Goal: Transaction & Acquisition: Purchase product/service

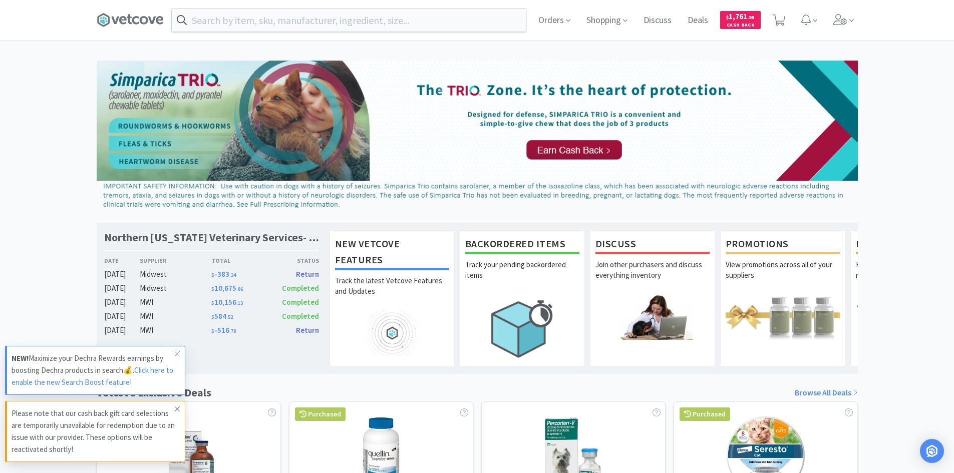
click at [174, 410] on span at bounding box center [177, 409] width 14 height 16
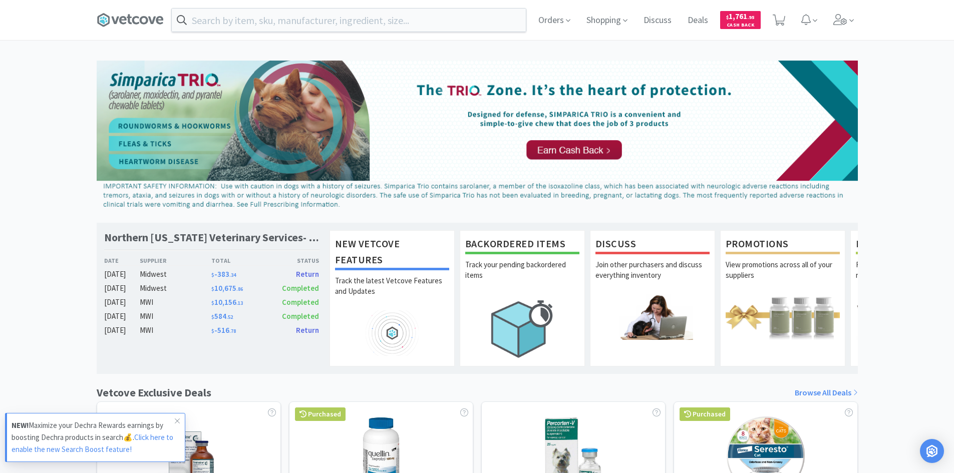
click at [145, 448] on p "NEW! Maximize your Dechra Rewards earnings by boosting Dechra products in searc…" at bounding box center [93, 438] width 163 height 36
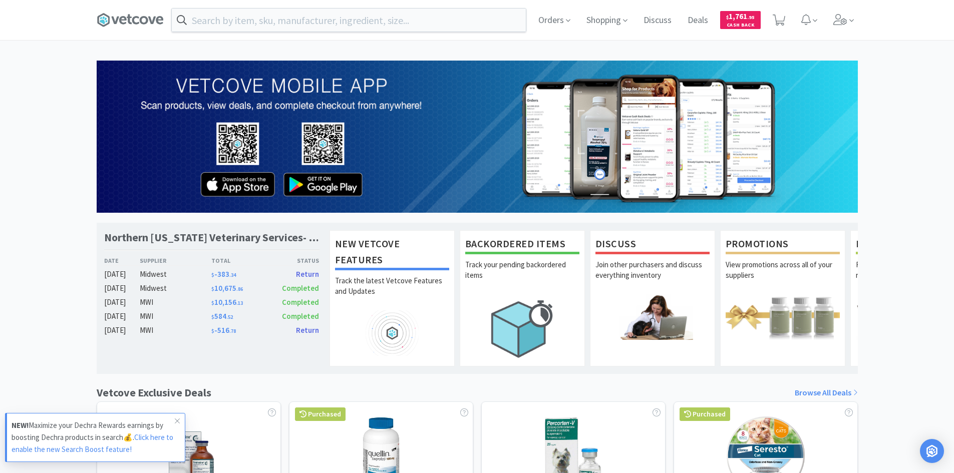
click at [149, 440] on link "Click here to enable the new Search Boost feature!" at bounding box center [93, 444] width 162 height 22
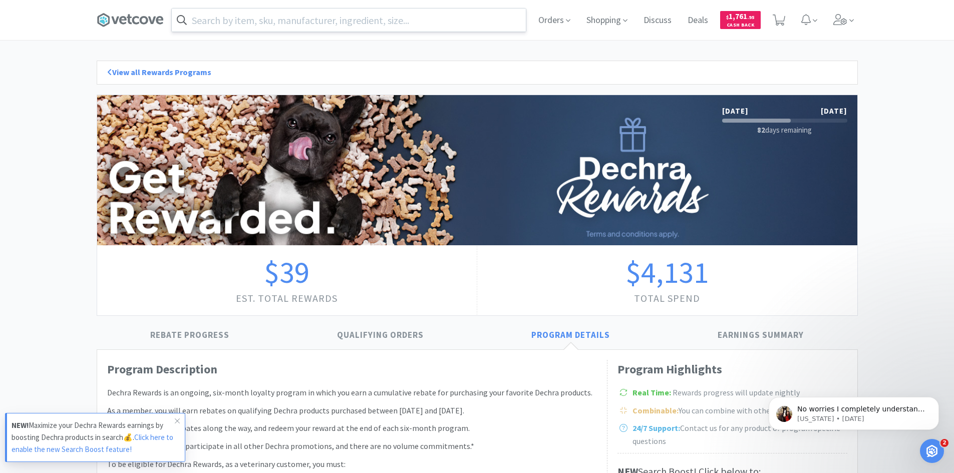
click at [348, 24] on input "text" at bounding box center [349, 20] width 354 height 23
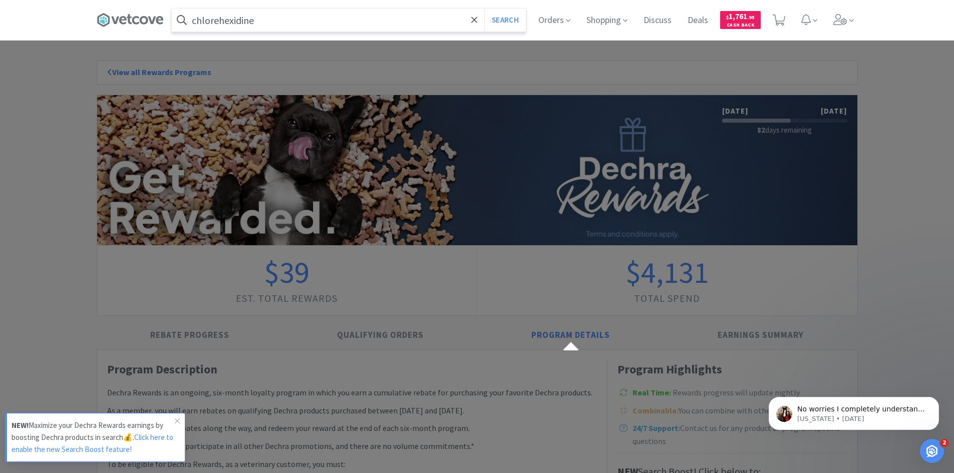
type input "chlorehexidine"
click at [484, 9] on button "Search" at bounding box center [505, 20] width 42 height 23
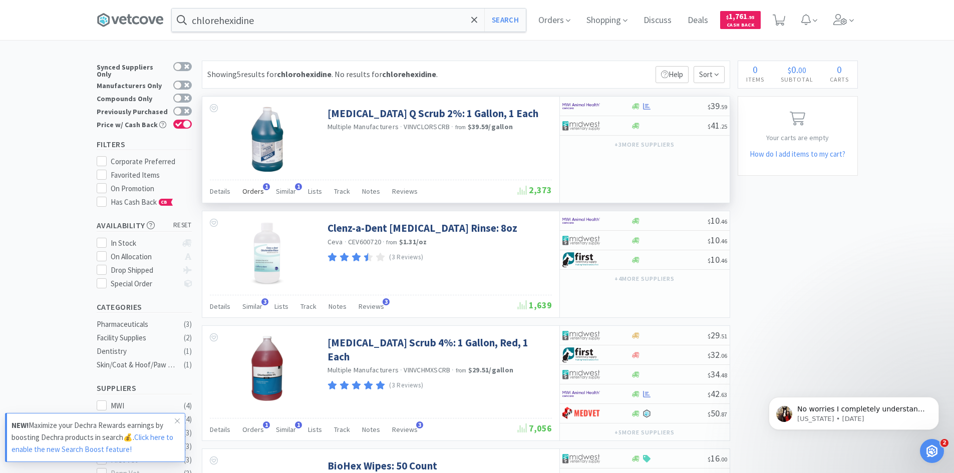
click at [261, 190] on span "Orders" at bounding box center [253, 191] width 22 height 9
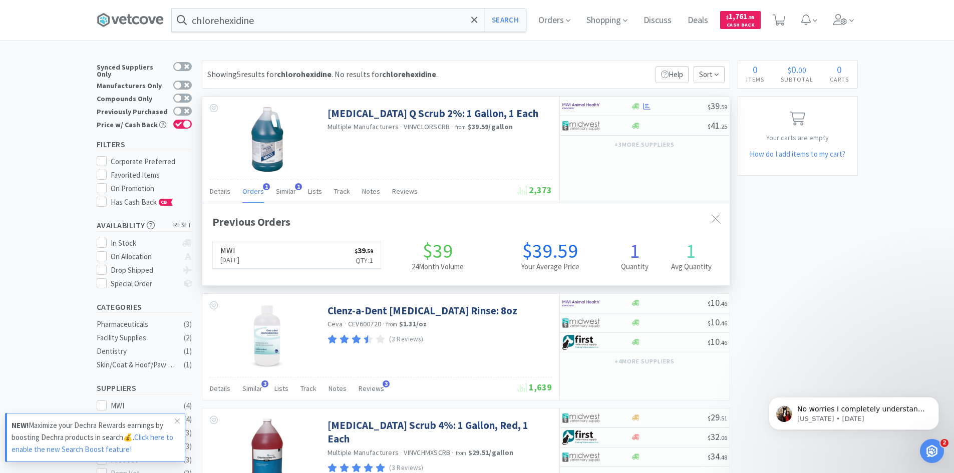
scroll to position [259, 527]
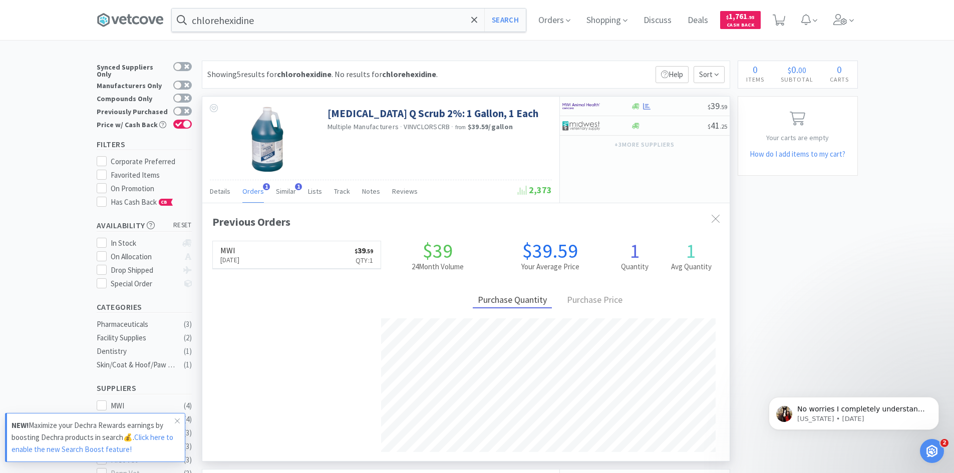
click at [261, 190] on span "Orders" at bounding box center [253, 191] width 22 height 9
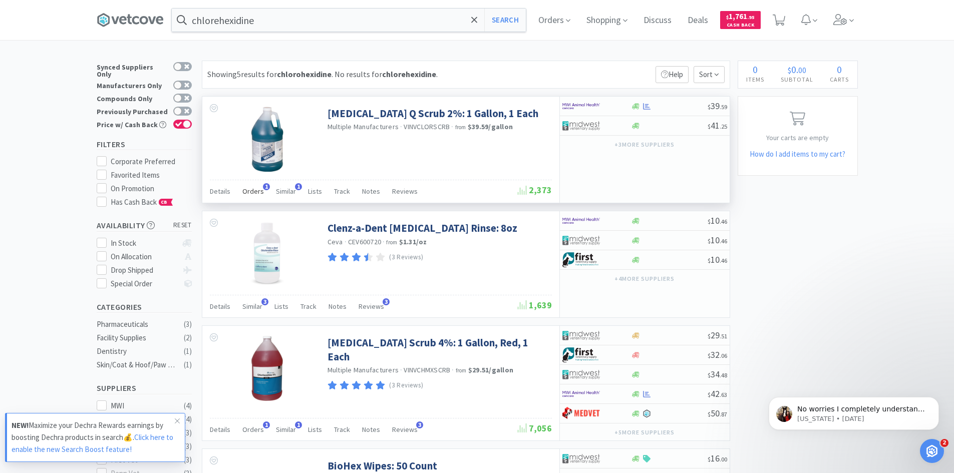
click at [264, 190] on span "1" at bounding box center [266, 186] width 7 height 7
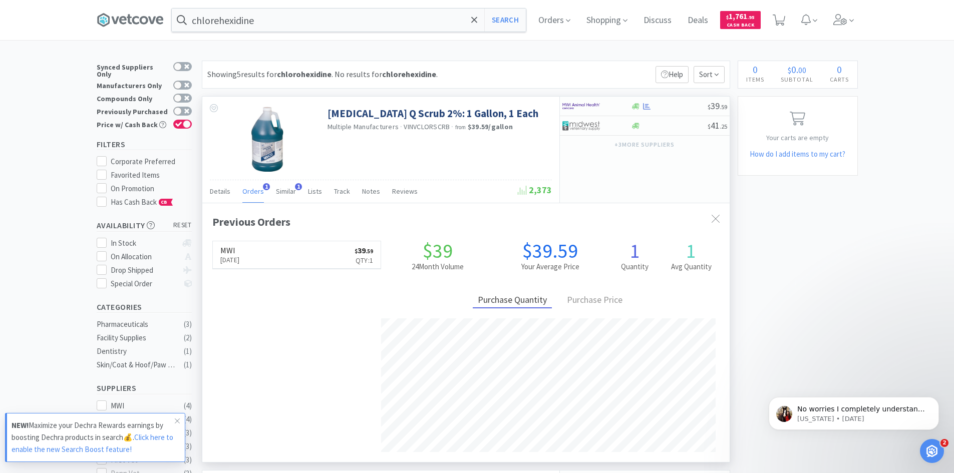
click at [257, 189] on span "Orders" at bounding box center [253, 191] width 22 height 9
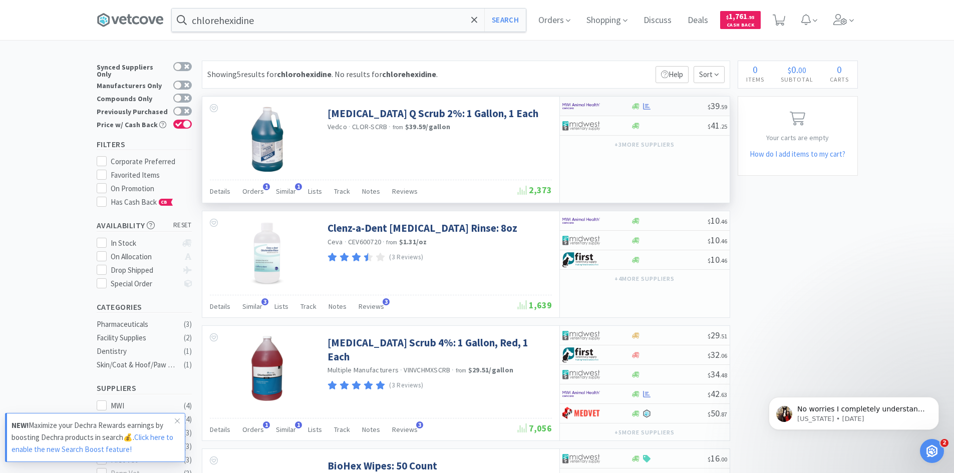
click at [671, 103] on div at bounding box center [669, 107] width 77 height 8
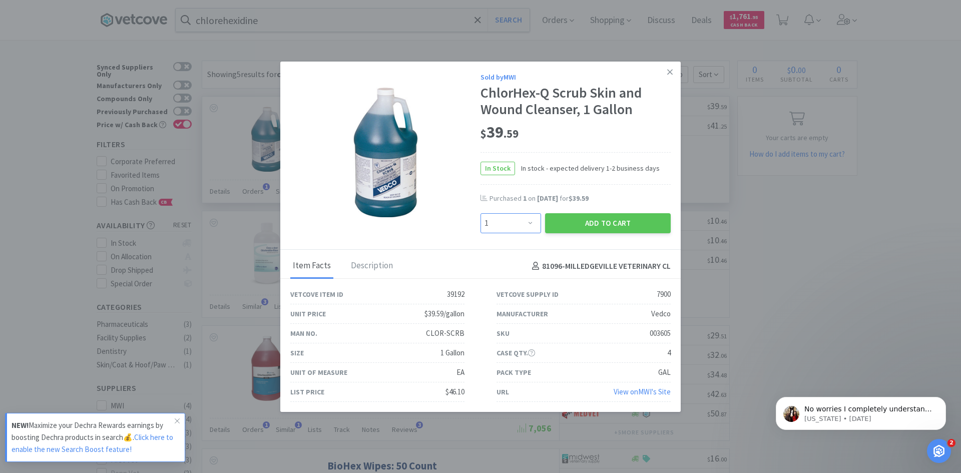
drag, startPoint x: 520, startPoint y: 220, endPoint x: 521, endPoint y: 214, distance: 6.0
click at [520, 220] on select "Enter Quantity 1 2 3 4 5 6 7 8 9 10 11 12 13 14 15 16 17 18 19 20 Enter Quantity" at bounding box center [511, 223] width 61 height 20
select select "2"
click at [481, 213] on select "Enter Quantity 1 2 3 4 5 6 7 8 9 10 11 12 13 14 15 16 17 18 19 20 Enter Quantity" at bounding box center [511, 223] width 61 height 20
click at [626, 222] on button "Add to Cart" at bounding box center [608, 223] width 126 height 20
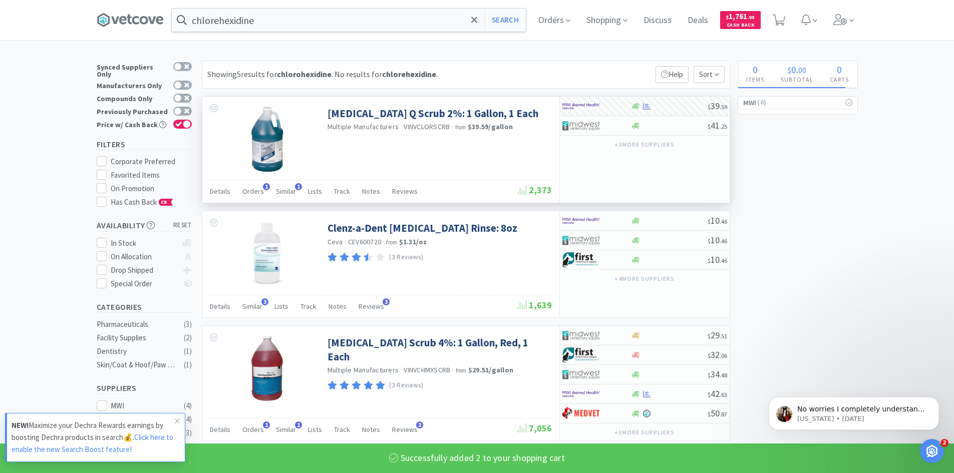
select select "2"
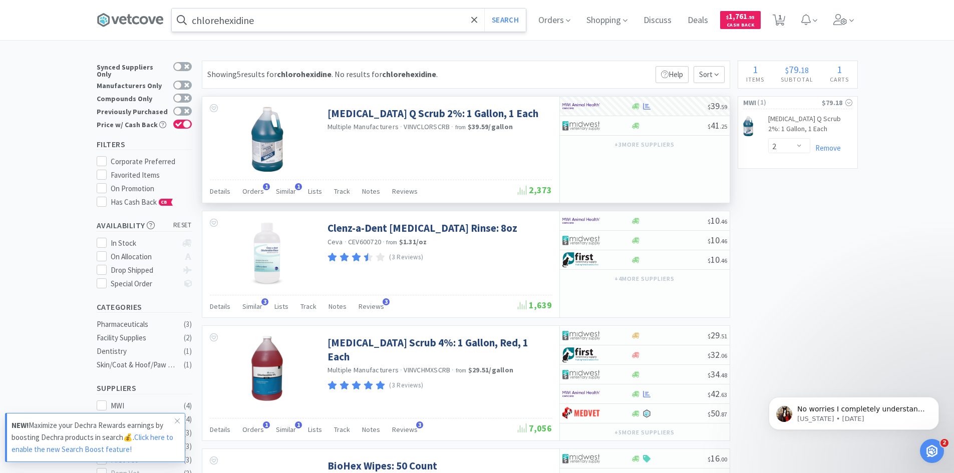
click at [266, 20] on input "chlorehexidine" at bounding box center [349, 20] width 354 height 23
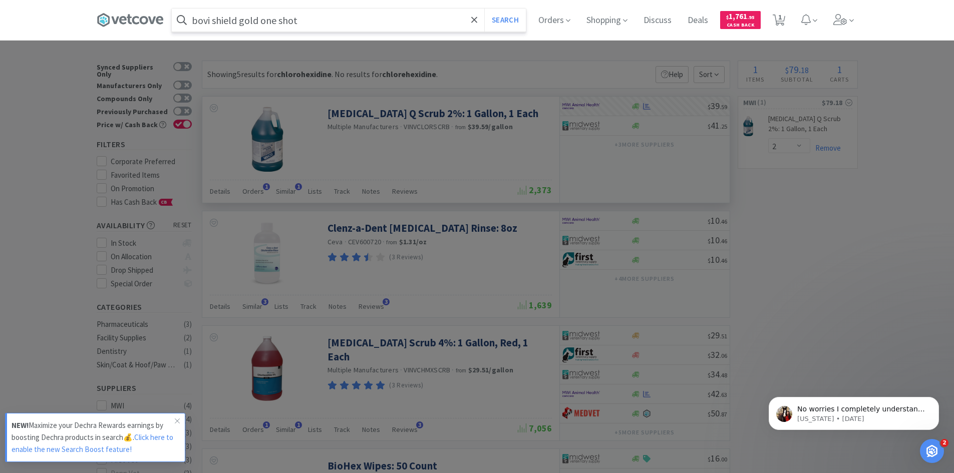
type input "bovi shield gold one shot"
click at [484, 9] on button "Search" at bounding box center [505, 20] width 42 height 23
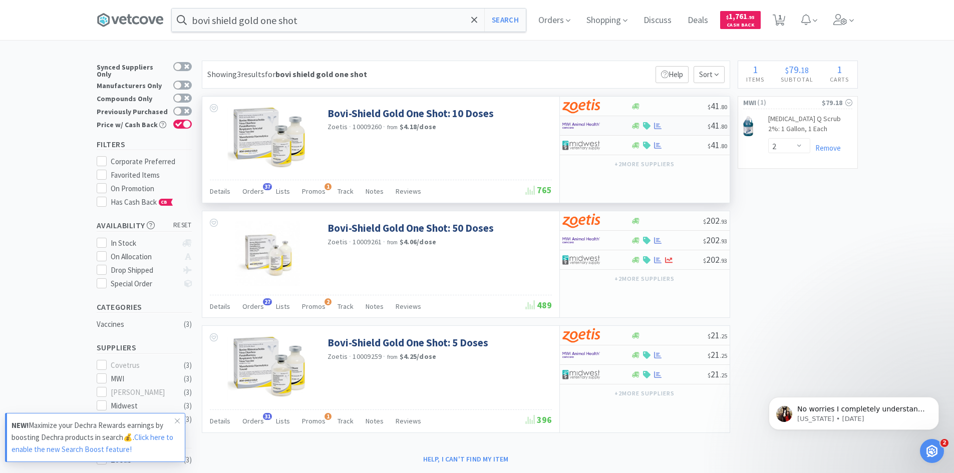
click at [642, 128] on div at bounding box center [647, 126] width 10 height 8
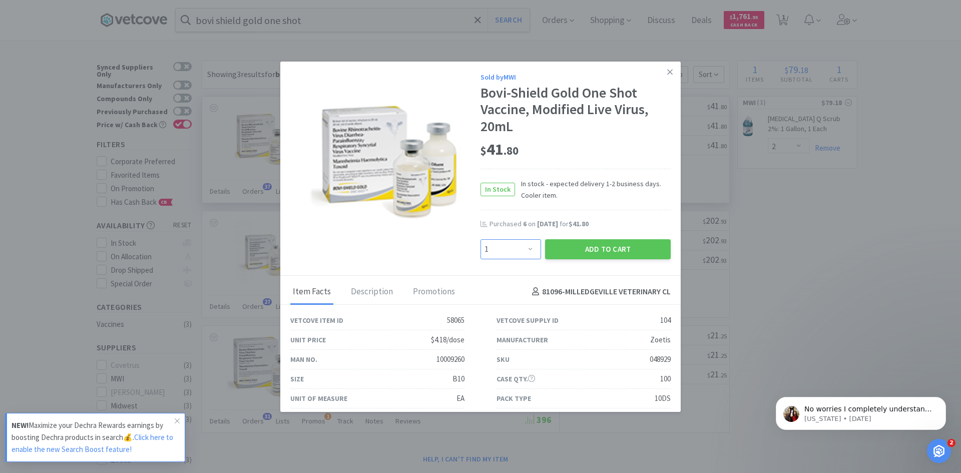
drag, startPoint x: 525, startPoint y: 248, endPoint x: 526, endPoint y: 242, distance: 6.1
click at [525, 248] on select "Enter Quantity 1 2 3 4 5 6 7 8 9 10 11 12 13 14 15 16 17 18 19 20 Enter Quantity" at bounding box center [511, 249] width 61 height 20
select select "5"
click at [481, 239] on select "Enter Quantity 1 2 3 4 5 6 7 8 9 10 11 12 13 14 15 16 17 18 19 20 Enter Quantity" at bounding box center [511, 249] width 61 height 20
click at [579, 252] on button "Add to Cart" at bounding box center [608, 249] width 126 height 20
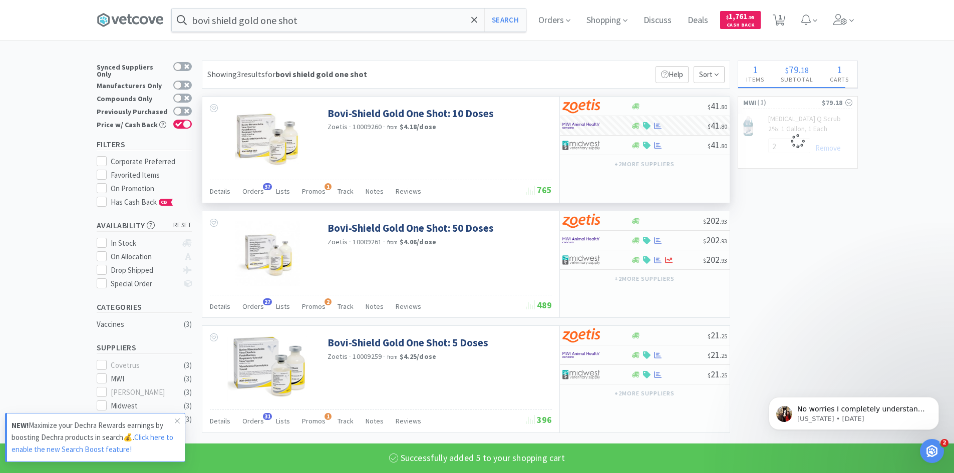
select select "5"
select select "2"
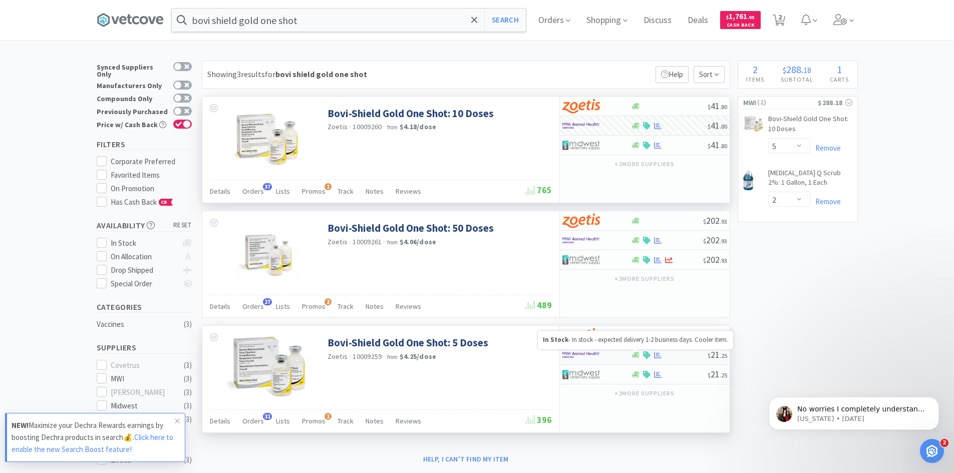
click at [636, 358] on icon at bounding box center [636, 356] width 8 height 8
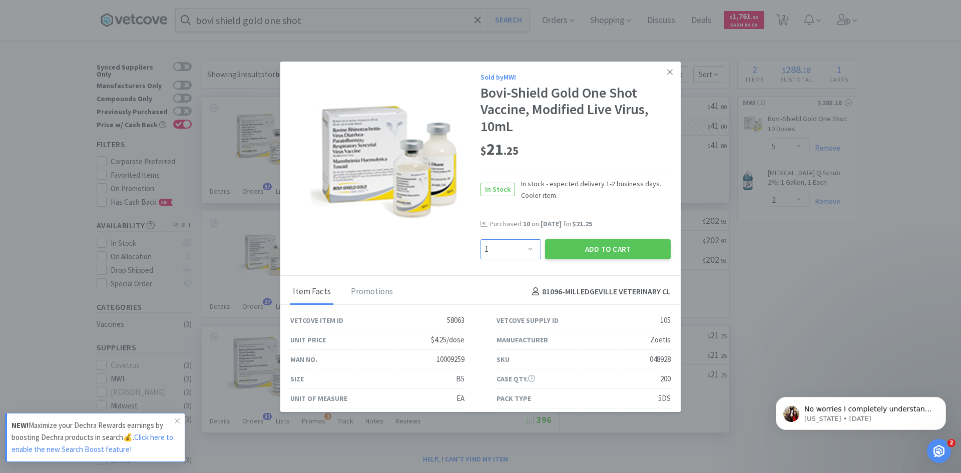
click at [527, 252] on select "Enter Quantity 1 2 3 4 5 6 7 8 9 10 11 12 13 14 15 16 17 18 19 20 Enter Quantity" at bounding box center [511, 249] width 61 height 20
select select "5"
click at [481, 239] on select "Enter Quantity 1 2 3 4 5 6 7 8 9 10 11 12 13 14 15 16 17 18 19 20 Enter Quantity" at bounding box center [511, 249] width 61 height 20
click at [590, 255] on button "Add to Cart" at bounding box center [608, 249] width 126 height 20
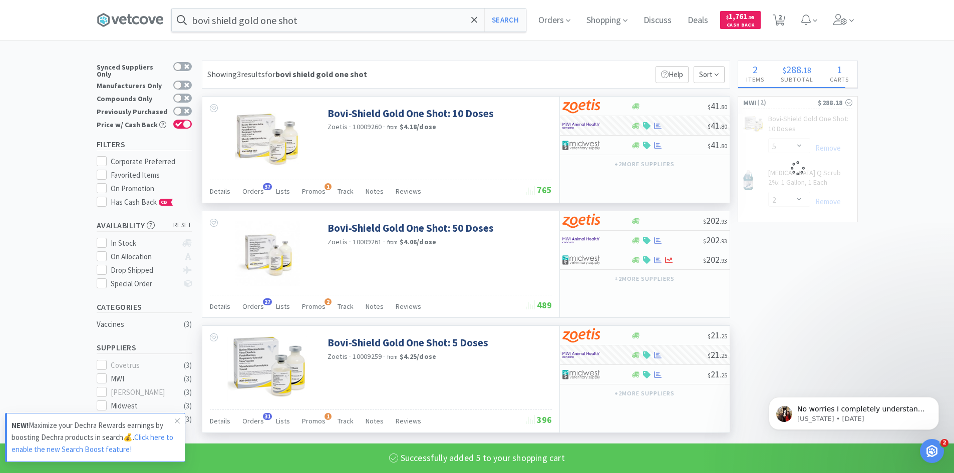
select select "5"
select select "2"
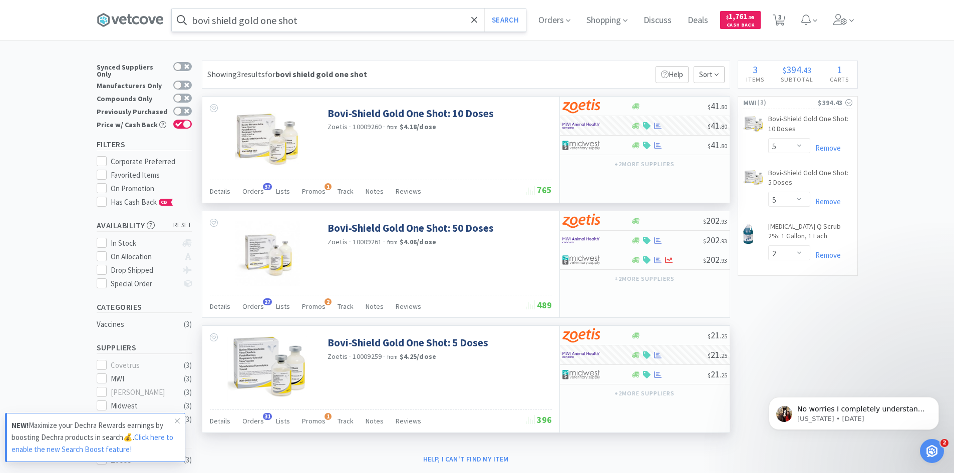
click at [327, 21] on input "bovi shield gold one shot" at bounding box center [349, 20] width 354 height 23
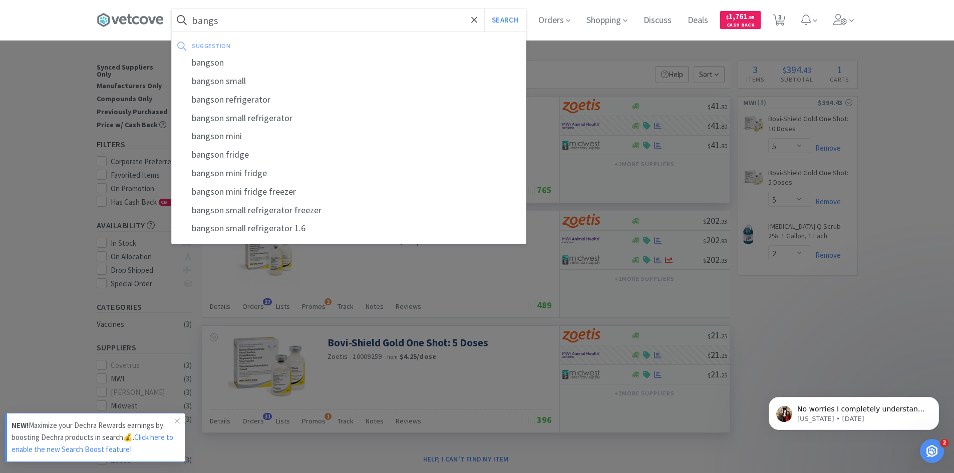
type input "bangs"
click at [484, 9] on button "Search" at bounding box center [505, 20] width 42 height 23
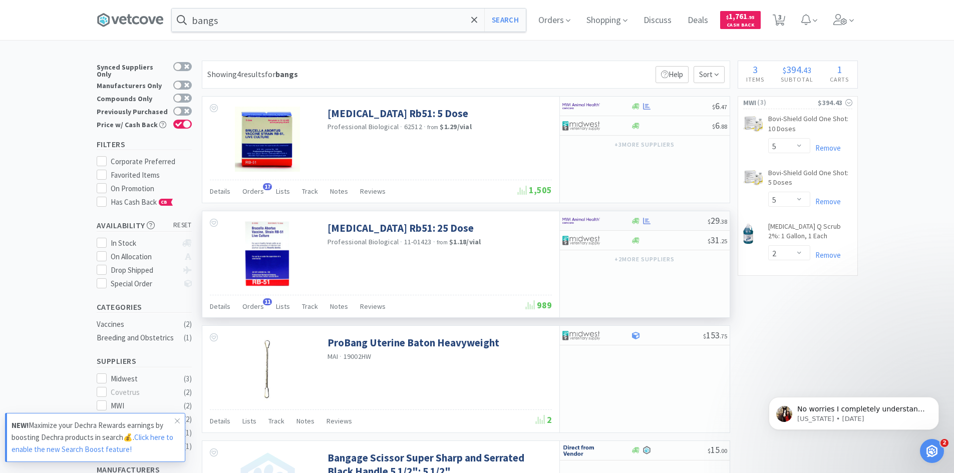
click at [620, 227] on div at bounding box center [596, 220] width 69 height 17
select select "1"
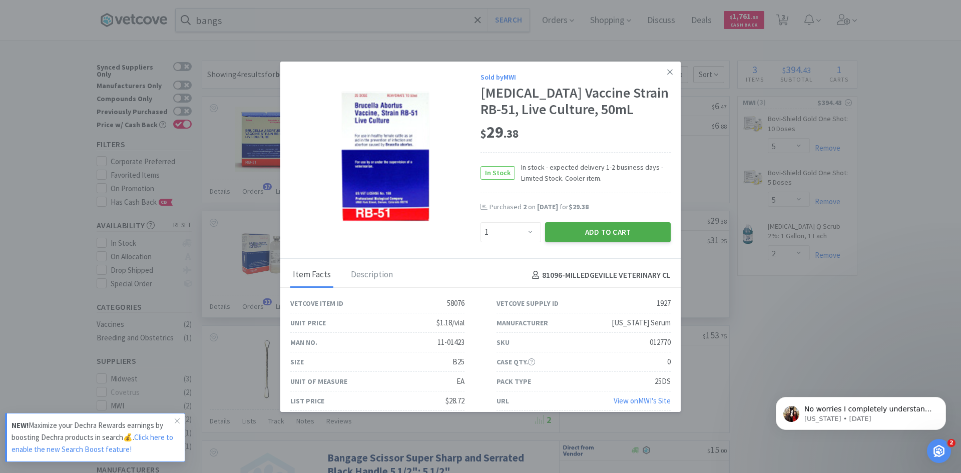
click at [632, 242] on button "Add to Cart" at bounding box center [608, 232] width 126 height 20
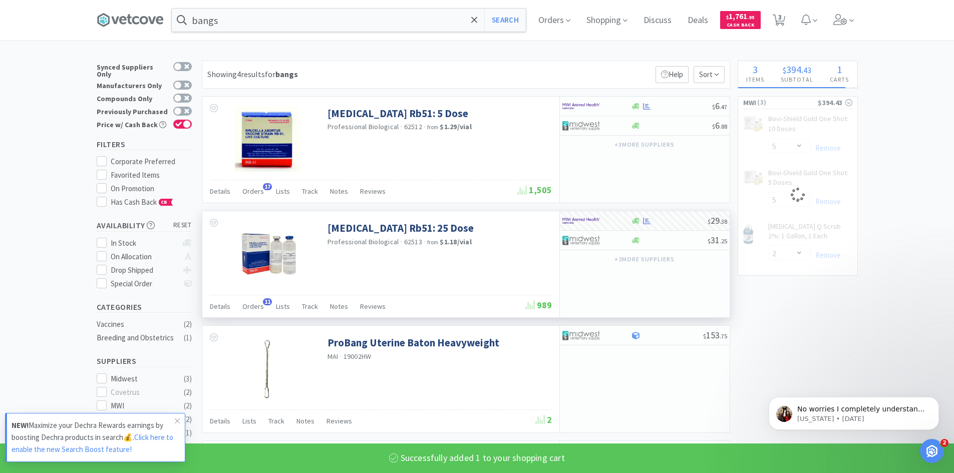
select select "1"
select select "2"
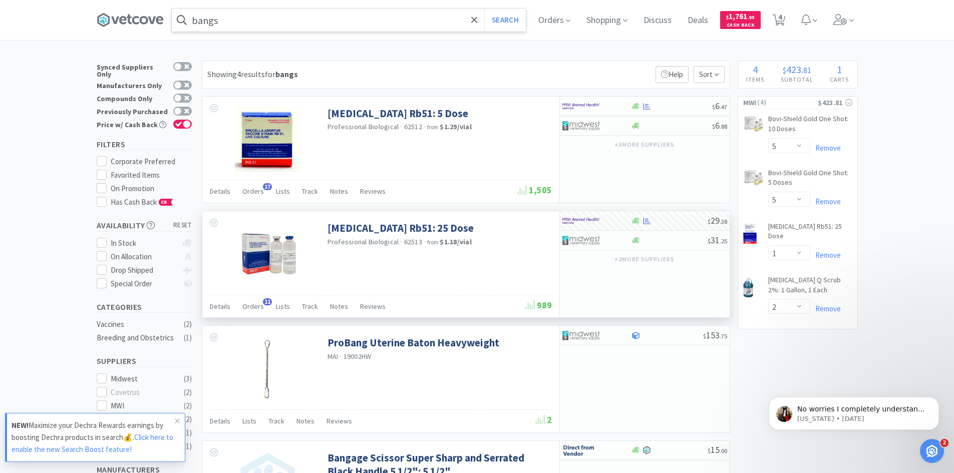
click at [235, 21] on input "bangs" at bounding box center [349, 20] width 354 height 23
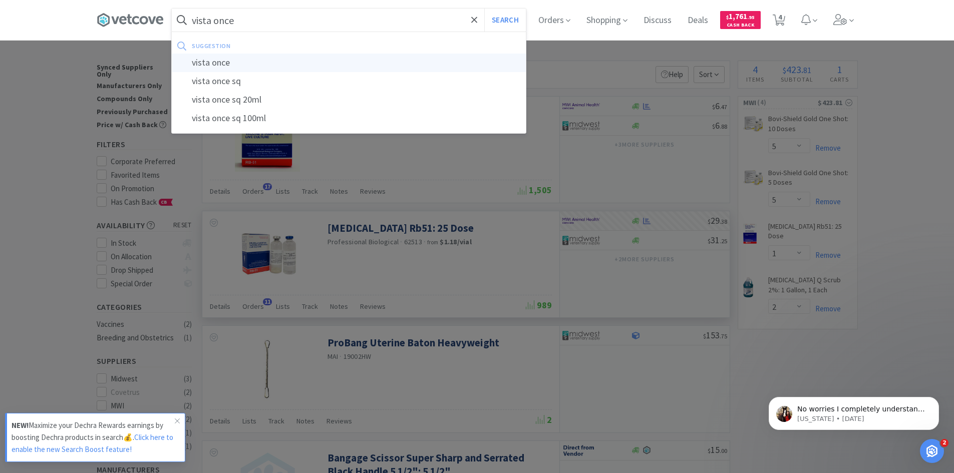
type input "vista once"
click at [237, 61] on div "vista once" at bounding box center [349, 63] width 354 height 19
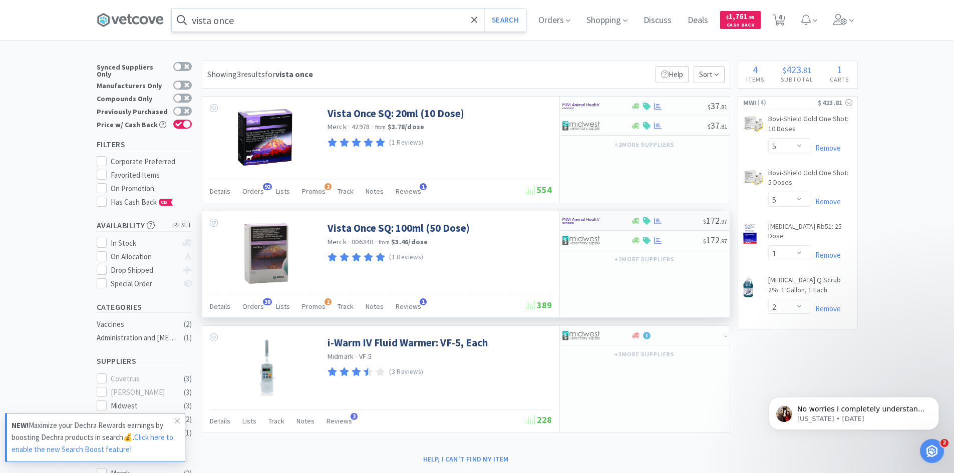
click at [623, 221] on div at bounding box center [596, 220] width 69 height 17
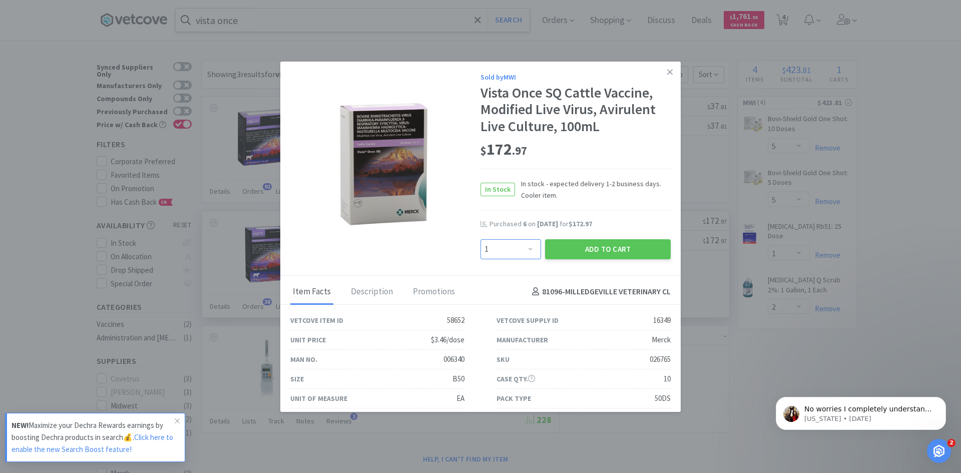
click at [529, 251] on select "Enter Quantity 1 2 3 4 5 6 7 8 9 10 11 12 13 14 15 16 17 18 19 20 Enter Quantity" at bounding box center [511, 249] width 61 height 20
select select "6"
click at [481, 239] on select "Enter Quantity 1 2 3 4 5 6 7 8 9 10 11 12 13 14 15 16 17 18 19 20 Enter Quantity" at bounding box center [511, 249] width 61 height 20
click at [616, 246] on button "Add to Cart" at bounding box center [608, 249] width 126 height 20
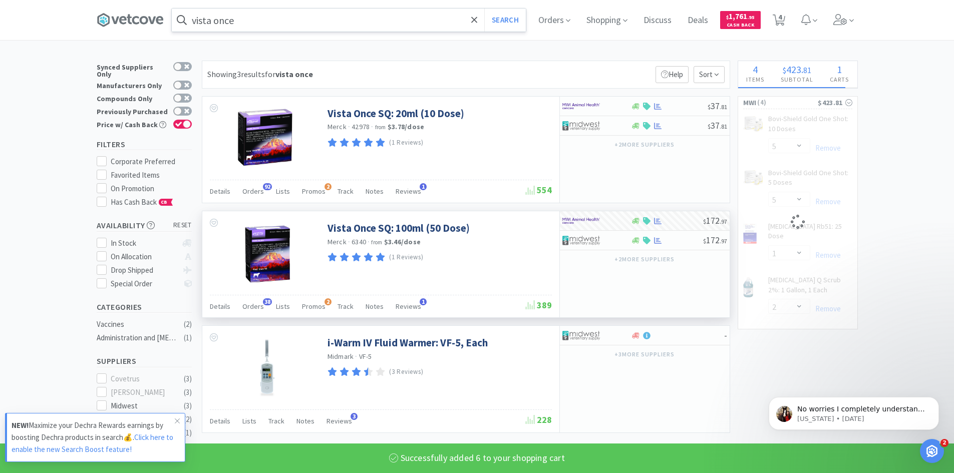
select select "6"
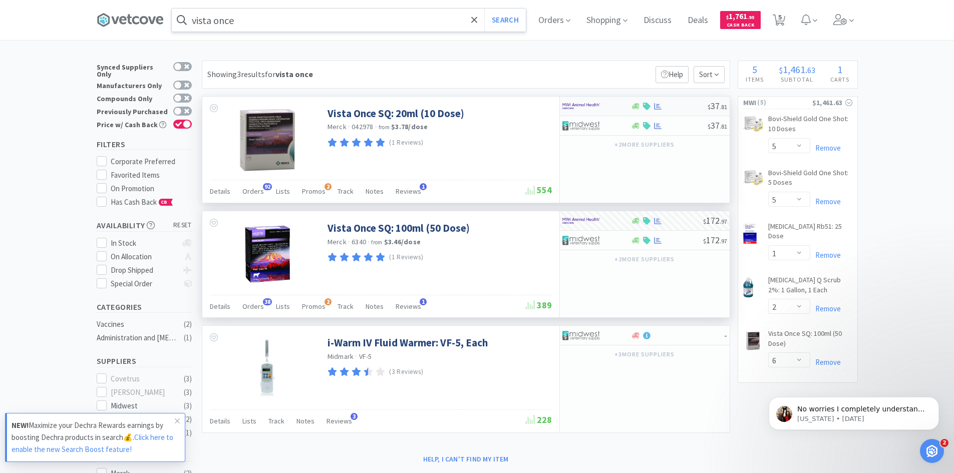
click at [630, 108] on div at bounding box center [596, 106] width 69 height 17
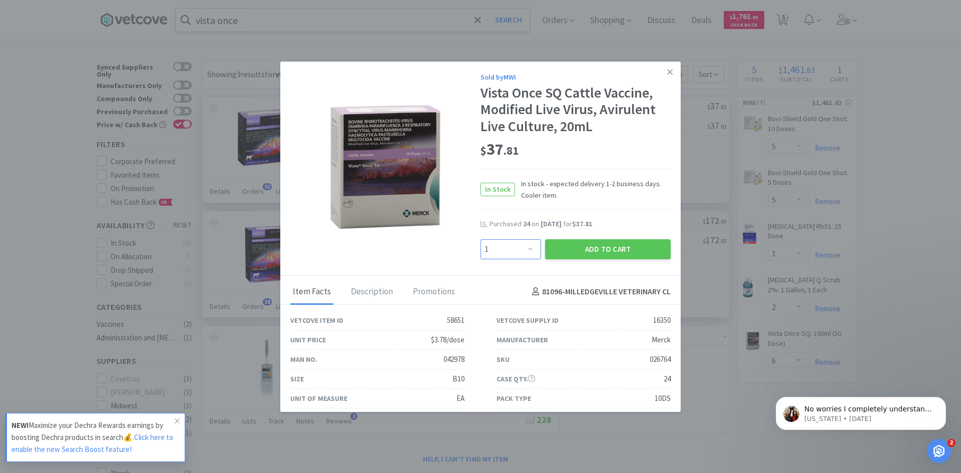
click at [528, 251] on select "Enter Quantity 1 2 3 4 5 6 7 8 9 10 11 12 13 14 15 16 17 18 19 20 Enter Quantity" at bounding box center [511, 249] width 61 height 20
select select "10"
click at [481, 239] on select "Enter Quantity 1 2 3 4 5 6 7 8 9 10 11 12 13 14 15 16 17 18 19 20 Enter Quantity" at bounding box center [511, 249] width 61 height 20
click at [586, 246] on button "Add to Cart" at bounding box center [608, 249] width 126 height 20
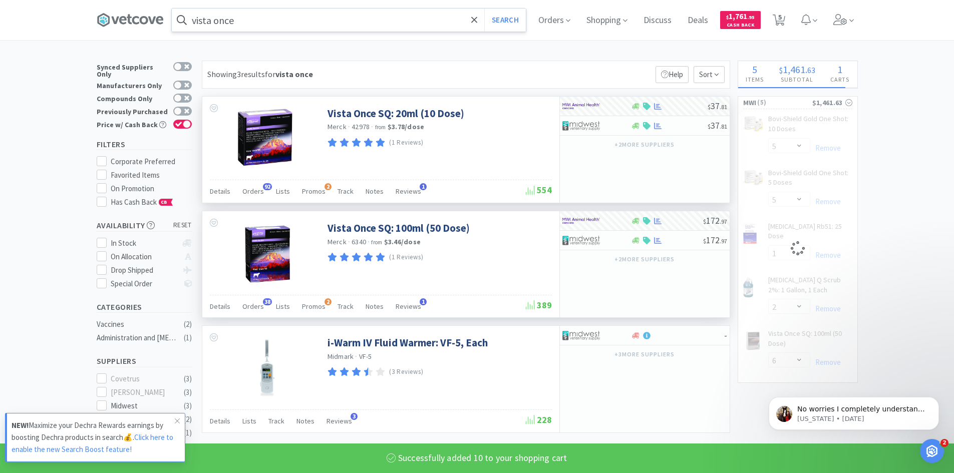
select select "10"
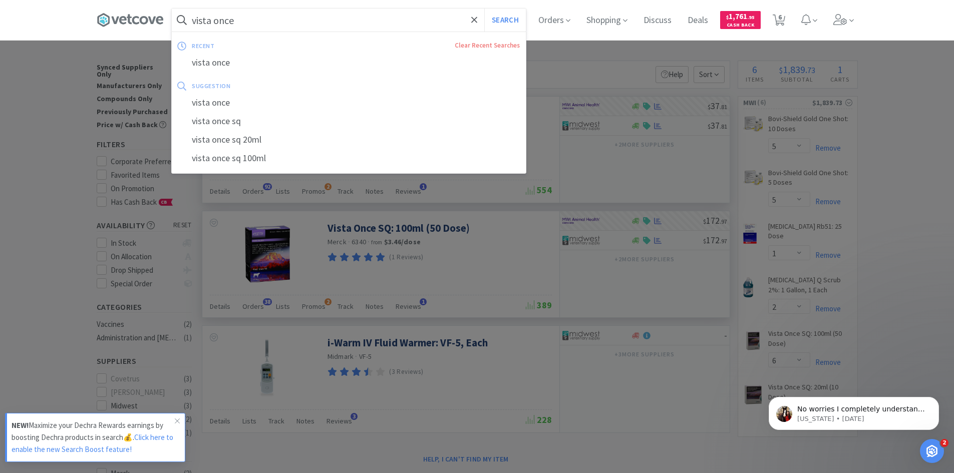
click at [269, 23] on input "vista once" at bounding box center [349, 20] width 354 height 23
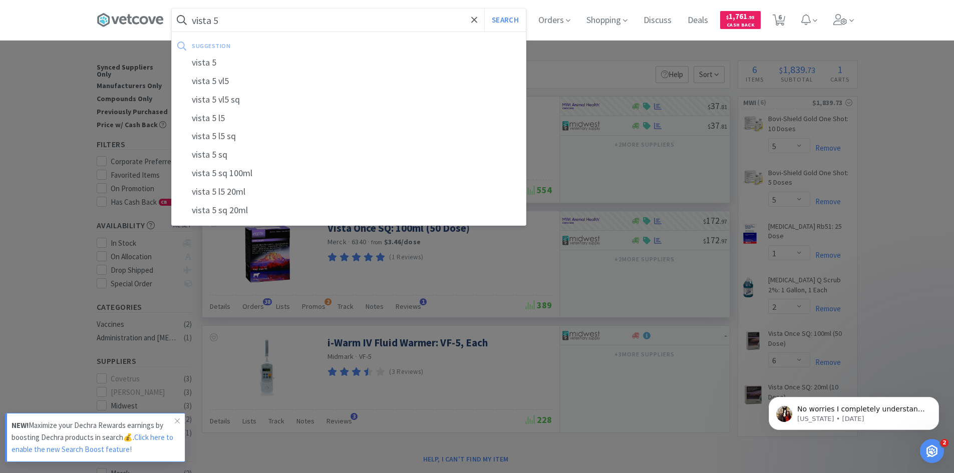
type input "vista 5"
click at [484, 9] on button "Search" at bounding box center [505, 20] width 42 height 23
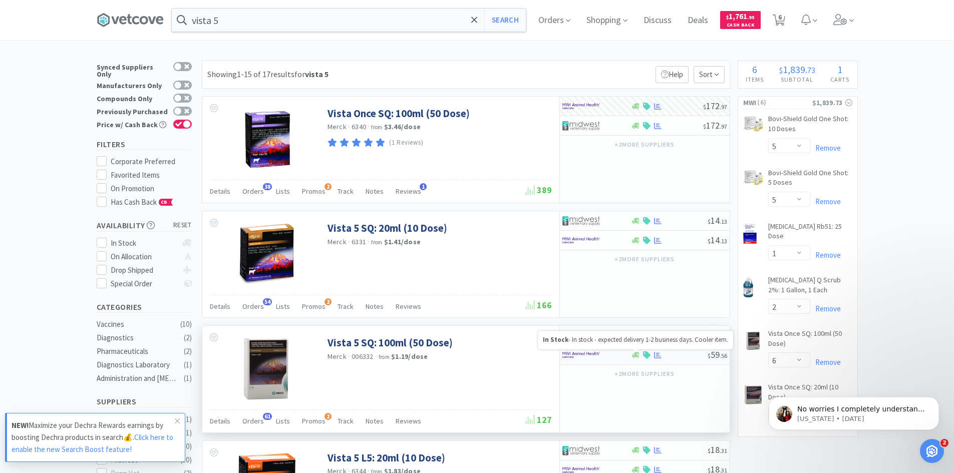
click at [636, 357] on icon at bounding box center [636, 355] width 8 height 6
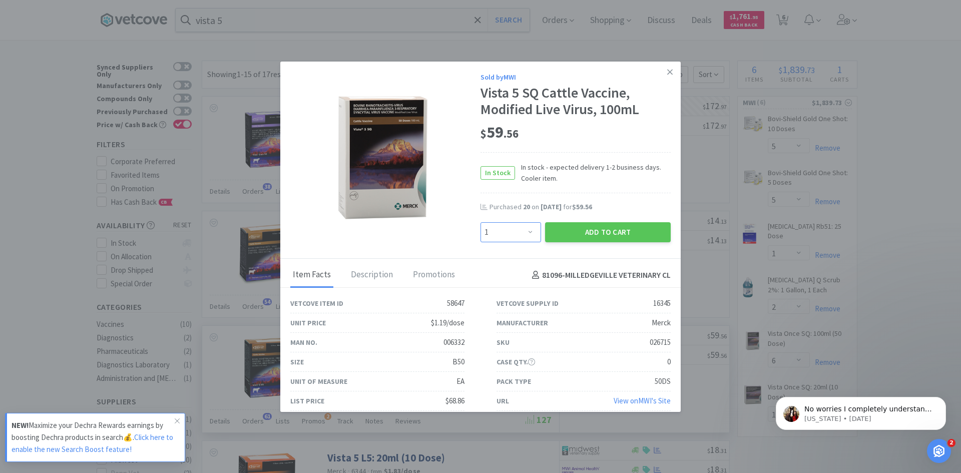
click at [530, 235] on select "Enter Quantity 1 2 3 4 5 6 7 8 9 10 11 12 13 14 15 16 17 18 19 20 Enter Quantity" at bounding box center [511, 232] width 61 height 20
select select "5"
click at [481, 222] on select "Enter Quantity 1 2 3 4 5 6 7 8 9 10 11 12 13 14 15 16 17 18 19 20 Enter Quantity" at bounding box center [511, 232] width 61 height 20
click at [601, 232] on button "Add to Cart" at bounding box center [608, 232] width 126 height 20
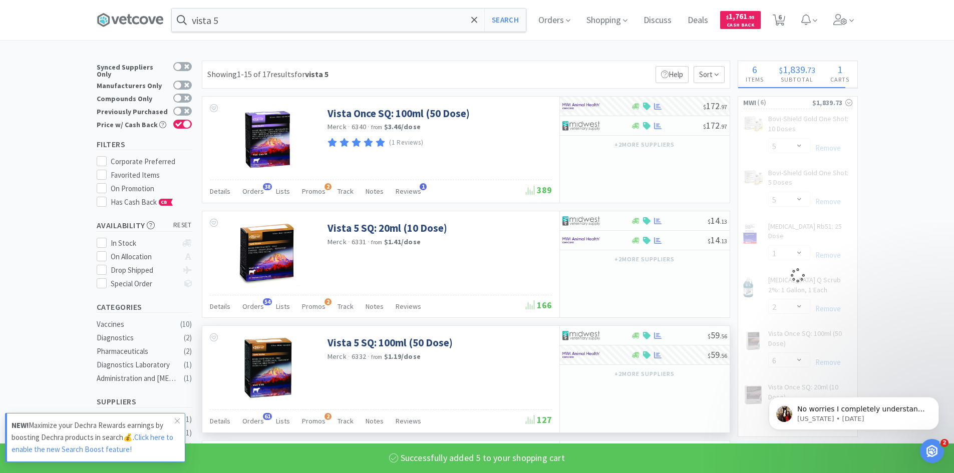
select select "5"
select select "6"
select select "10"
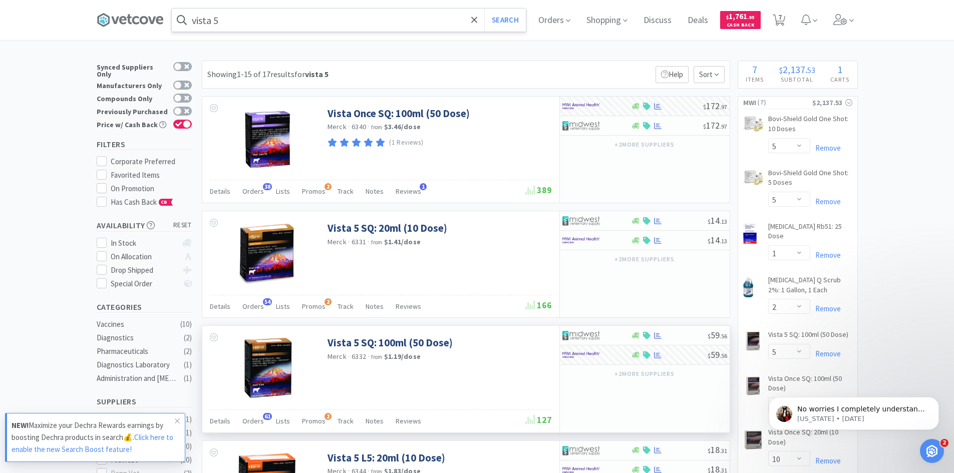
click at [272, 23] on input "vista 5" at bounding box center [349, 20] width 354 height 23
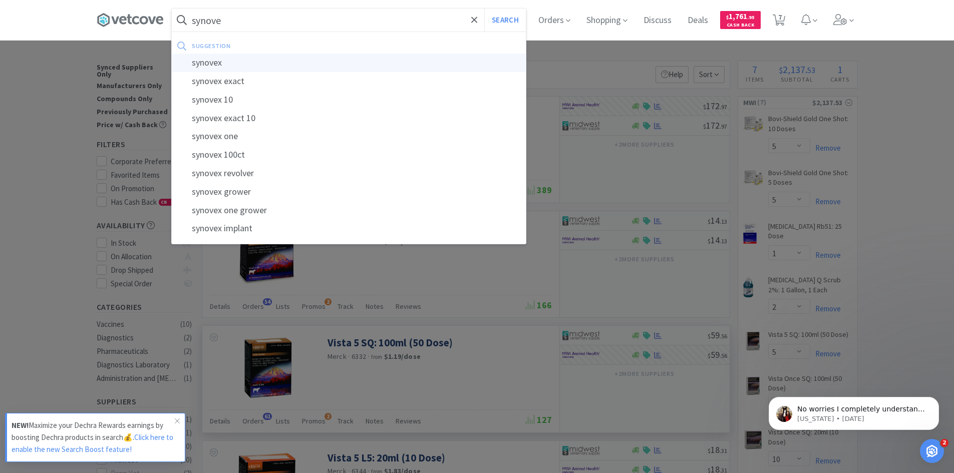
click at [216, 65] on div "synovex" at bounding box center [349, 63] width 354 height 19
type input "synovex"
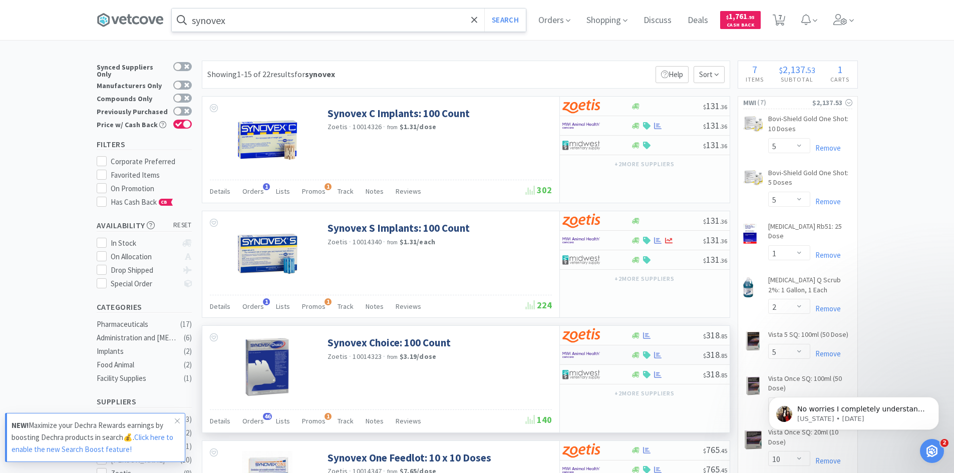
click at [629, 360] on div at bounding box center [596, 355] width 69 height 17
select select "1"
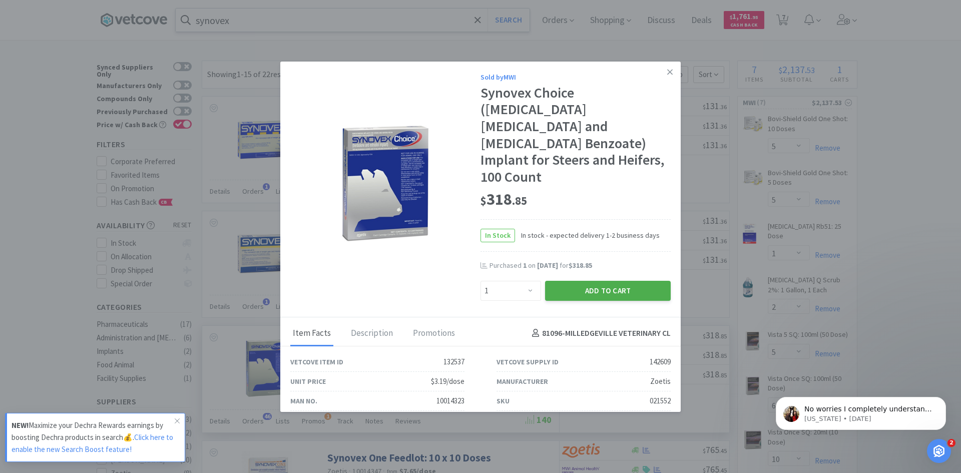
click at [607, 281] on button "Add to Cart" at bounding box center [608, 291] width 126 height 20
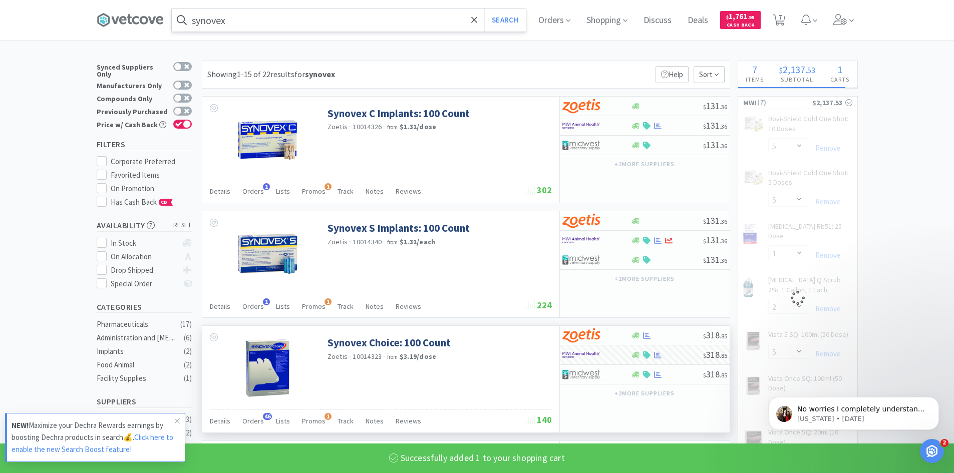
select select "1"
select select "5"
select select "6"
select select "10"
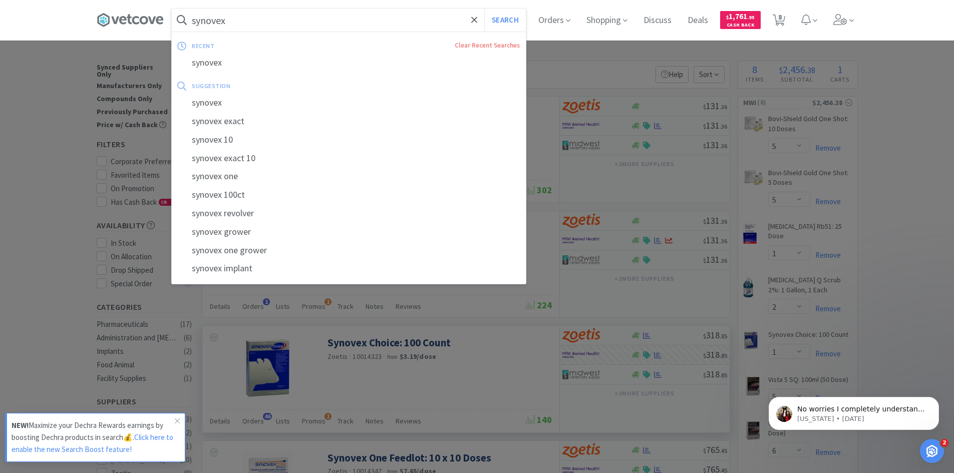
click at [254, 23] on input "synovex" at bounding box center [349, 20] width 354 height 23
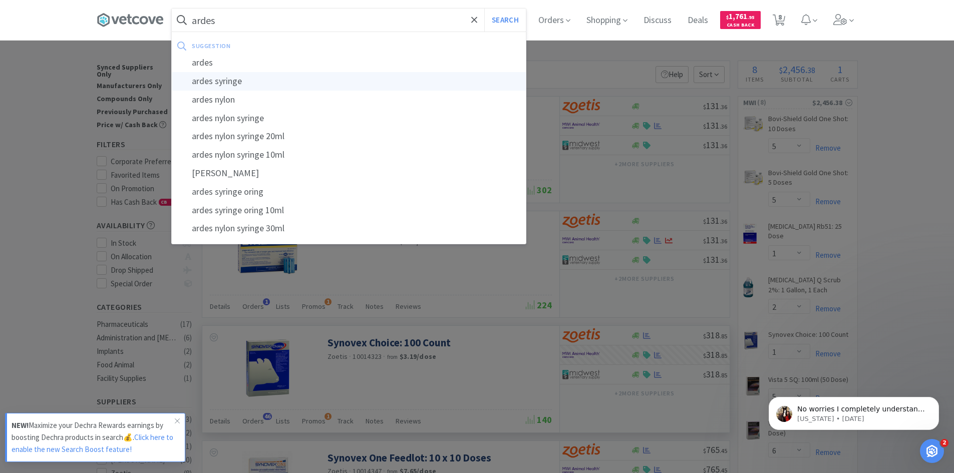
click at [247, 85] on div "ardes syringe" at bounding box center [349, 81] width 354 height 19
type input "ardes syringe"
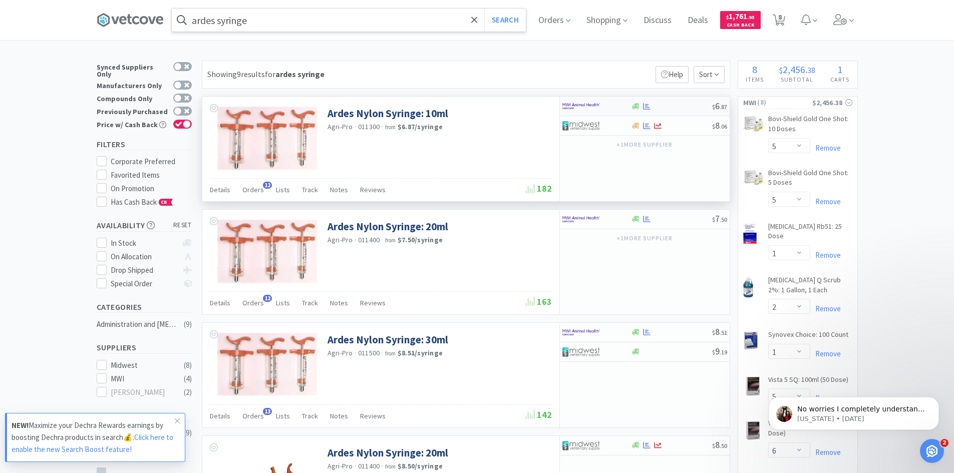
click at [664, 107] on div at bounding box center [671, 107] width 81 height 8
select select "1"
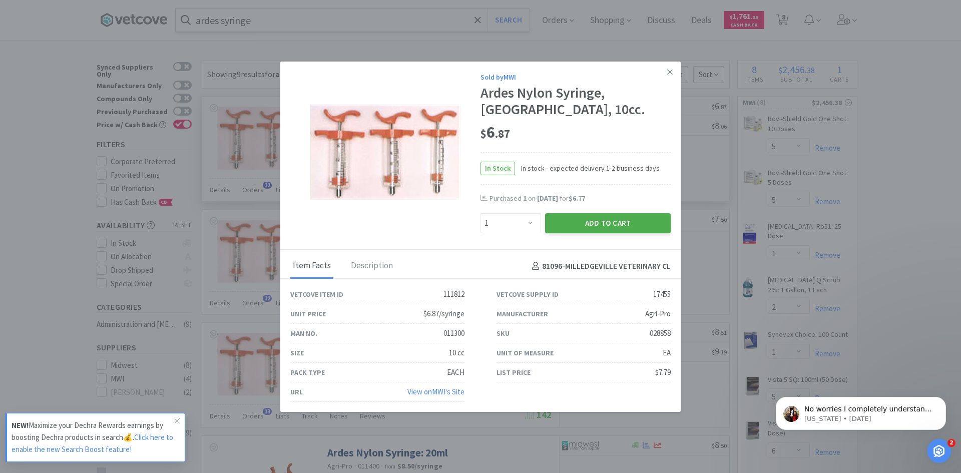
click at [584, 224] on button "Add to Cart" at bounding box center [608, 223] width 126 height 20
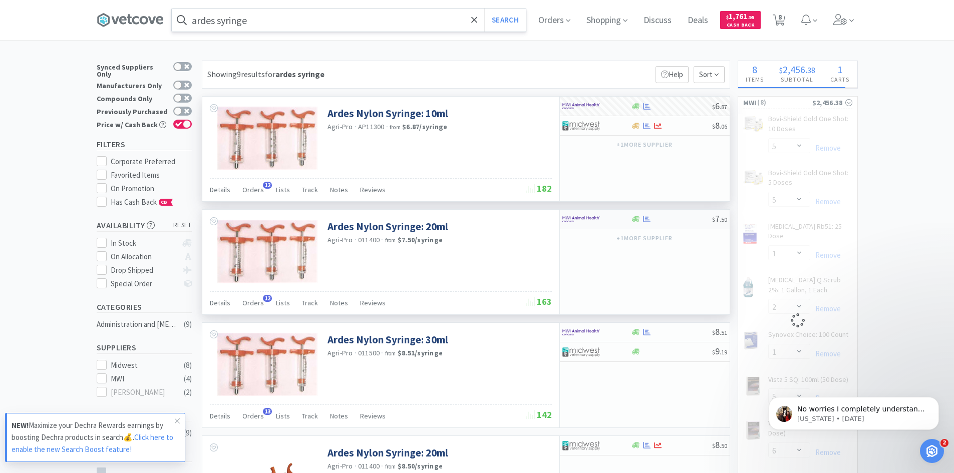
click at [587, 218] on img at bounding box center [581, 219] width 38 height 15
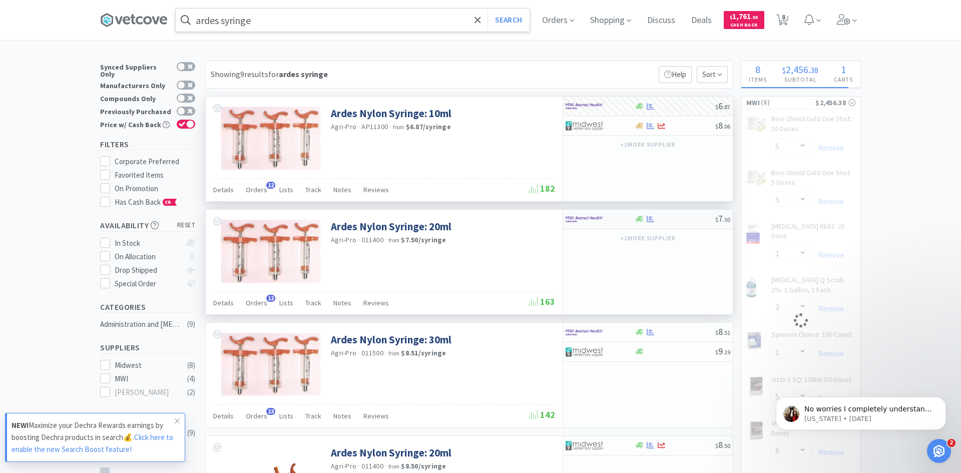
select select "1"
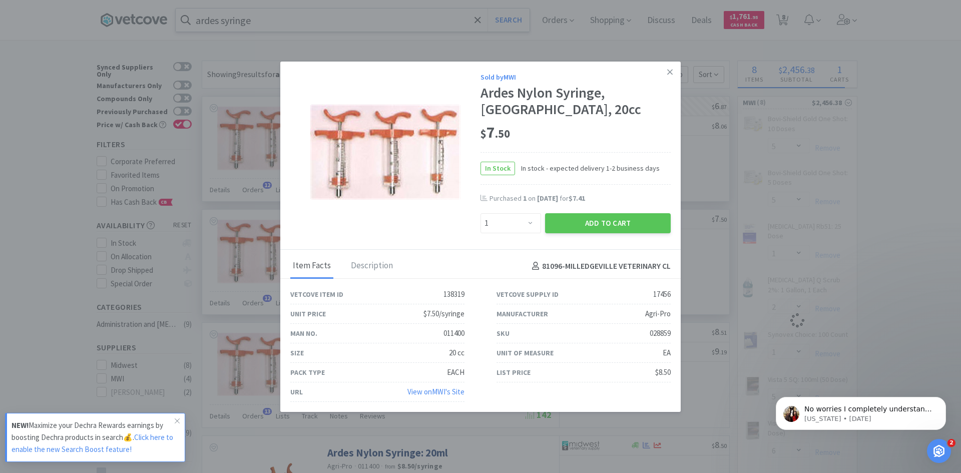
select select "1"
select select "5"
select select "1"
select select "2"
select select "1"
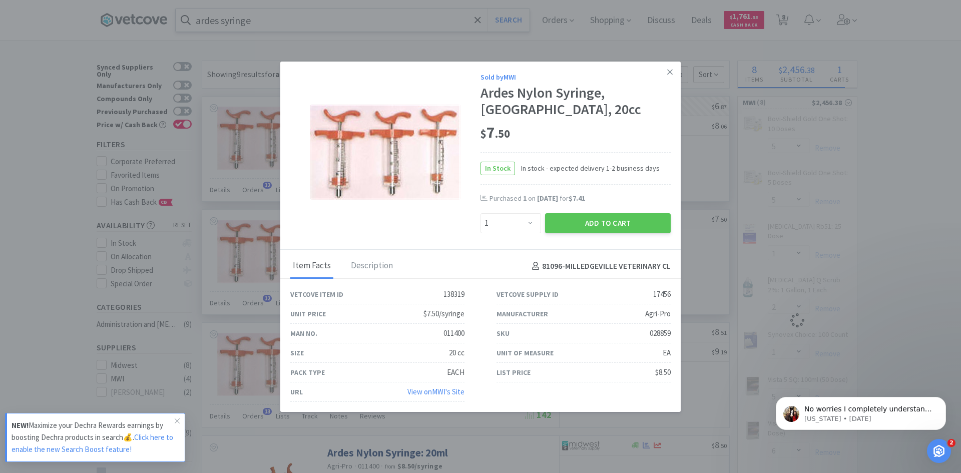
select select "5"
select select "6"
select select "10"
click at [526, 226] on select "Enter Quantity 1 2 3 4 5 6 7 8 9 10 11 12 13 14 15 16 17 18 19 20 Enter Quantity" at bounding box center [511, 223] width 61 height 20
select select "2"
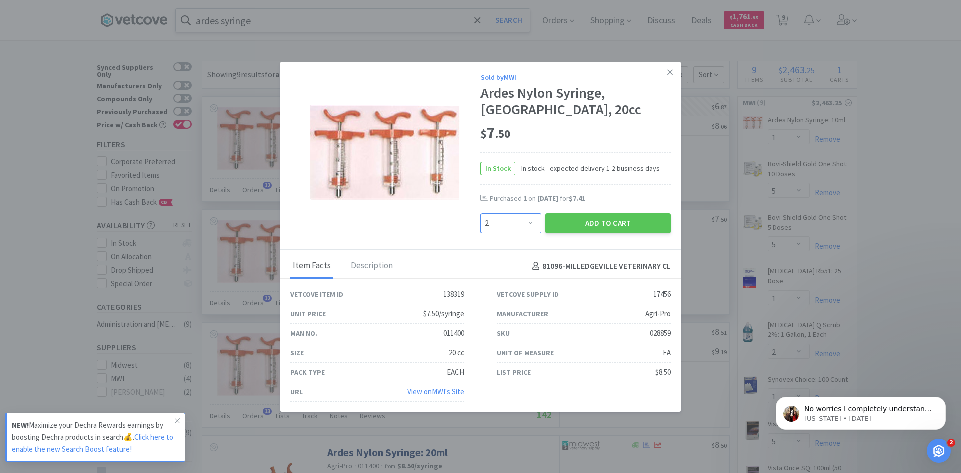
click at [481, 213] on select "Enter Quantity 1 2 3 4 5 6 7 8 9 10 11 12 13 14 15 16 17 18 19 20 Enter Quantity" at bounding box center [511, 223] width 61 height 20
click at [607, 222] on button "Add to Cart" at bounding box center [608, 223] width 126 height 20
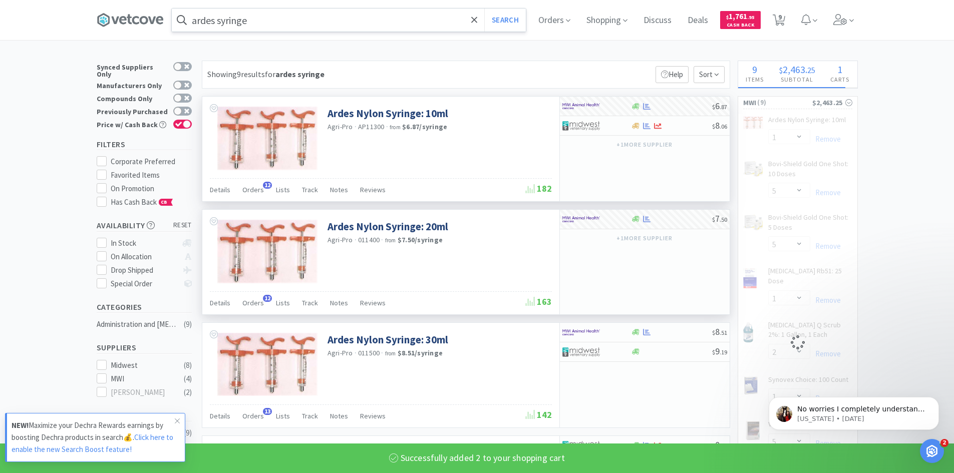
select select "2"
select select "5"
select select "1"
select select "2"
select select "1"
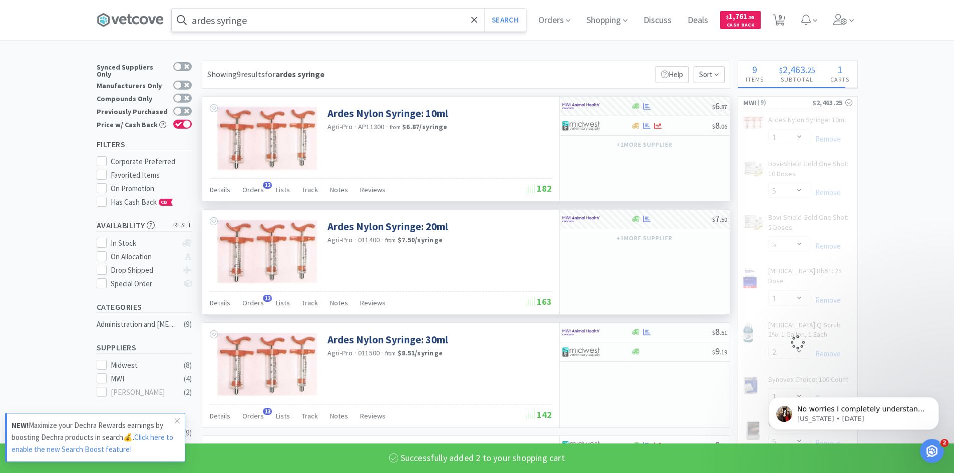
select select "5"
select select "6"
select select "10"
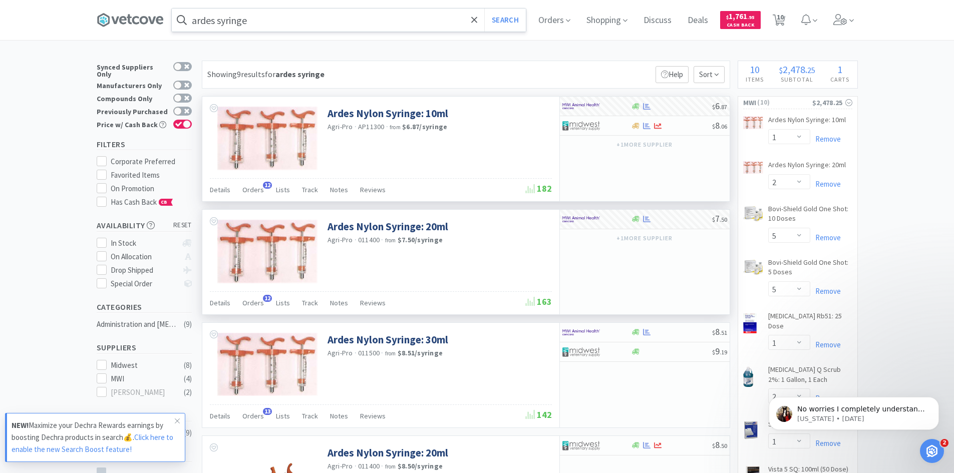
click at [283, 30] on input "ardes syringe" at bounding box center [349, 20] width 354 height 23
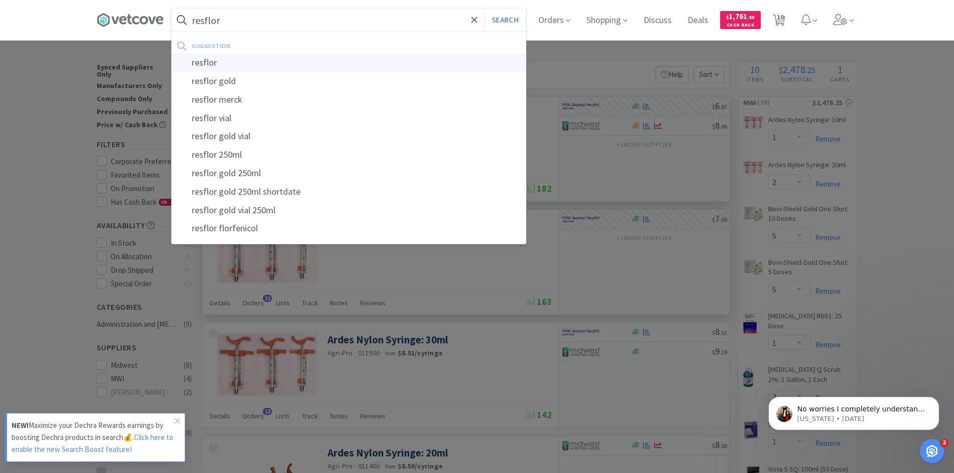
type input "resflor"
click at [212, 66] on div "resflor" at bounding box center [349, 63] width 354 height 19
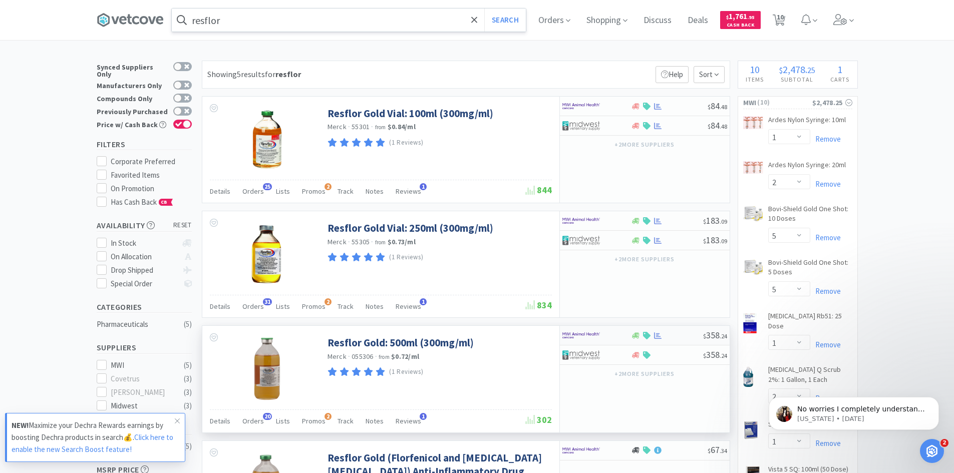
click at [623, 336] on div at bounding box center [596, 335] width 69 height 17
select select "1"
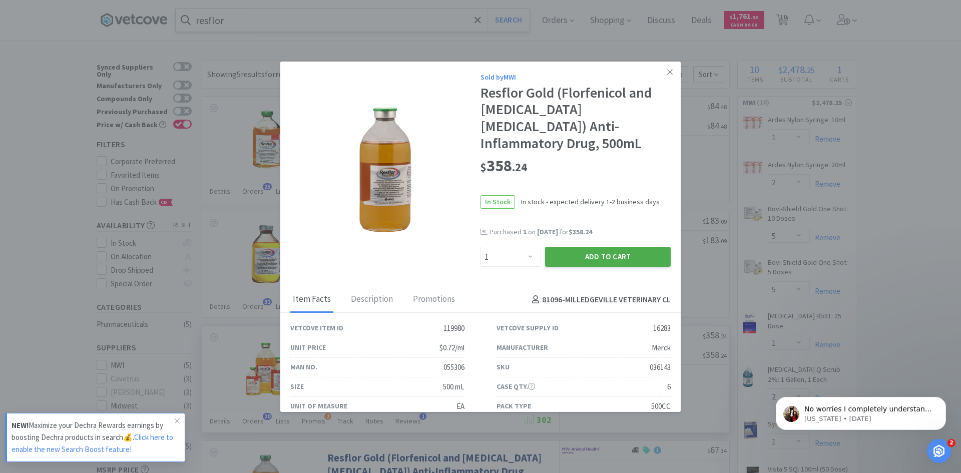
click at [609, 247] on button "Add to Cart" at bounding box center [608, 257] width 126 height 20
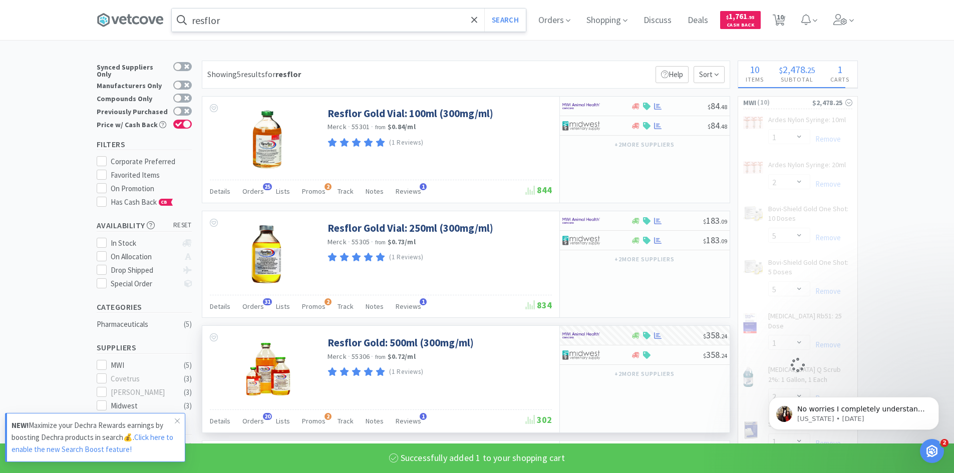
select select "1"
select select "5"
select select "6"
select select "10"
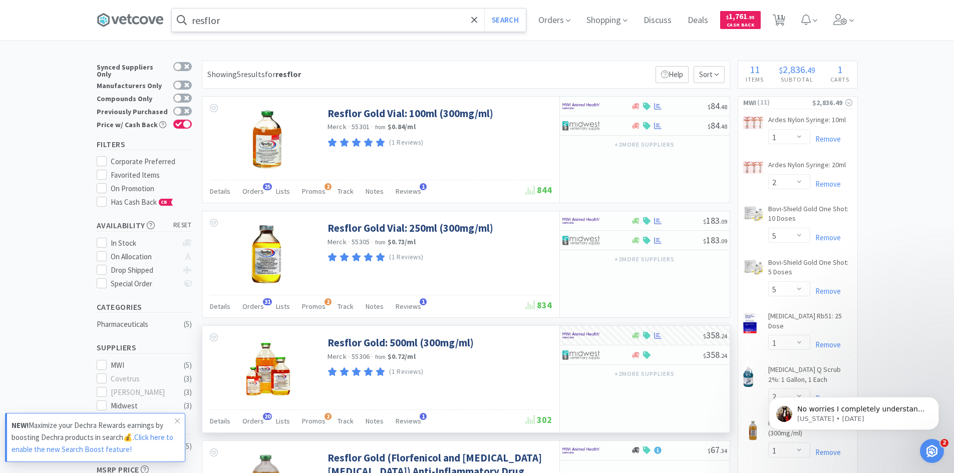
click at [237, 20] on input "resflor" at bounding box center [349, 20] width 354 height 23
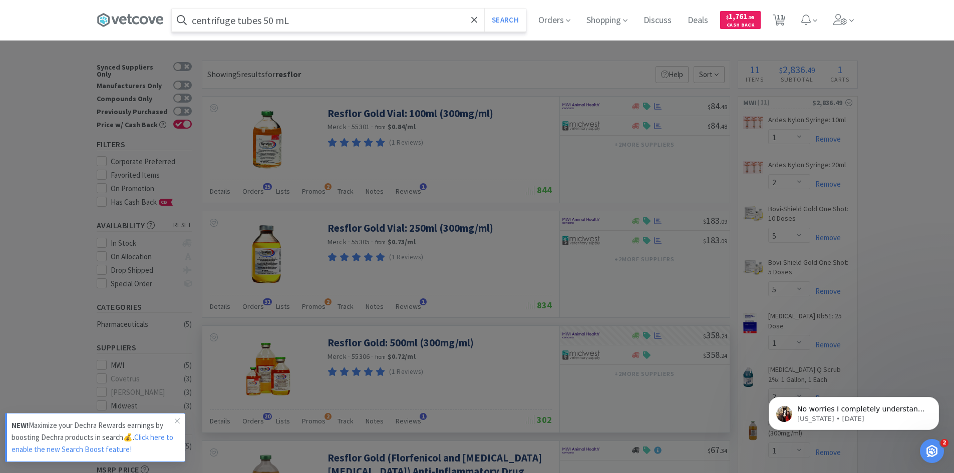
type input "centrifuge tubes 50 mL"
click at [484, 9] on button "Search" at bounding box center [505, 20] width 42 height 23
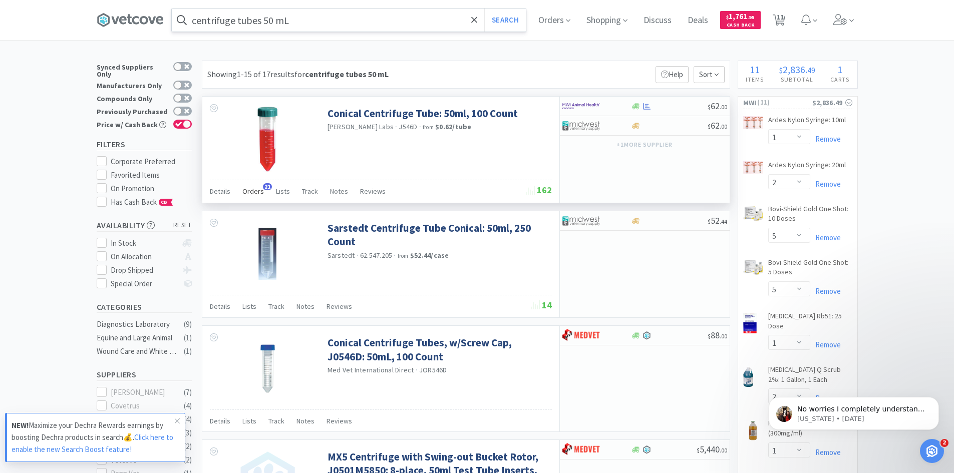
click at [259, 191] on span "Orders" at bounding box center [253, 191] width 22 height 9
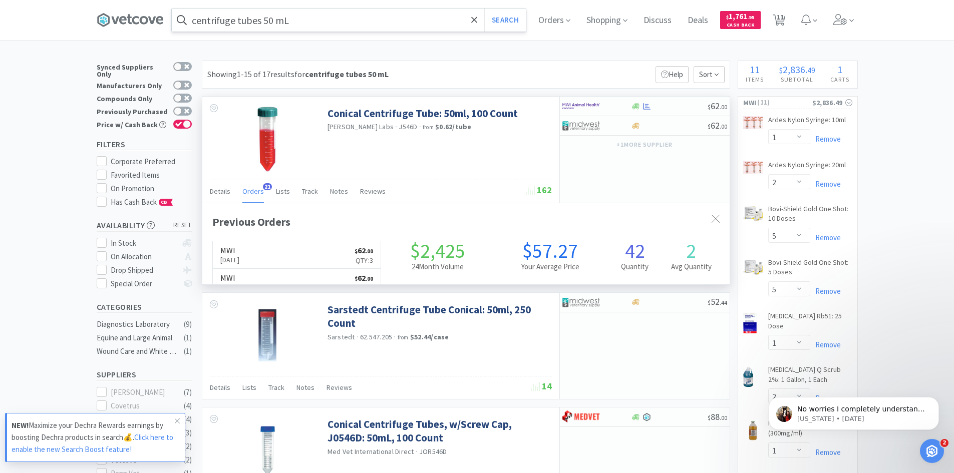
scroll to position [268, 527]
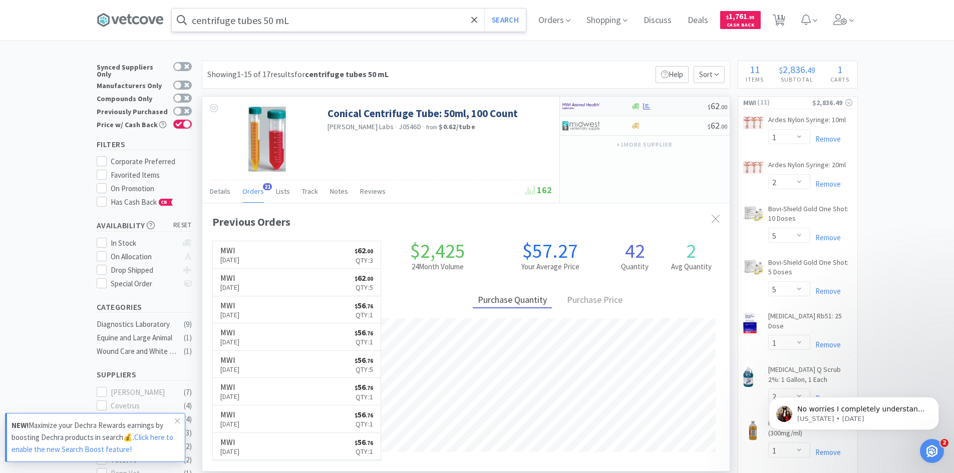
click at [599, 111] on img at bounding box center [581, 106] width 38 height 15
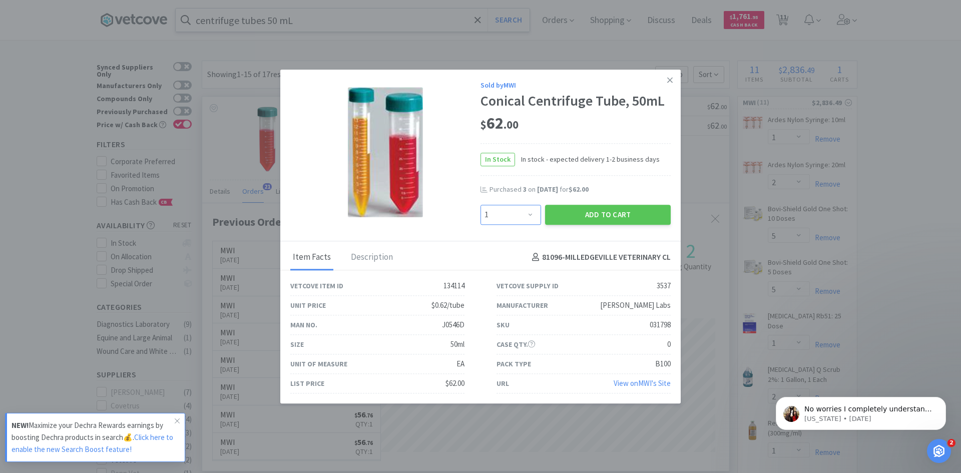
click at [533, 215] on select "Enter Quantity 1 2 3 4 5 6 7 8 9 10 11 12 13 14 15 16 17 18 19 20 Enter Quantity" at bounding box center [511, 215] width 61 height 20
select select "6"
click at [481, 205] on select "Enter Quantity 1 2 3 4 5 6 7 8 9 10 11 12 13 14 15 16 17 18 19 20 Enter Quantity" at bounding box center [511, 215] width 61 height 20
click at [577, 216] on button "Add to Cart" at bounding box center [608, 215] width 126 height 20
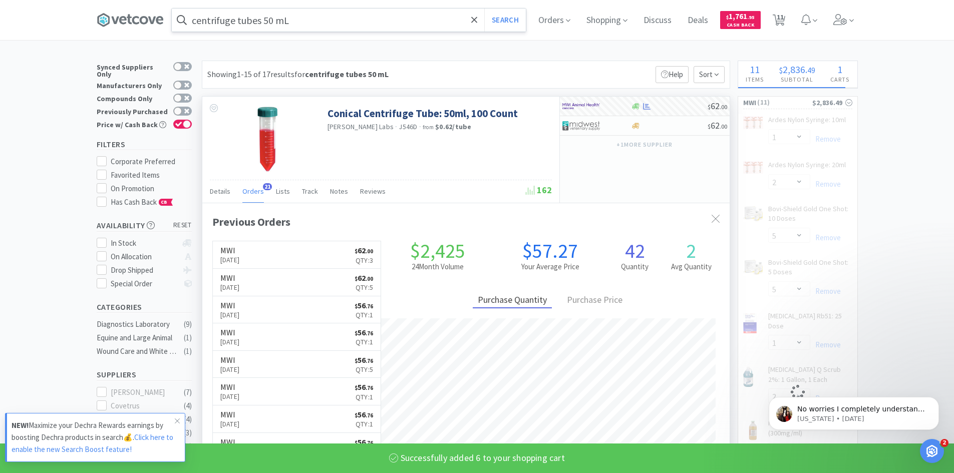
select select "6"
select select "1"
select select "5"
select select "6"
select select "10"
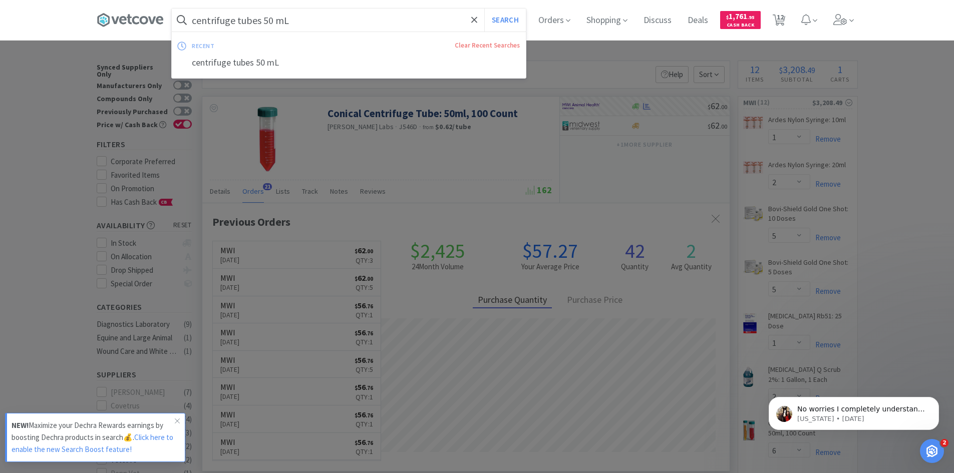
click at [333, 25] on input "centrifuge tubes 50 mL" at bounding box center [349, 20] width 354 height 23
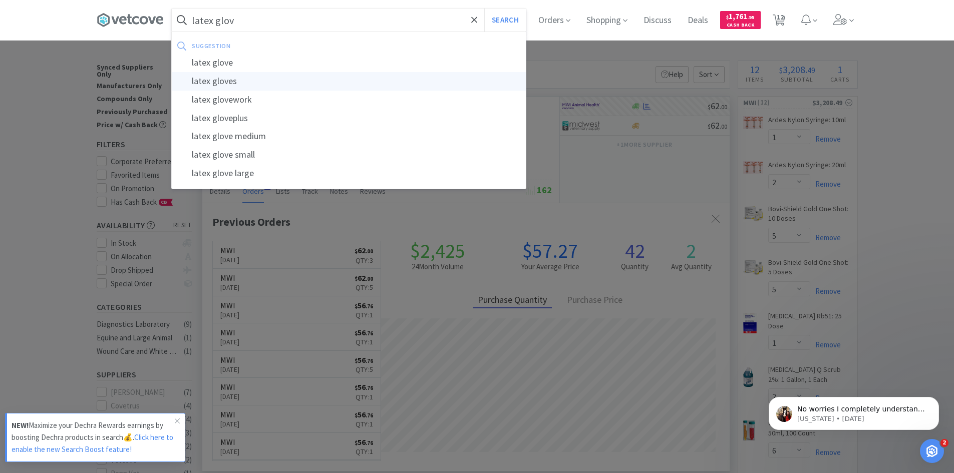
click at [222, 83] on div "latex gloves" at bounding box center [349, 81] width 354 height 19
type input "latex gloves"
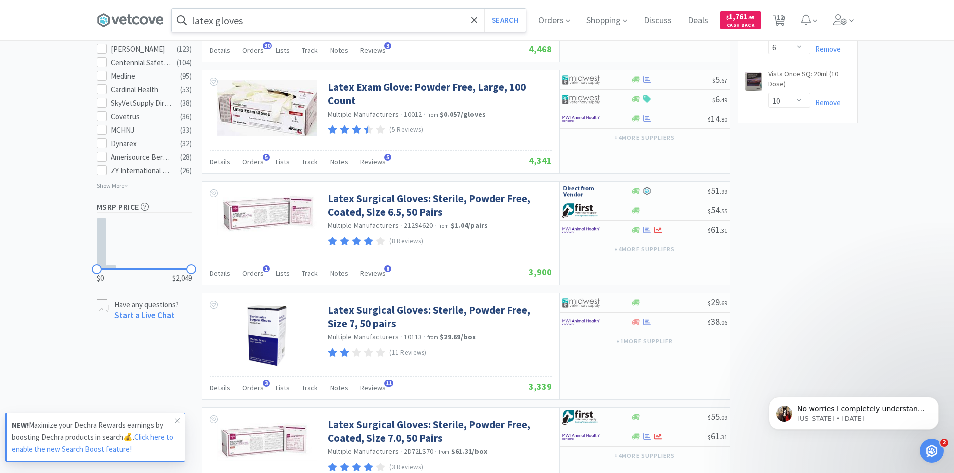
scroll to position [575, 0]
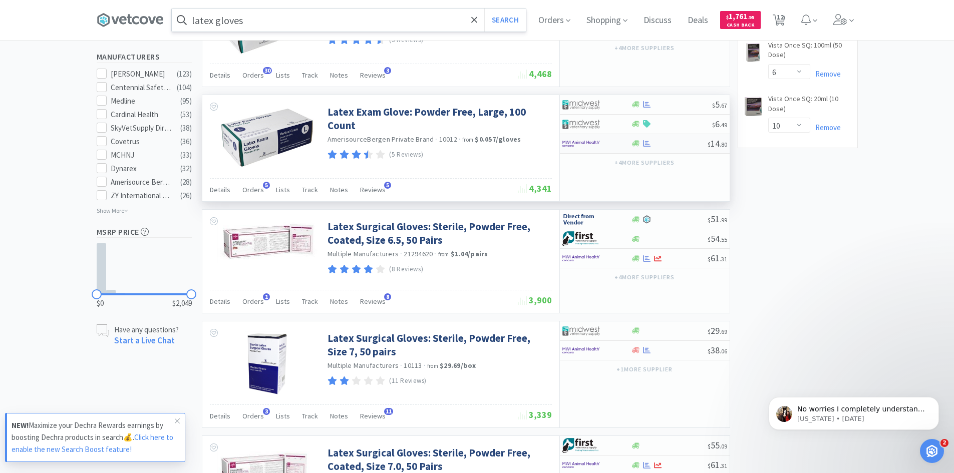
click at [616, 145] on div at bounding box center [589, 143] width 55 height 17
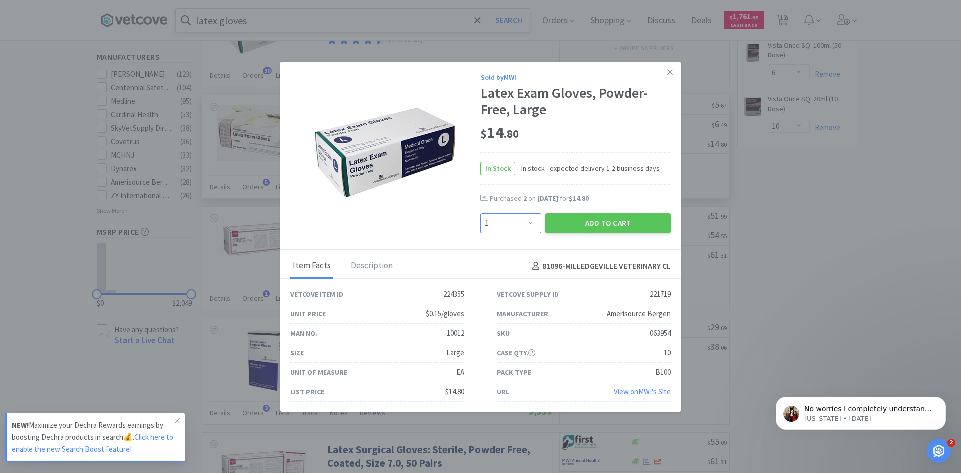
click at [523, 221] on select "Enter Quantity 1 2 3 4 5 6 7 8 9 10 11 12 13 14 15 16 17 18 19 20 Enter Quantity" at bounding box center [511, 223] width 61 height 20
select select "3"
click at [481, 213] on select "Enter Quantity 1 2 3 4 5 6 7 8 9 10 11 12 13 14 15 16 17 18 19 20 Enter Quantity" at bounding box center [511, 223] width 61 height 20
click at [574, 220] on button "Add to Cart" at bounding box center [608, 223] width 126 height 20
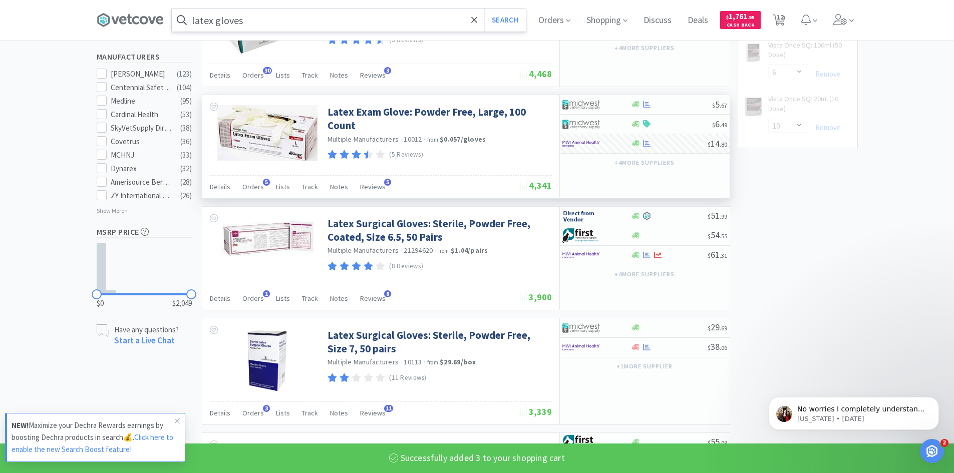
select select "3"
select select "1"
select select "5"
select select "6"
select select "10"
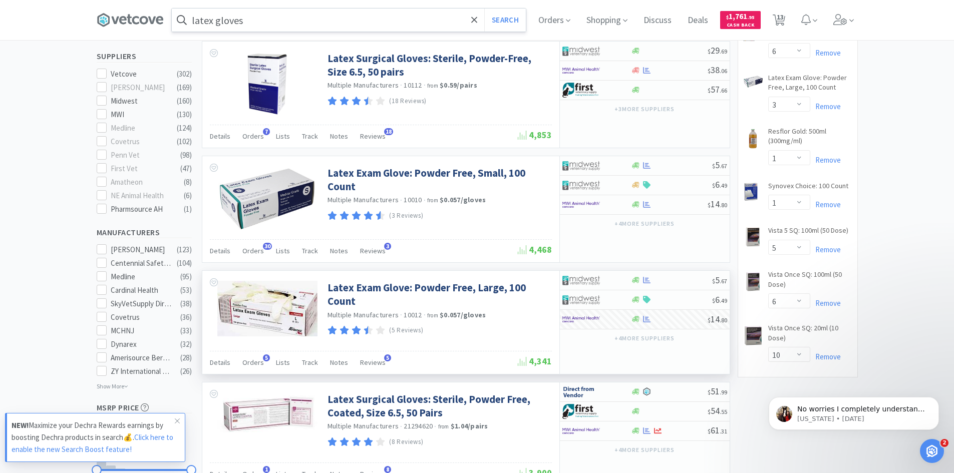
scroll to position [375, 0]
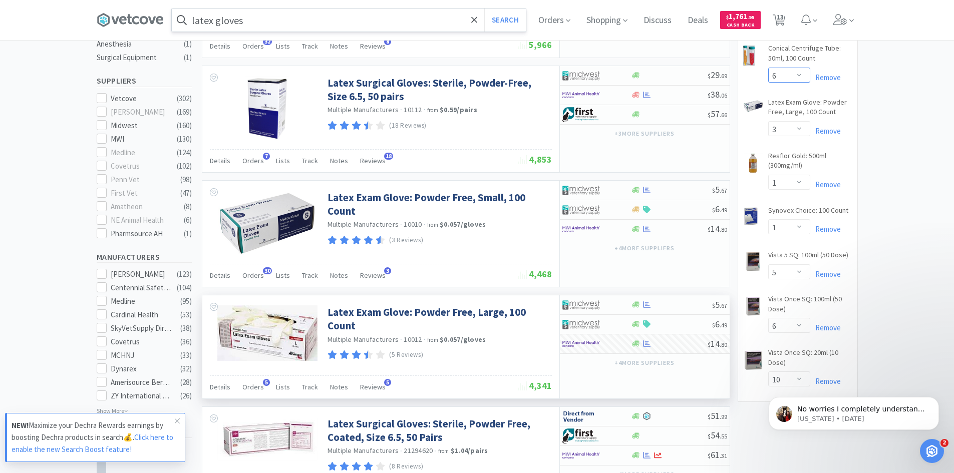
click at [798, 75] on select "Enter Quantity 1 2 3 4 5 6 7 8 9 10 11 12 13 14 15 16 17 18 19 20 Enter Quantity" at bounding box center [789, 75] width 42 height 15
click at [768, 68] on select "Enter Quantity 1 2 3 4 5 6 7 8 9 10 11 12 13 14 15 16 17 18 19 20 Enter Quantity" at bounding box center [789, 75] width 42 height 15
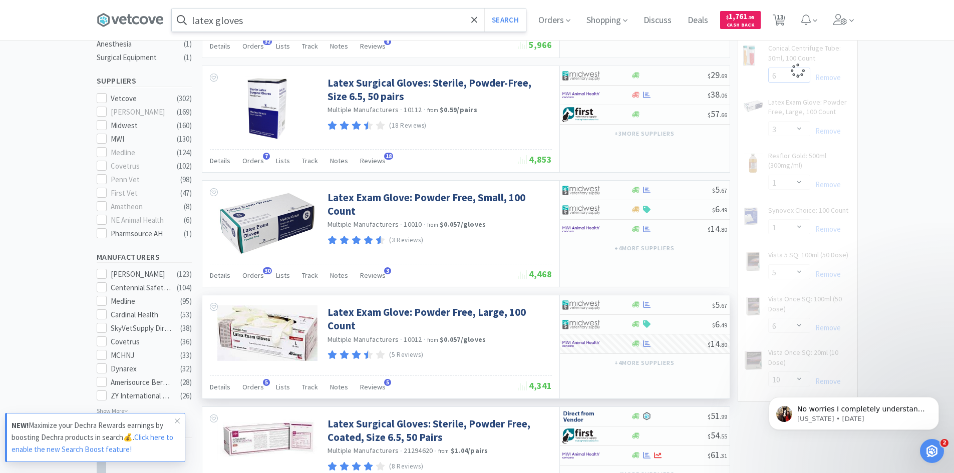
select select "5"
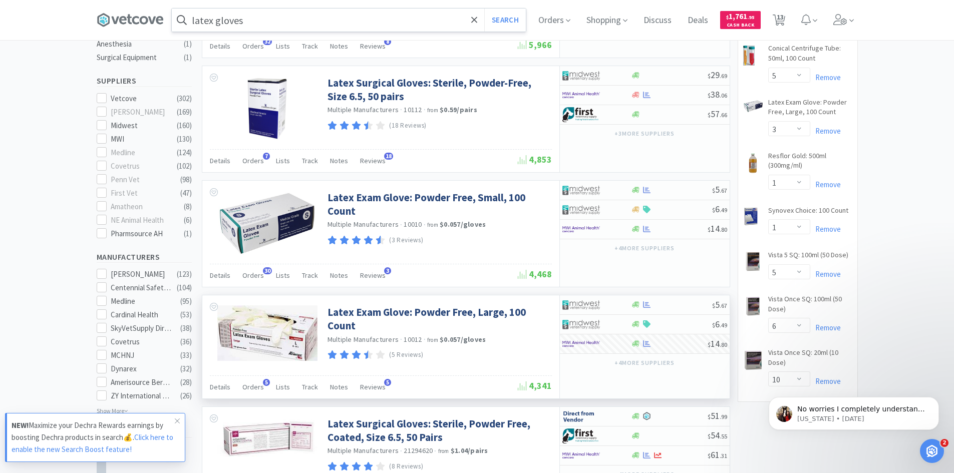
click at [284, 25] on input "latex gloves" at bounding box center [349, 20] width 354 height 23
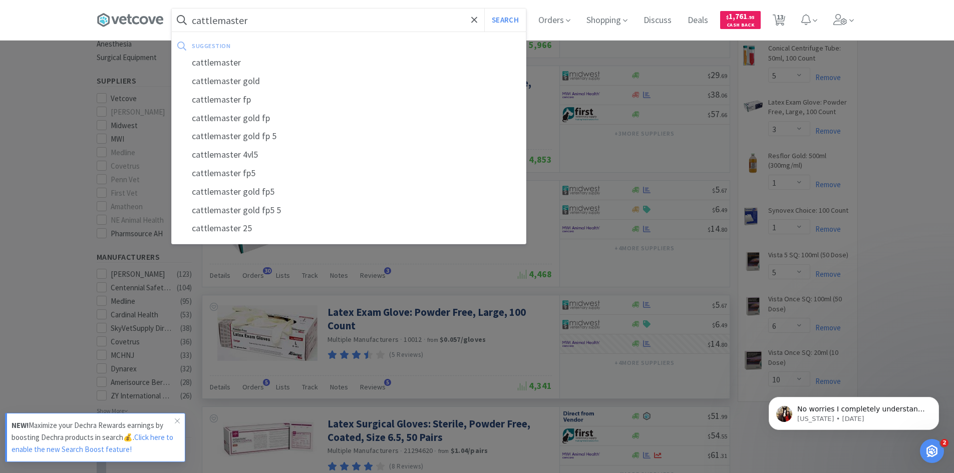
type input "cattlemaster"
click at [484, 9] on button "Search" at bounding box center [505, 20] width 42 height 23
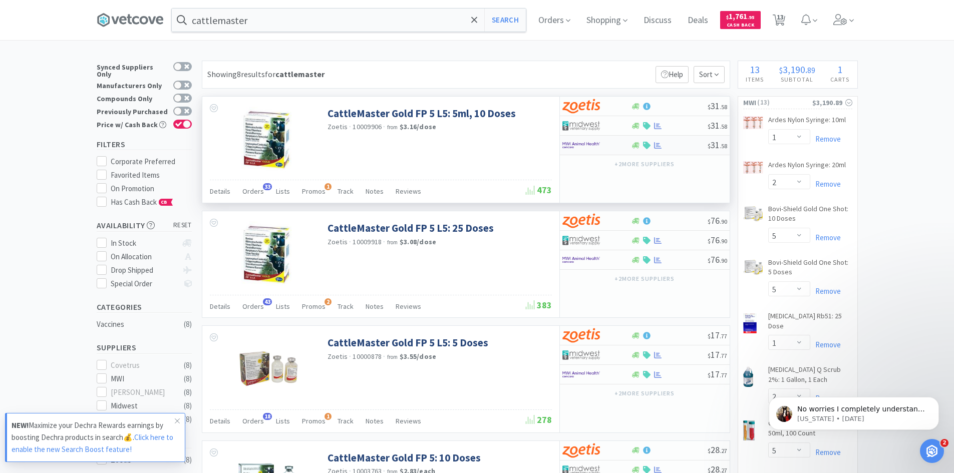
click at [617, 143] on div at bounding box center [589, 145] width 55 height 17
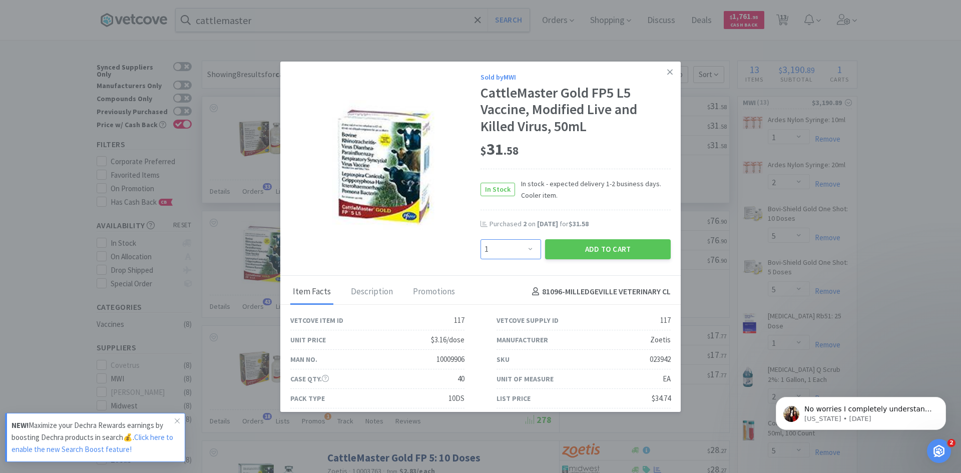
click at [526, 251] on select "Enter Quantity 1 2 3 4 5 6 7 8 9 10 11 12 13 14 15 16 17 18 19 20 Enter Quantity" at bounding box center [511, 249] width 61 height 20
select select "4"
click at [481, 239] on select "Enter Quantity 1 2 3 4 5 6 7 8 9 10 11 12 13 14 15 16 17 18 19 20 Enter Quantity" at bounding box center [511, 249] width 61 height 20
click at [619, 251] on button "Add to Cart" at bounding box center [608, 249] width 126 height 20
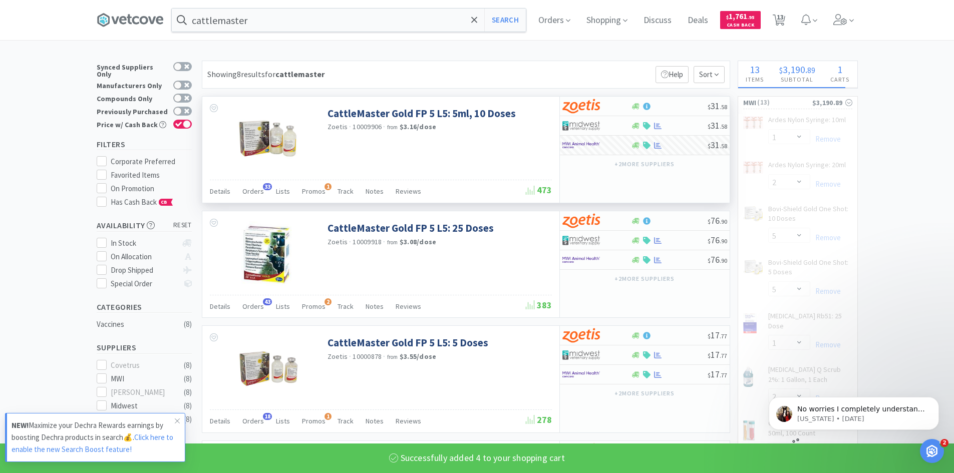
select select "4"
select select "2"
select select "5"
select select "3"
select select "1"
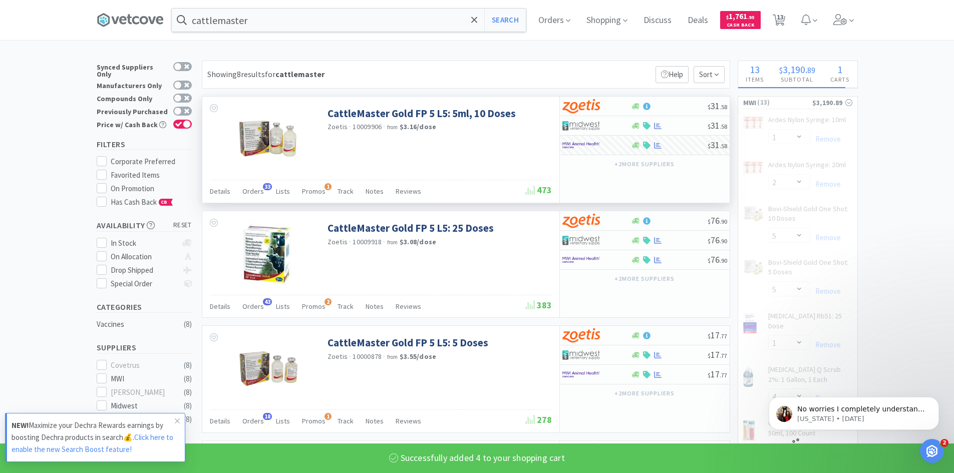
select select "5"
select select "6"
select select "10"
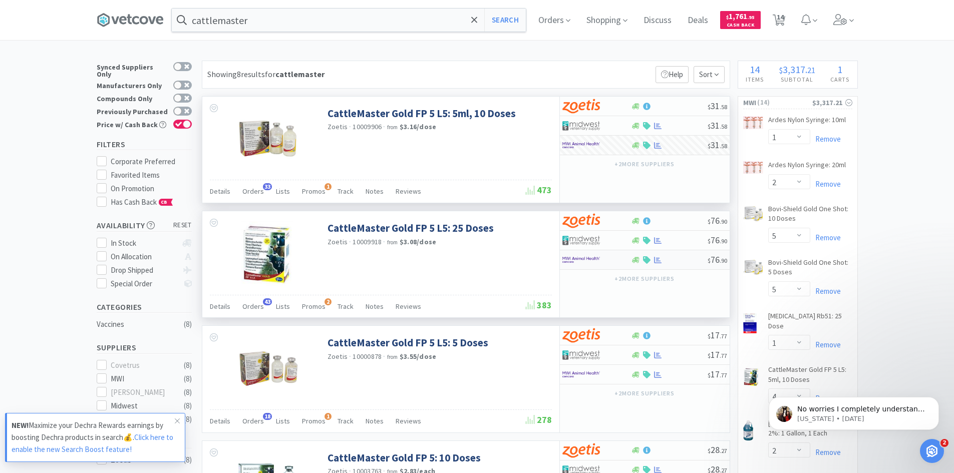
click at [619, 260] on div at bounding box center [596, 259] width 69 height 17
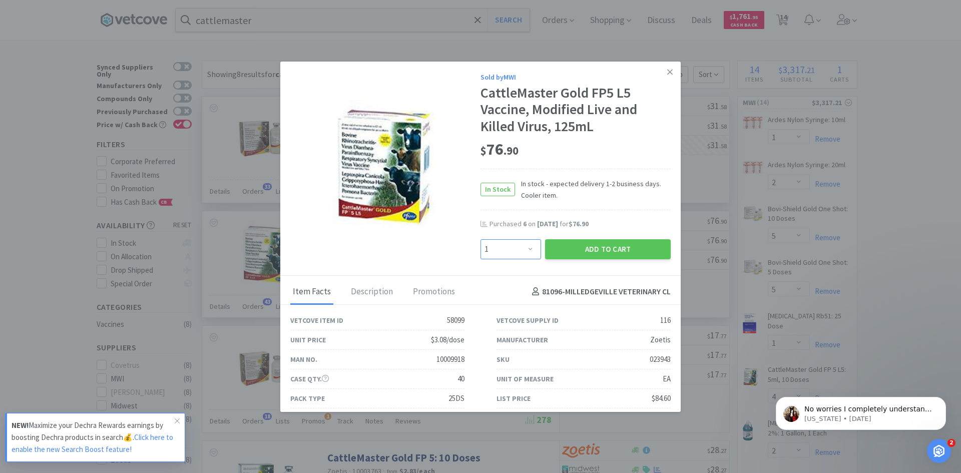
click at [529, 248] on select "Enter Quantity 1 2 3 4 5 6 7 8 9 10 11 12 13 14 15 16 17 18 19 20 Enter Quantity" at bounding box center [511, 249] width 61 height 20
select select "16"
click at [481, 239] on select "Enter Quantity 1 2 3 4 5 6 7 8 9 10 11 12 13 14 15 16 17 18 19 20 Enter Quantity" at bounding box center [511, 249] width 61 height 20
click at [597, 250] on button "Add to Cart" at bounding box center [608, 249] width 126 height 20
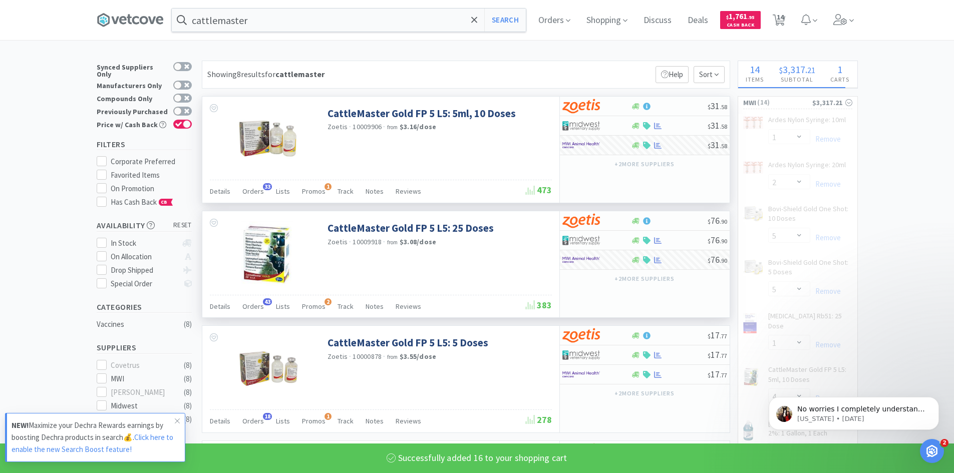
select select "16"
select select "4"
select select "2"
select select "5"
select select "3"
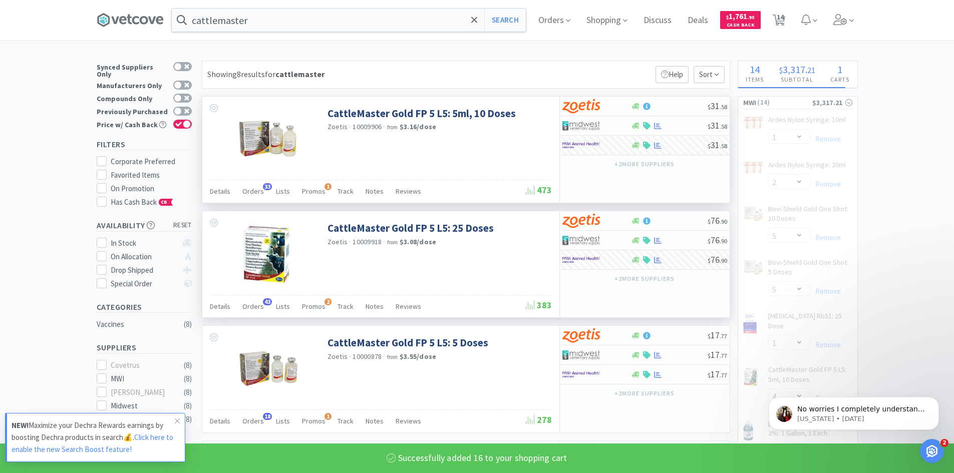
select select "1"
select select "5"
select select "6"
select select "10"
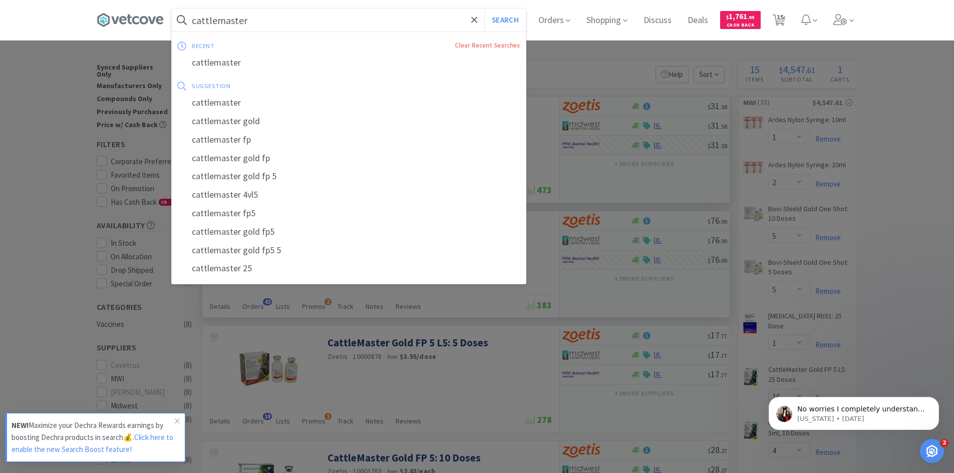
click at [284, 27] on input "cattlemaster" at bounding box center [349, 20] width 354 height 23
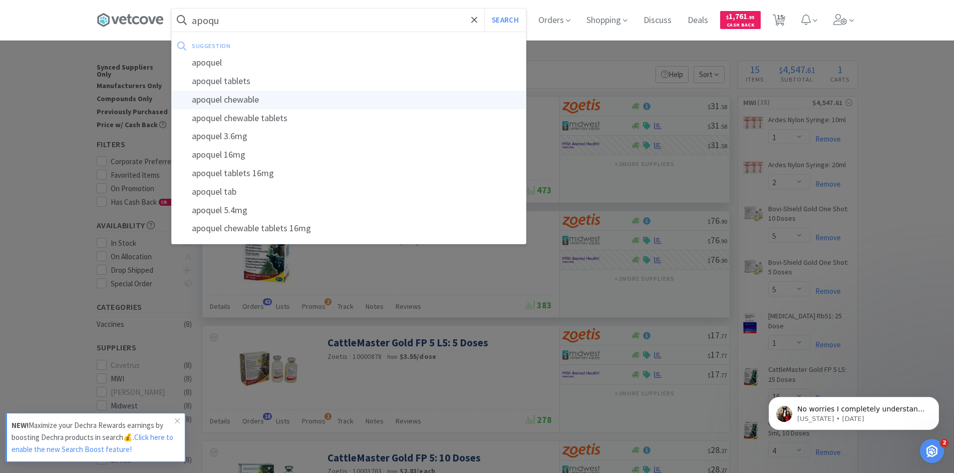
click at [255, 101] on div "apoquel chewable" at bounding box center [349, 100] width 354 height 19
type input "apoquel chewable"
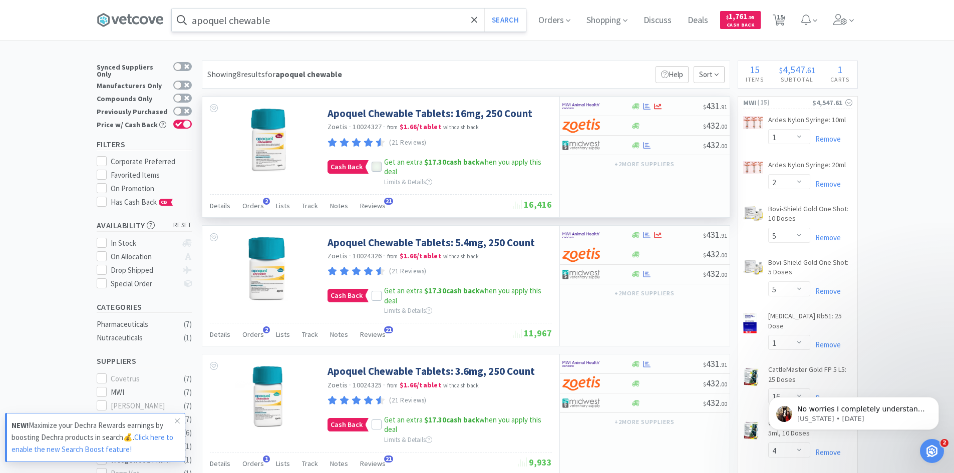
click at [378, 167] on icon at bounding box center [376, 167] width 7 height 7
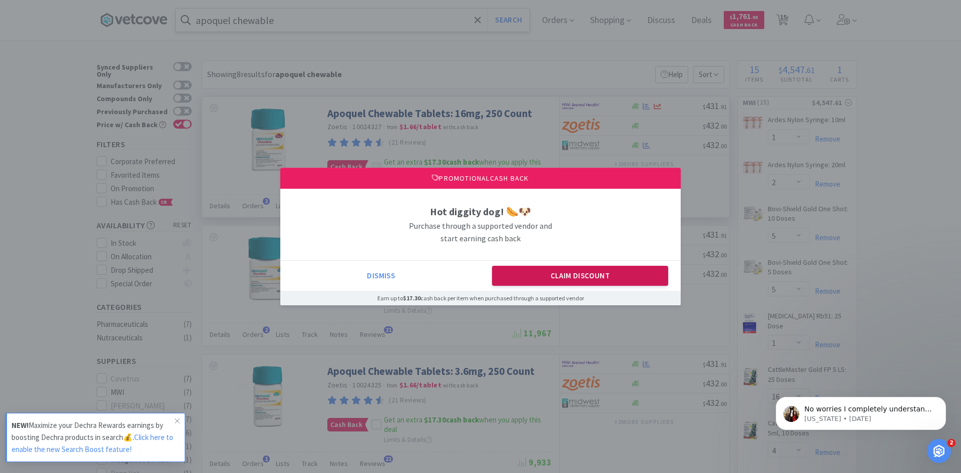
click at [612, 275] on button "Claim Discount" at bounding box center [580, 276] width 177 height 20
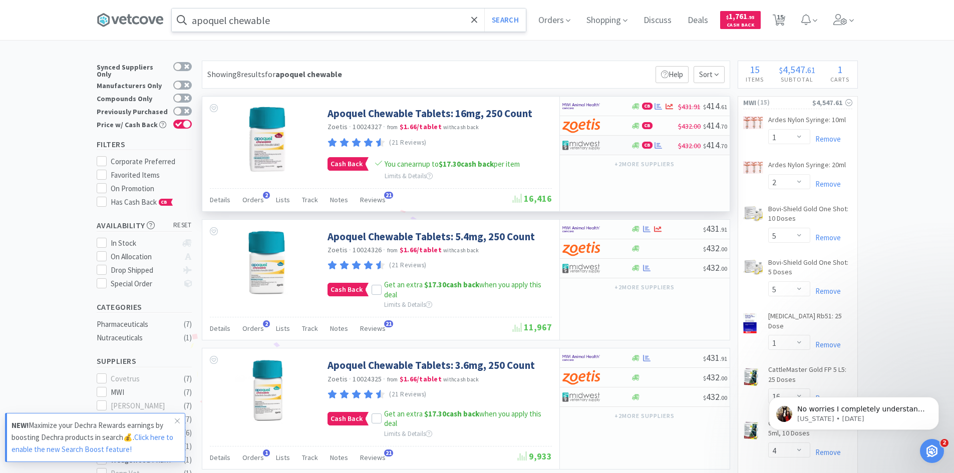
click at [619, 145] on div at bounding box center [596, 145] width 69 height 17
select select "1"
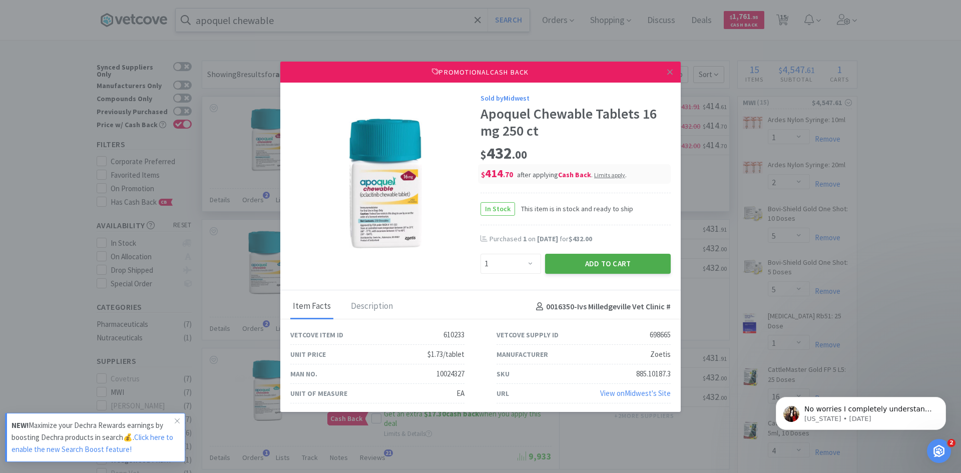
click at [594, 268] on button "Add to Cart" at bounding box center [608, 264] width 126 height 20
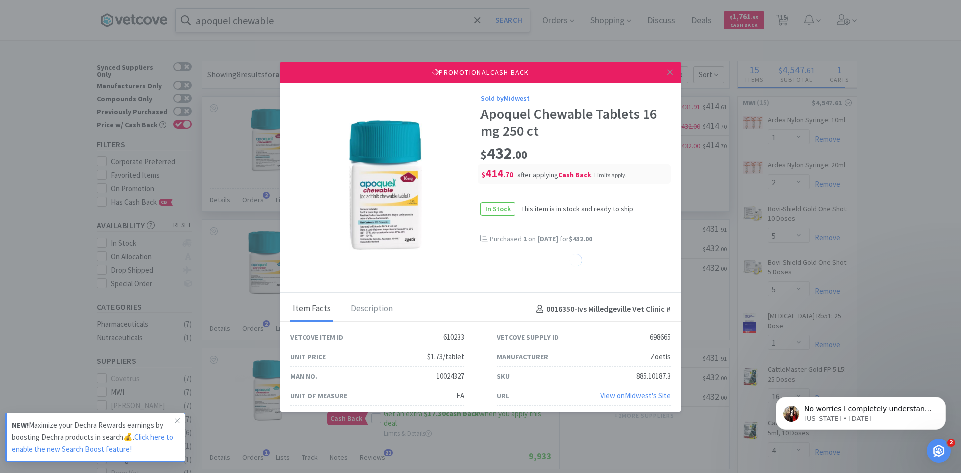
select select "1"
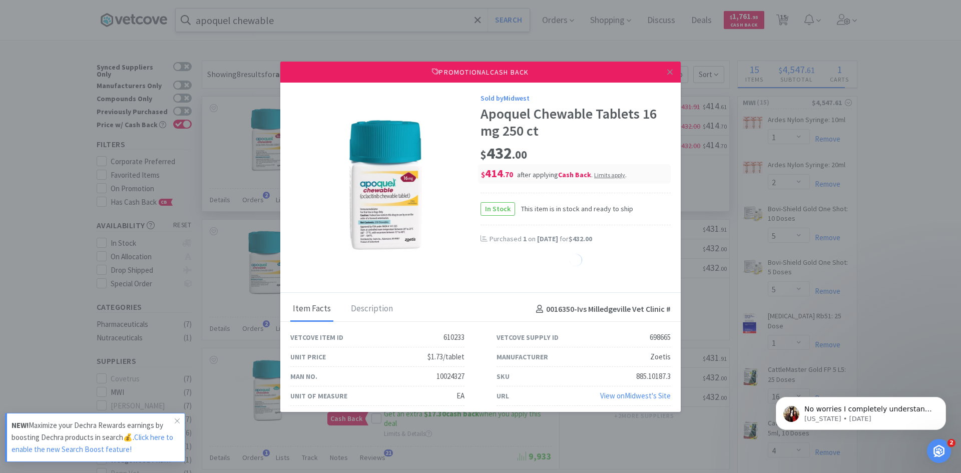
select select "1"
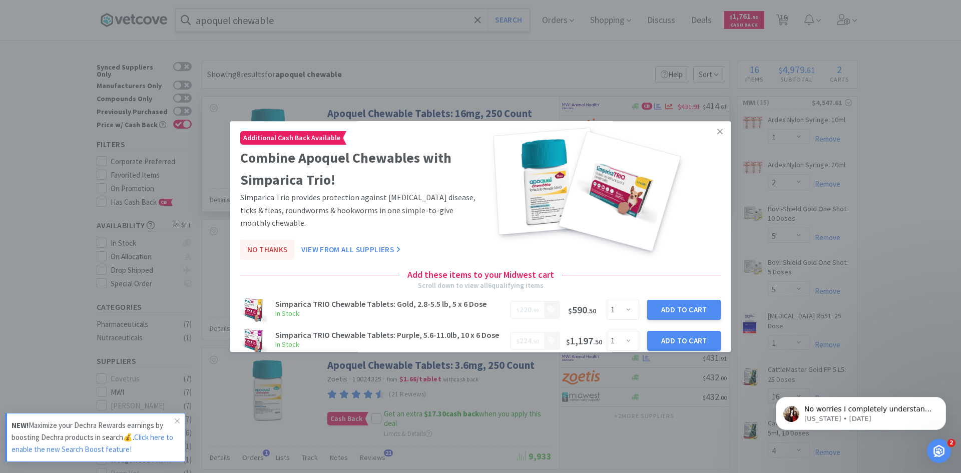
click at [276, 251] on button "No Thanks" at bounding box center [267, 250] width 54 height 20
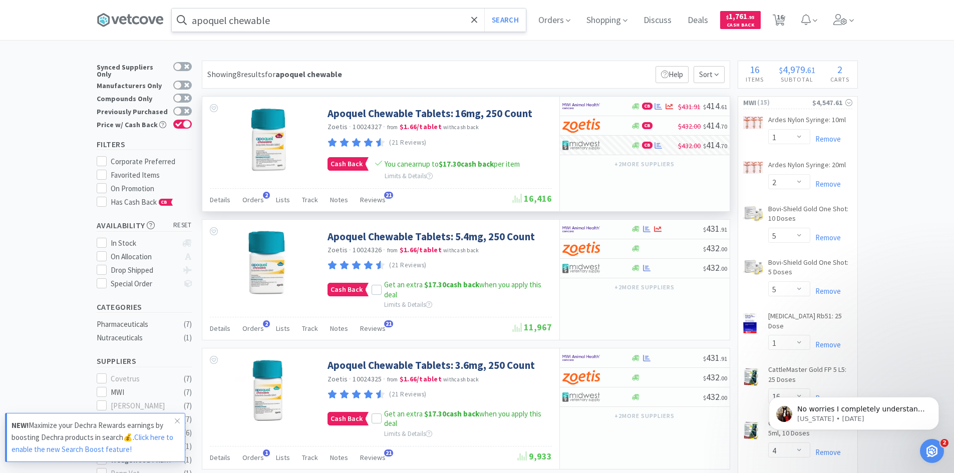
click at [292, 21] on input "apoquel chewable" at bounding box center [349, 20] width 354 height 23
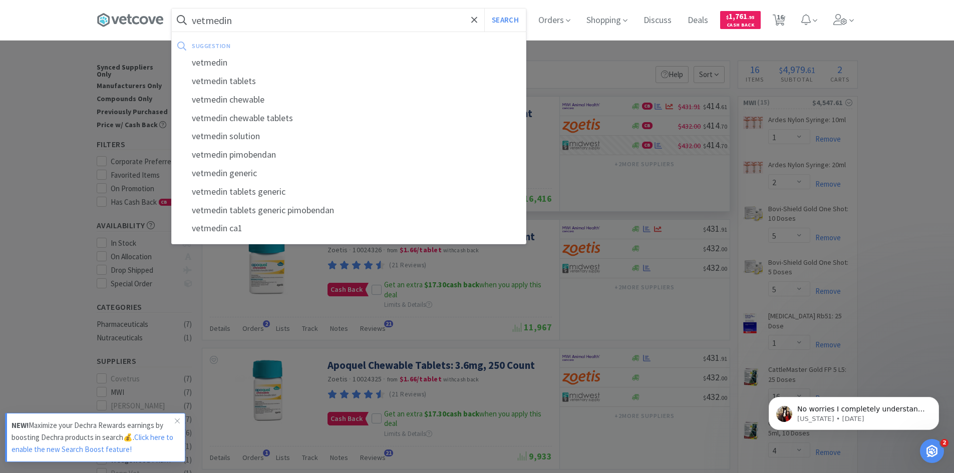
type input "vetmedin"
click at [484, 9] on button "Search" at bounding box center [505, 20] width 42 height 23
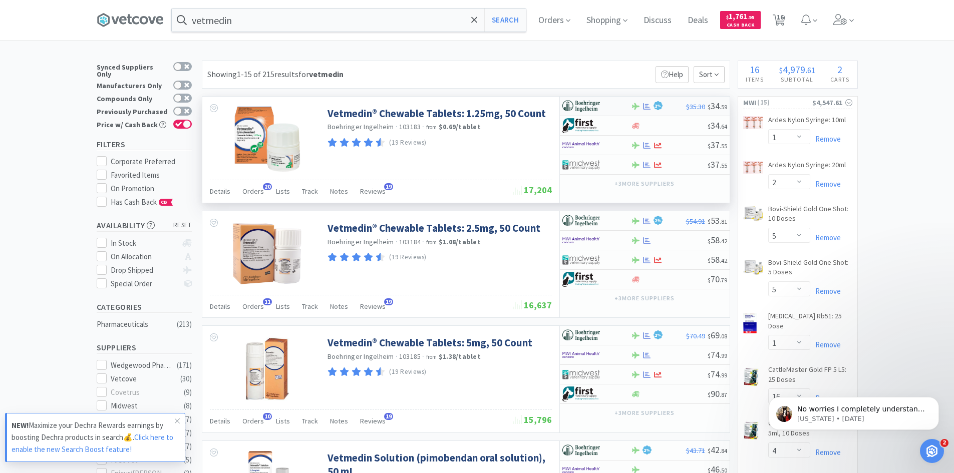
click at [612, 108] on div at bounding box center [589, 106] width 55 height 17
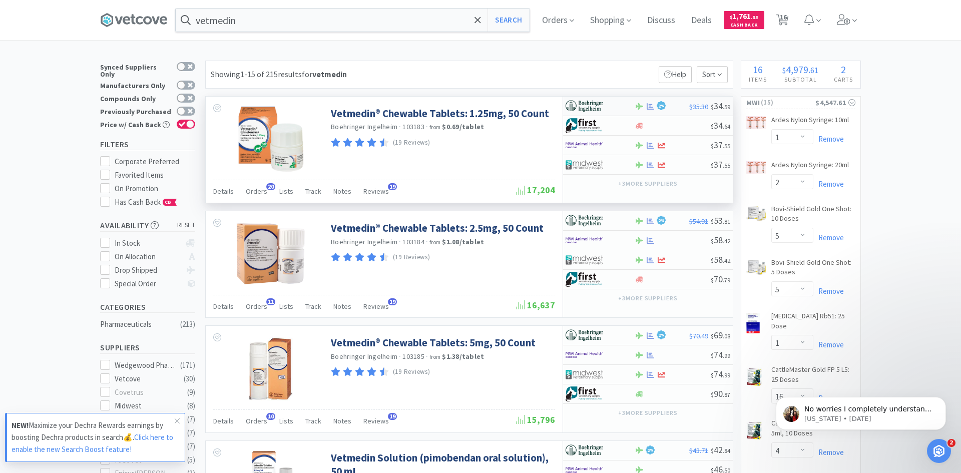
select select "1"
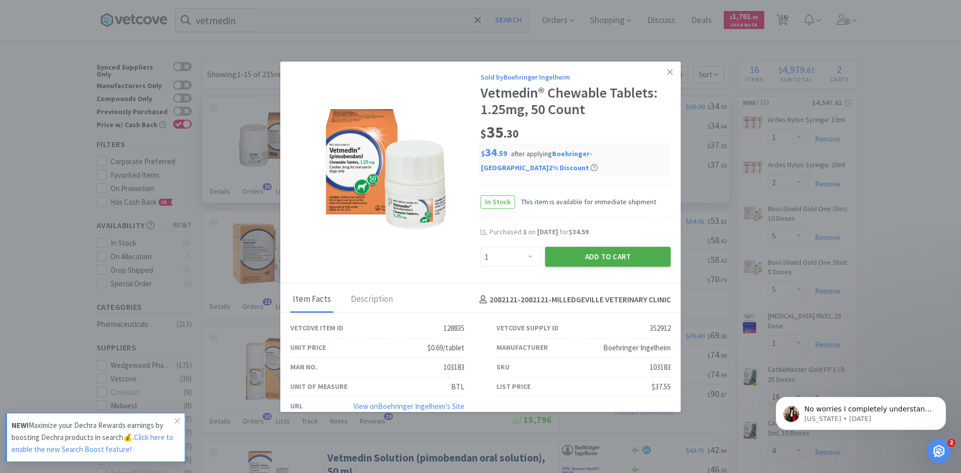
click at [584, 257] on button "Add to Cart" at bounding box center [608, 257] width 126 height 20
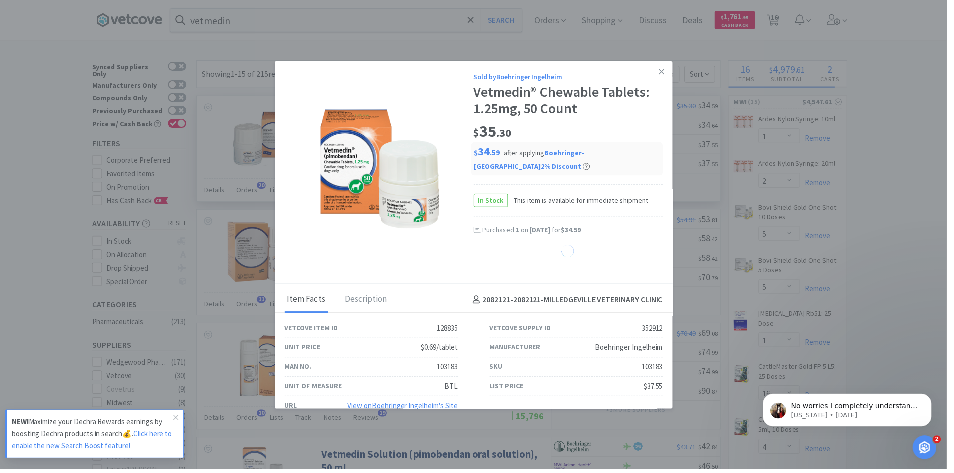
select select "1"
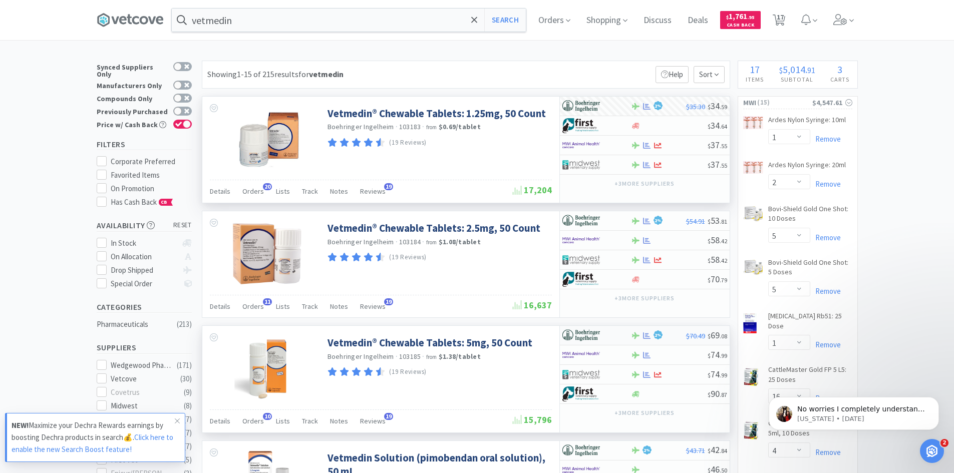
click at [605, 334] on div at bounding box center [589, 335] width 55 height 17
select select "1"
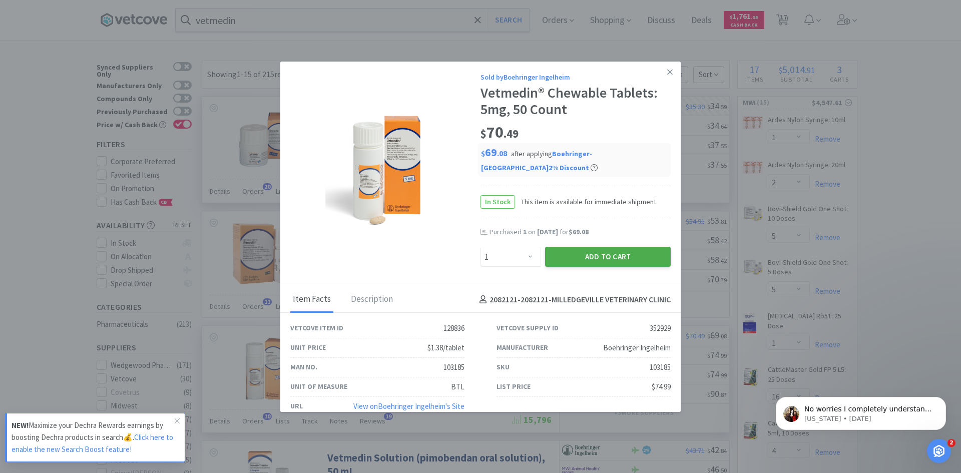
click at [599, 253] on button "Add to Cart" at bounding box center [608, 257] width 126 height 20
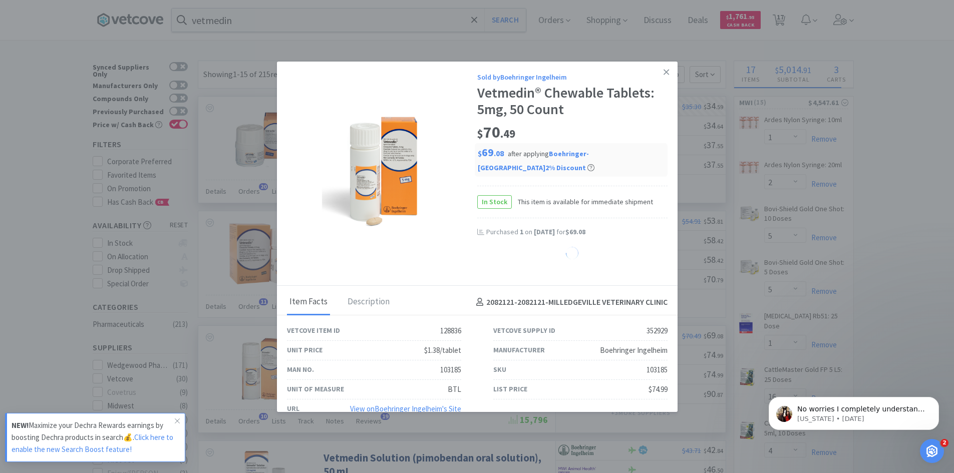
select select "1"
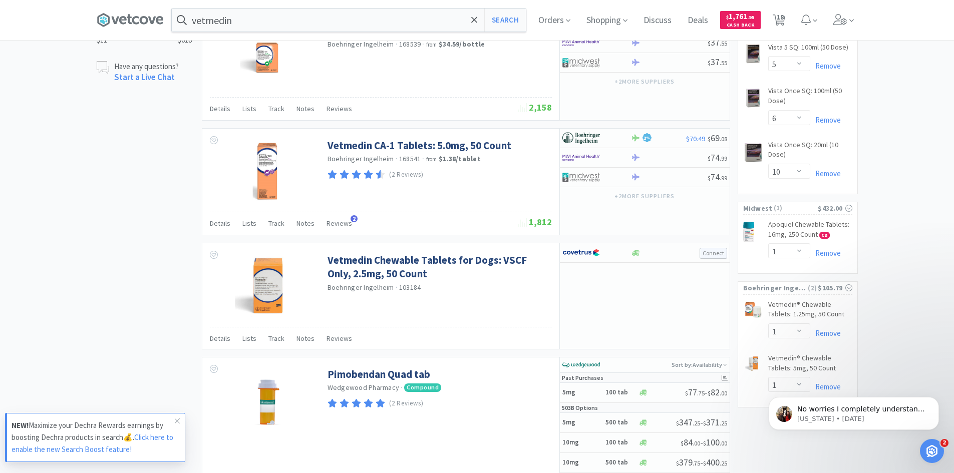
scroll to position [701, 0]
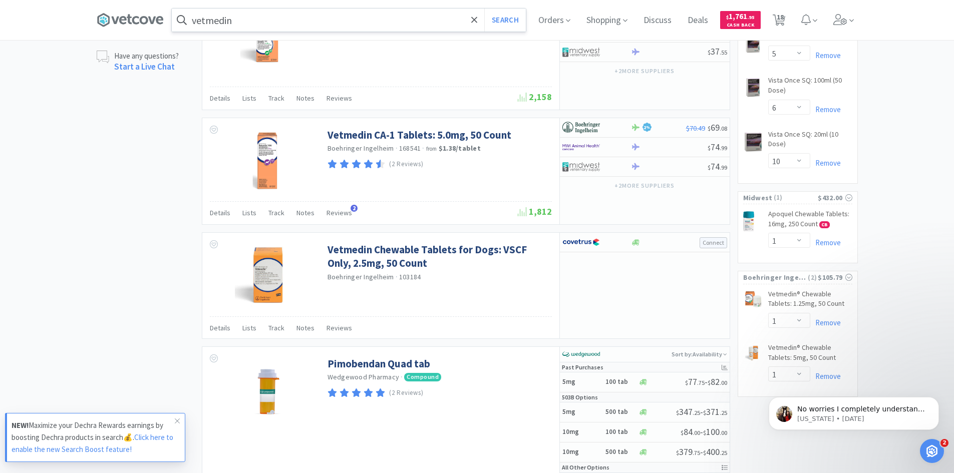
click at [255, 16] on input "vetmedin" at bounding box center [349, 20] width 354 height 23
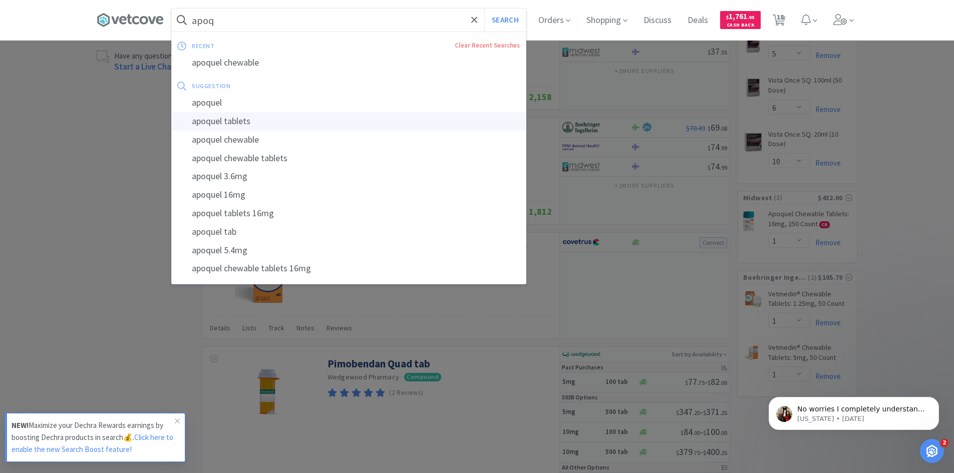
click at [224, 118] on div "apoquel tablets" at bounding box center [349, 121] width 354 height 19
type input "apoquel tablets"
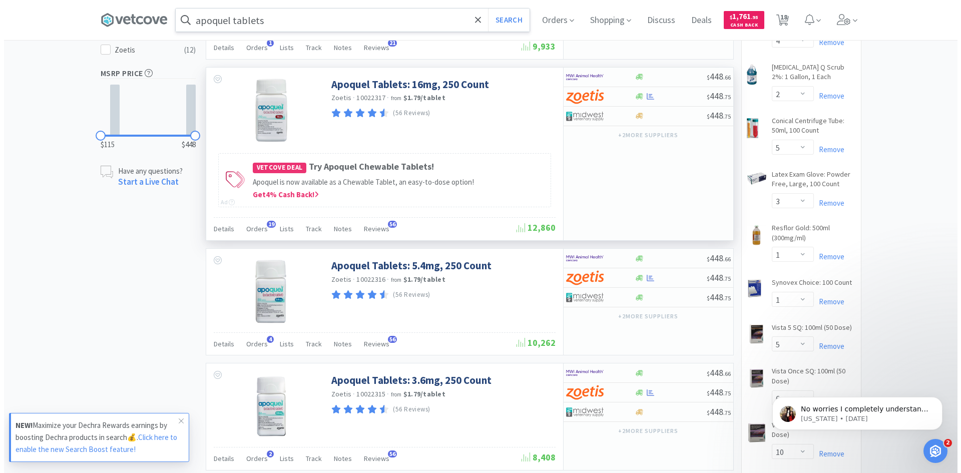
scroll to position [393, 0]
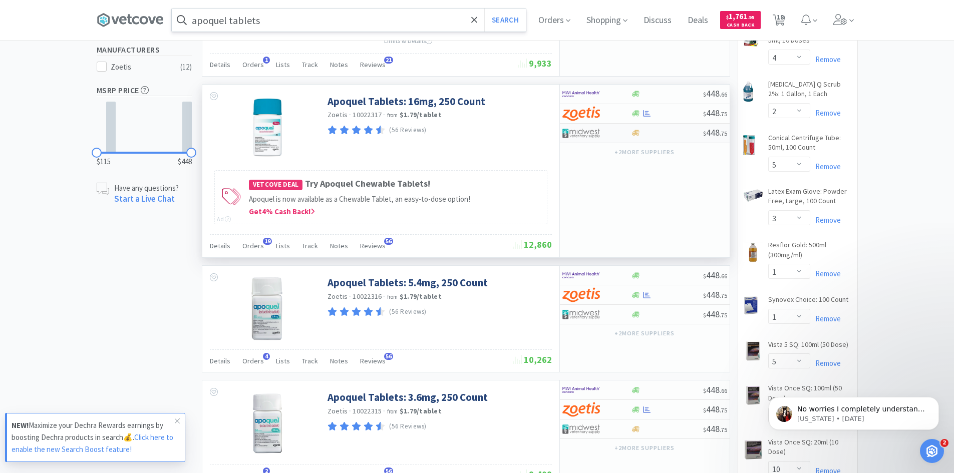
click at [631, 133] on div at bounding box center [636, 133] width 10 height 8
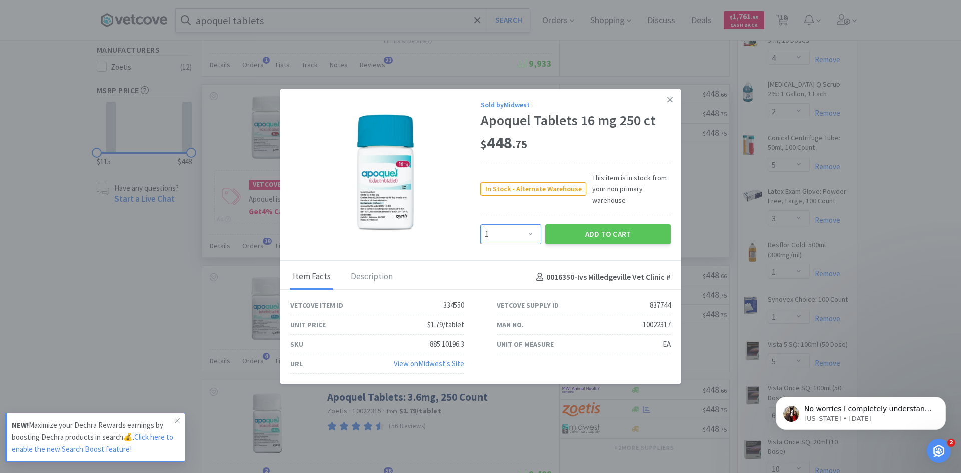
click at [533, 232] on select "Enter Quantity 1 2 3 4 5 6 7 8 9 10 11 12 13 14 15 16 17 18 19 20 Enter Quantity" at bounding box center [511, 234] width 61 height 20
select select "2"
click at [481, 224] on select "Enter Quantity 1 2 3 4 5 6 7 8 9 10 11 12 13 14 15 16 17 18 19 20 Enter Quantity" at bounding box center [511, 234] width 61 height 20
click at [600, 233] on button "Add to Cart" at bounding box center [608, 234] width 126 height 20
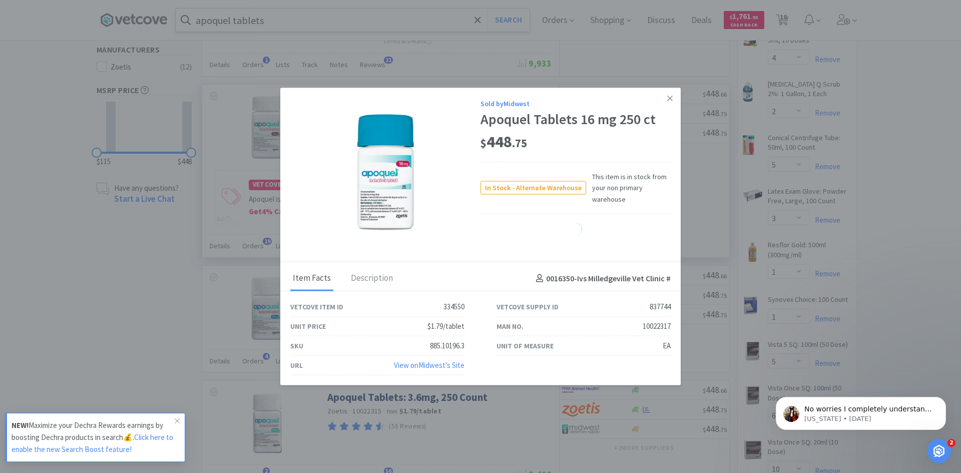
select select "2"
select select "1"
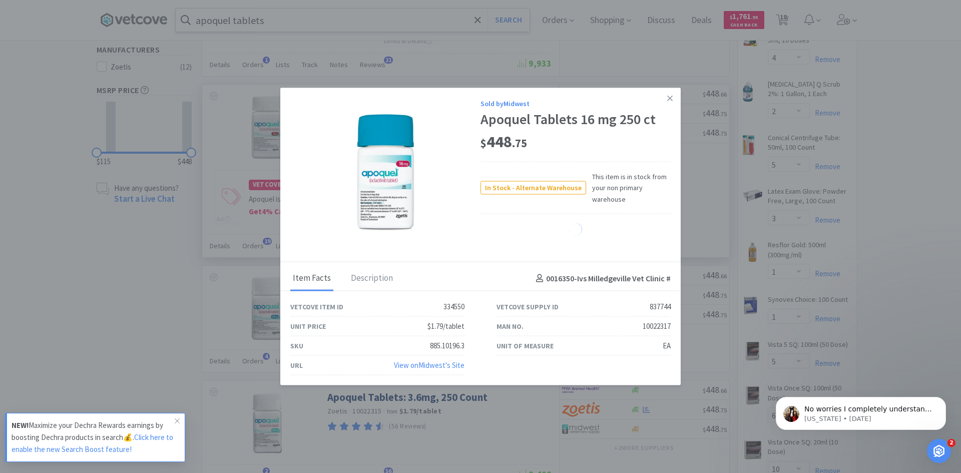
select select "1"
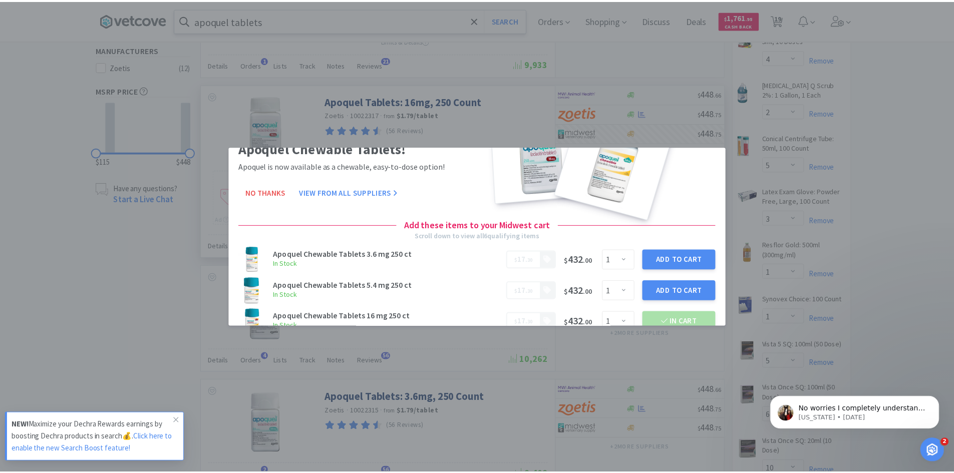
scroll to position [19, 0]
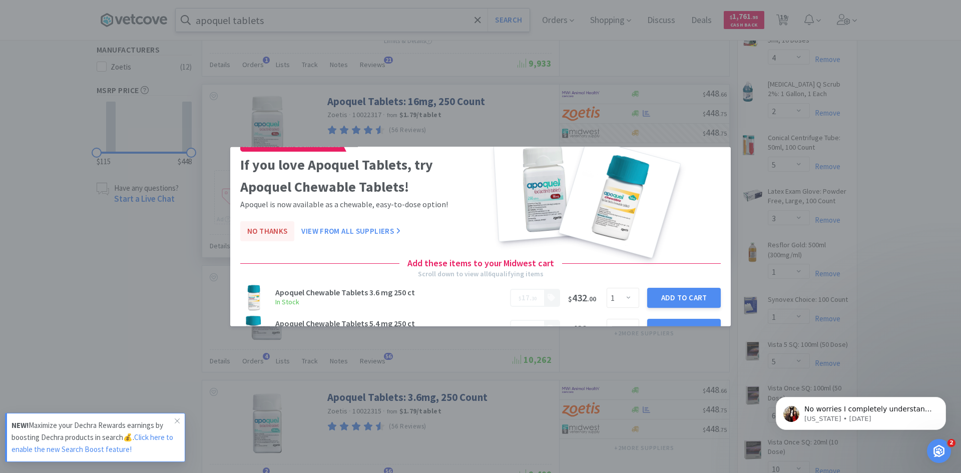
click at [275, 231] on button "No Thanks" at bounding box center [267, 231] width 54 height 20
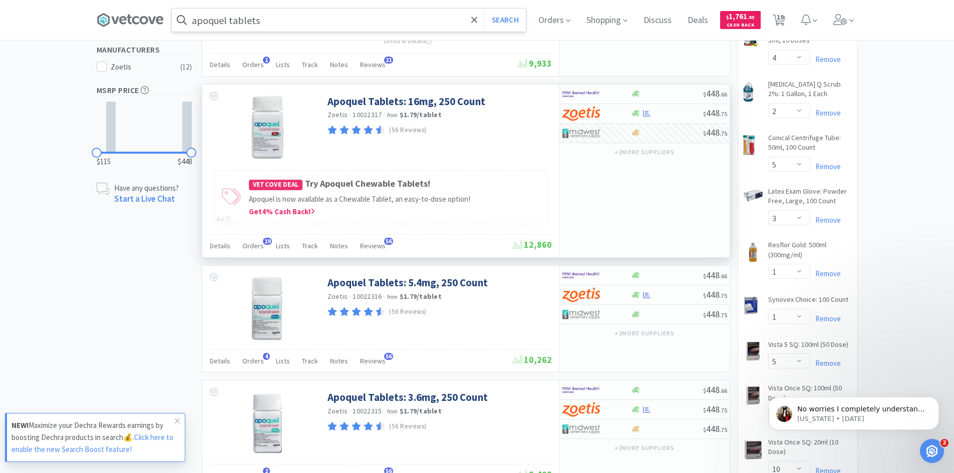
click at [289, 17] on input "apoquel tablets" at bounding box center [349, 20] width 354 height 23
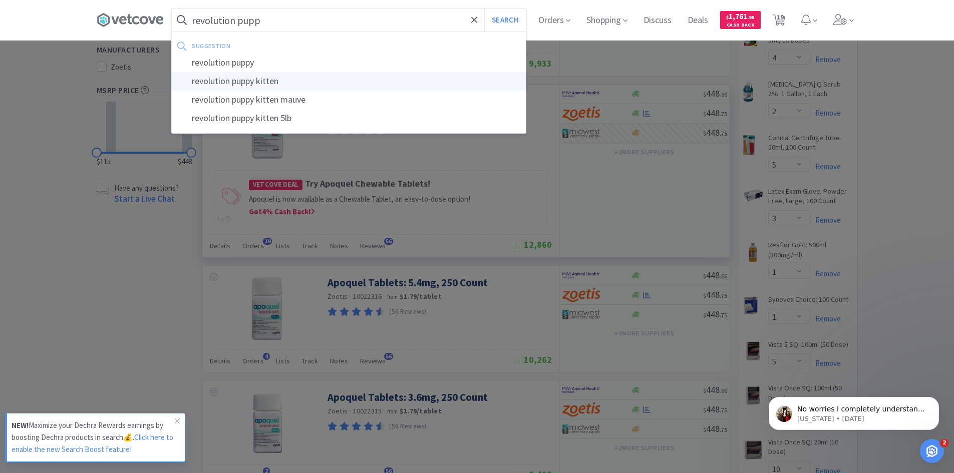
click at [267, 75] on div "revolution puppy kitten" at bounding box center [349, 81] width 354 height 19
type input "revolution puppy kitten"
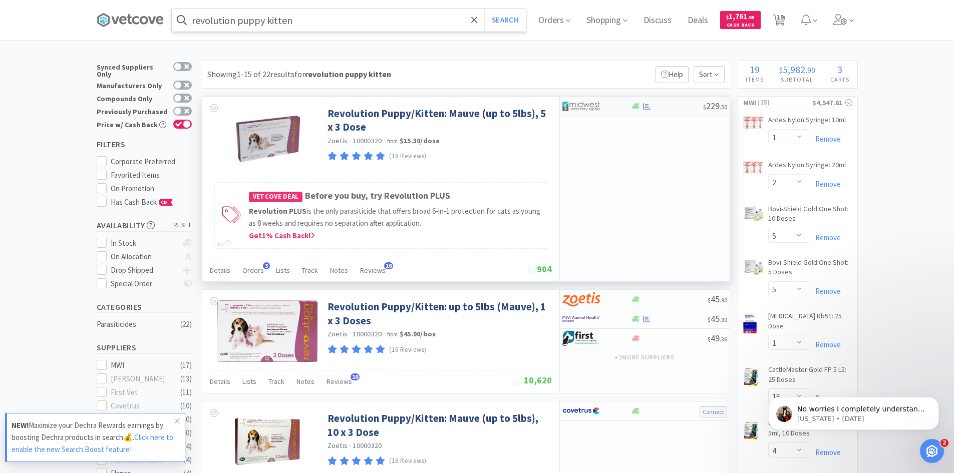
click at [621, 105] on div at bounding box center [596, 106] width 69 height 17
select select "1"
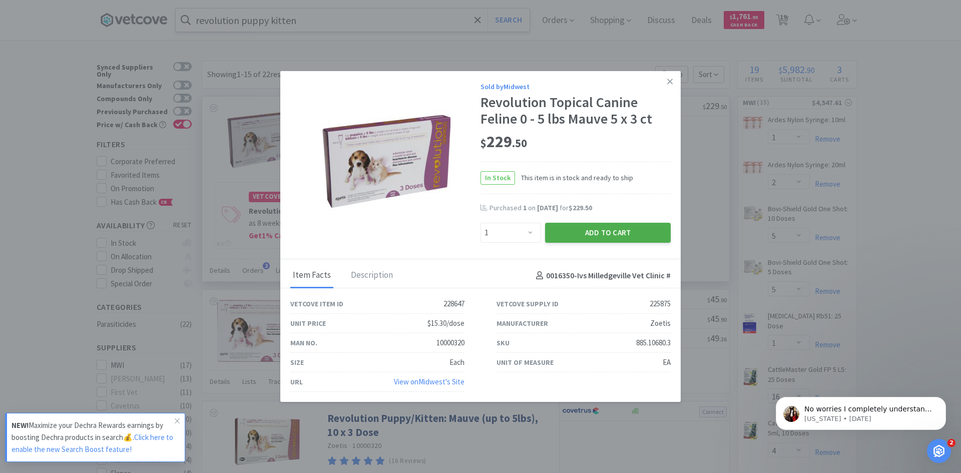
click at [589, 231] on button "Add to Cart" at bounding box center [608, 233] width 126 height 20
select select "1"
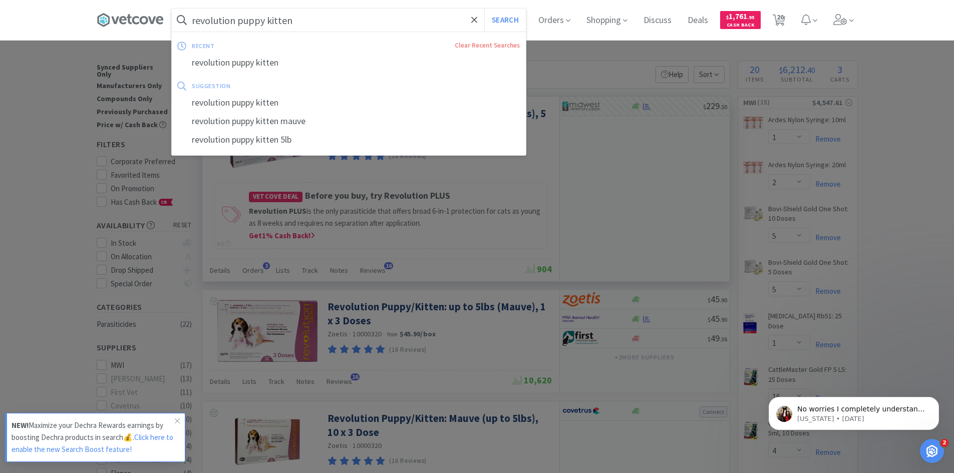
click at [304, 16] on input "revolution puppy kitten" at bounding box center [349, 20] width 354 height 23
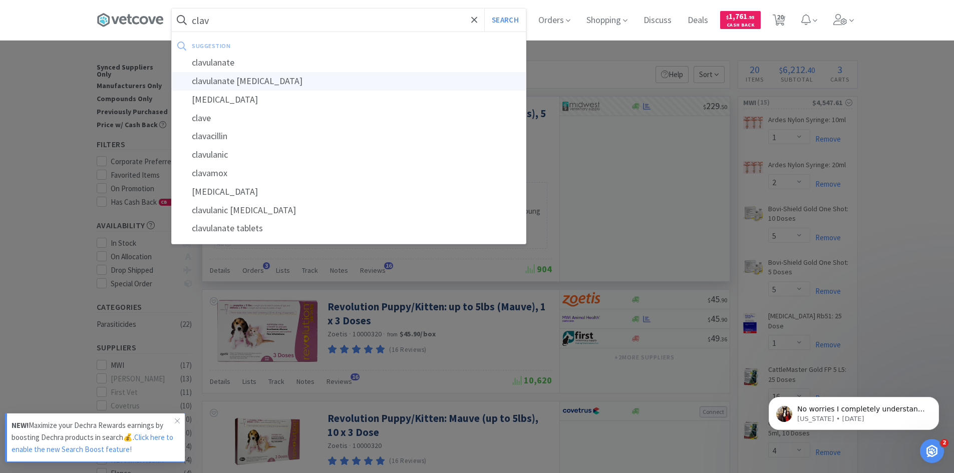
click at [280, 81] on div "clavulanate [MEDICAL_DATA]" at bounding box center [349, 81] width 354 height 19
type input "clavulanate [MEDICAL_DATA]"
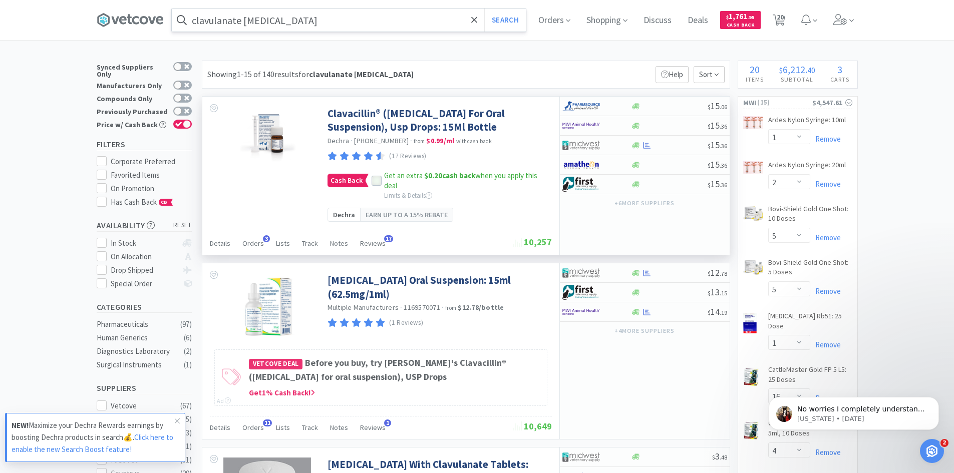
click at [375, 184] on icon at bounding box center [376, 180] width 7 height 7
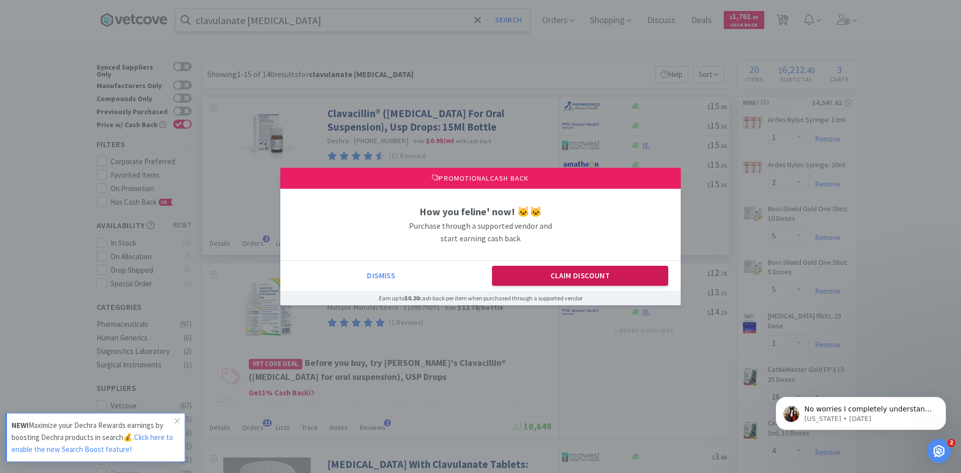
click at [604, 275] on button "Claim Discount" at bounding box center [580, 276] width 177 height 20
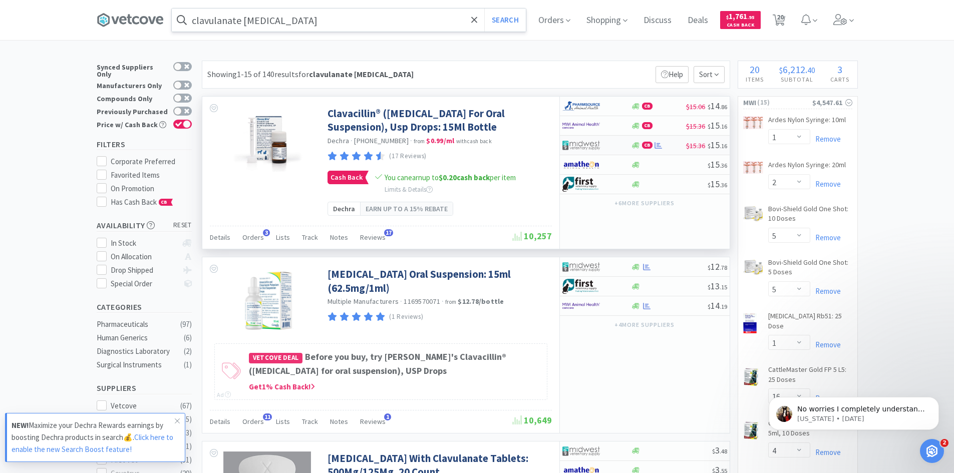
click at [614, 143] on div at bounding box center [589, 145] width 55 height 17
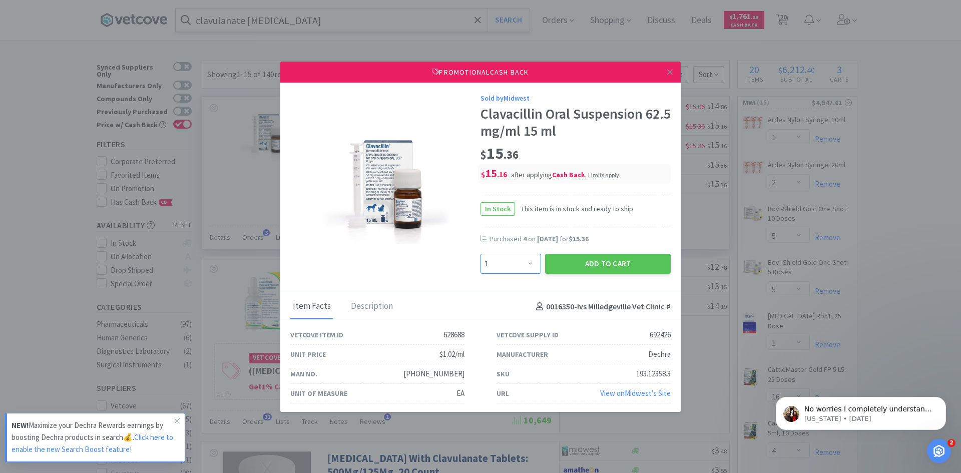
click at [522, 259] on select "Enter Quantity 1 2 3 4 5 6 7 8 9 10 11 12 13 14 15 16 17 18 19 20 Enter Quantity" at bounding box center [511, 264] width 61 height 20
select select "5"
click at [481, 254] on select "Enter Quantity 1 2 3 4 5 6 7 8 9 10 11 12 13 14 15 16 17 18 19 20 Enter Quantity" at bounding box center [511, 264] width 61 height 20
click at [584, 259] on button "Add to Cart" at bounding box center [608, 264] width 126 height 20
select select "5"
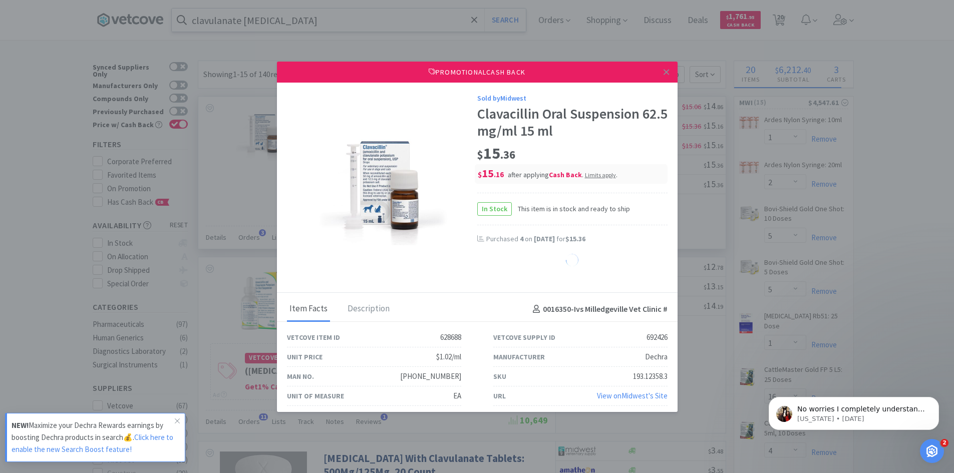
select select "1"
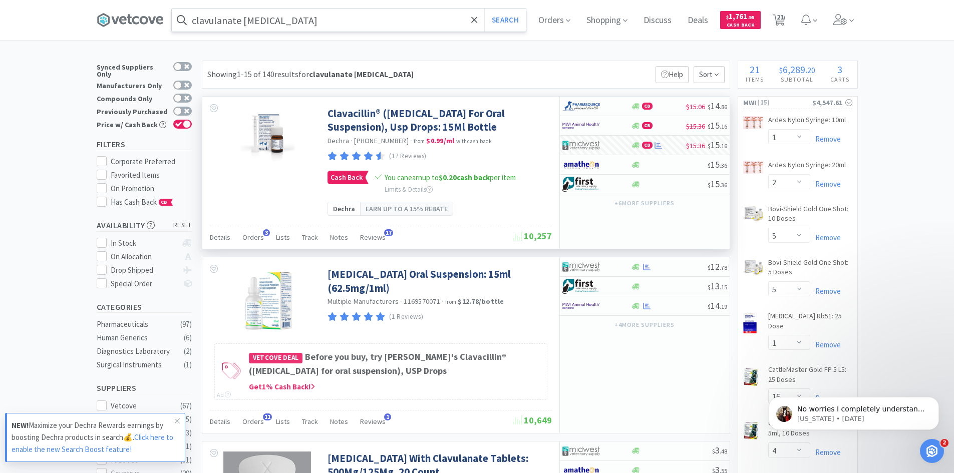
click at [321, 21] on input "clavulanate [MEDICAL_DATA]" at bounding box center [349, 20] width 354 height 23
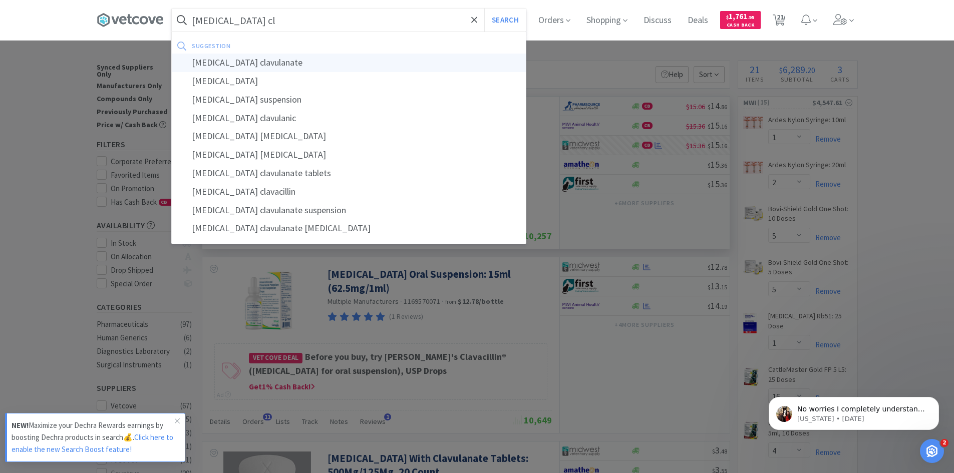
click at [280, 60] on div "[MEDICAL_DATA] clavulanate" at bounding box center [349, 63] width 354 height 19
type input "[MEDICAL_DATA] clavulanate"
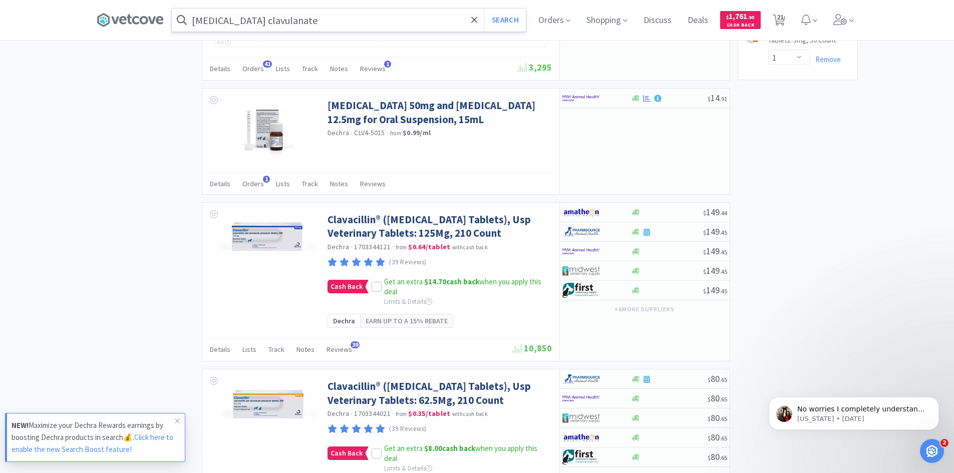
scroll to position [1129, 0]
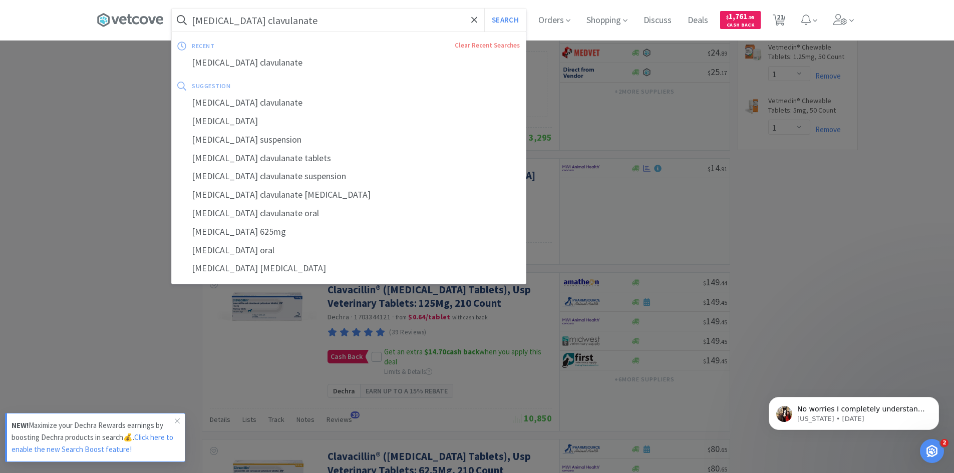
click at [331, 22] on input "[MEDICAL_DATA] clavulanate" at bounding box center [349, 20] width 354 height 23
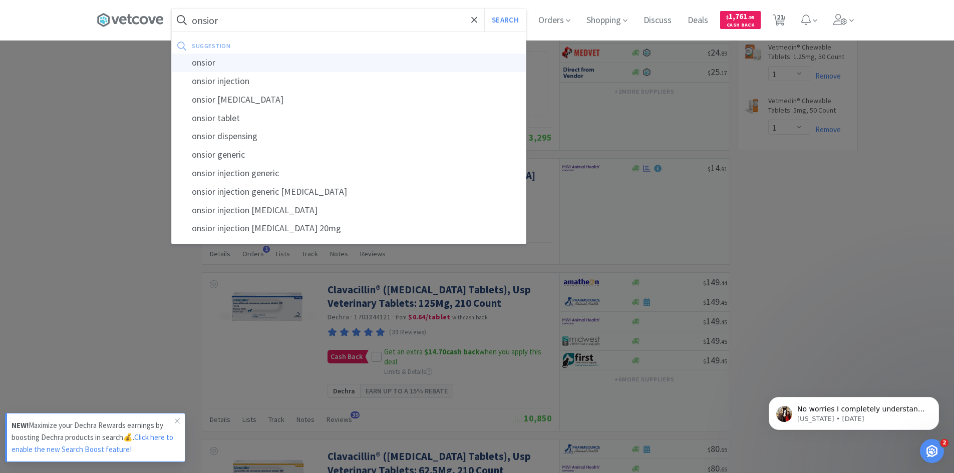
type input "onsior"
click at [219, 64] on div "onsior" at bounding box center [349, 63] width 354 height 19
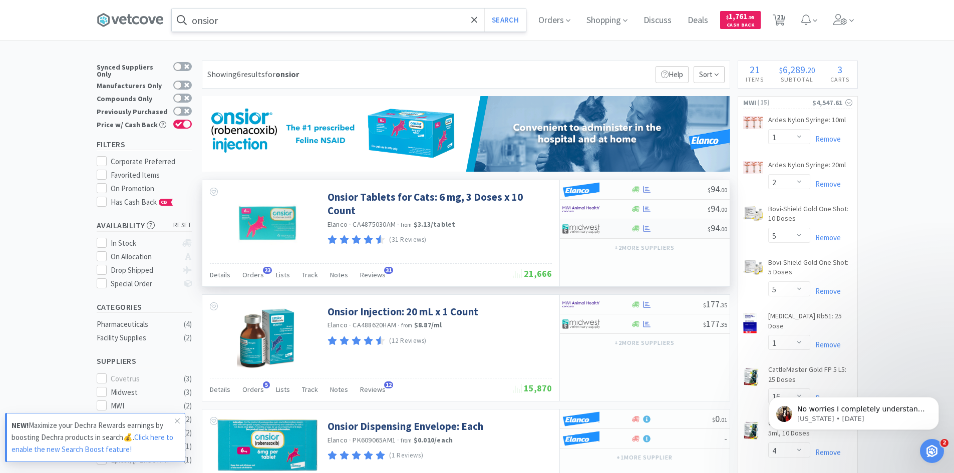
click at [606, 231] on div at bounding box center [589, 228] width 55 height 17
select select "1"
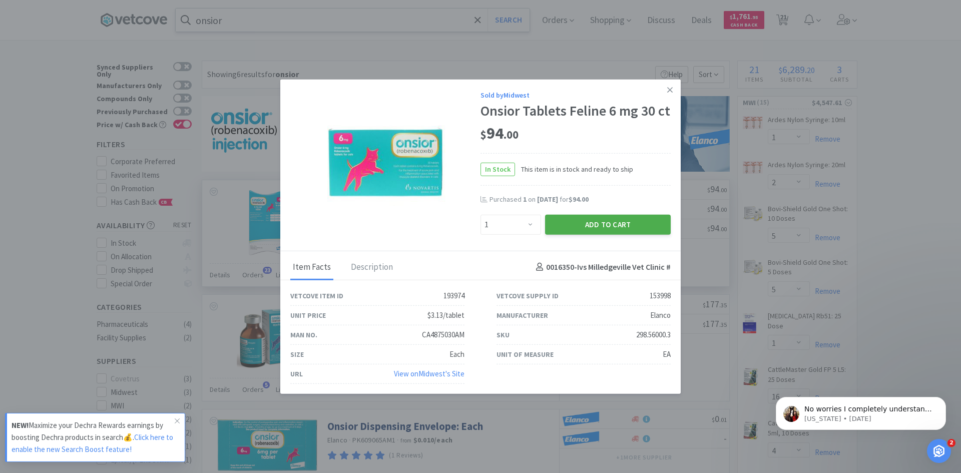
click at [609, 223] on button "Add to Cart" at bounding box center [608, 224] width 126 height 20
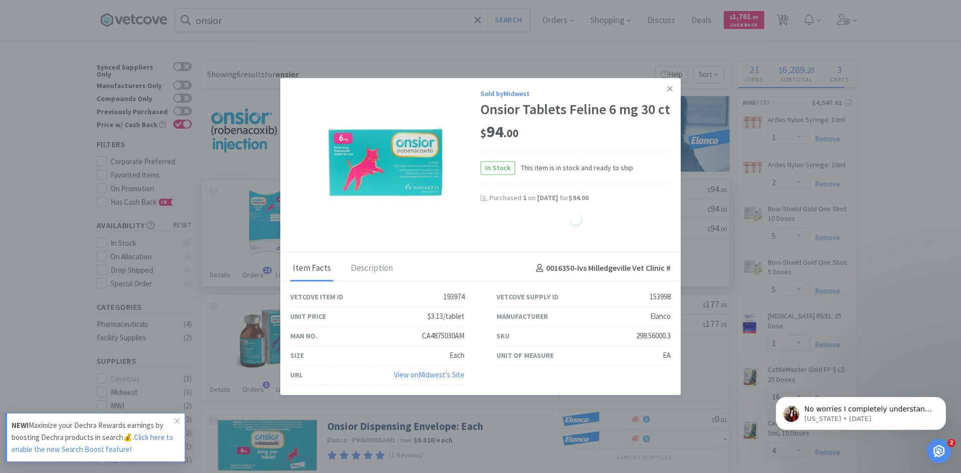
select select "1"
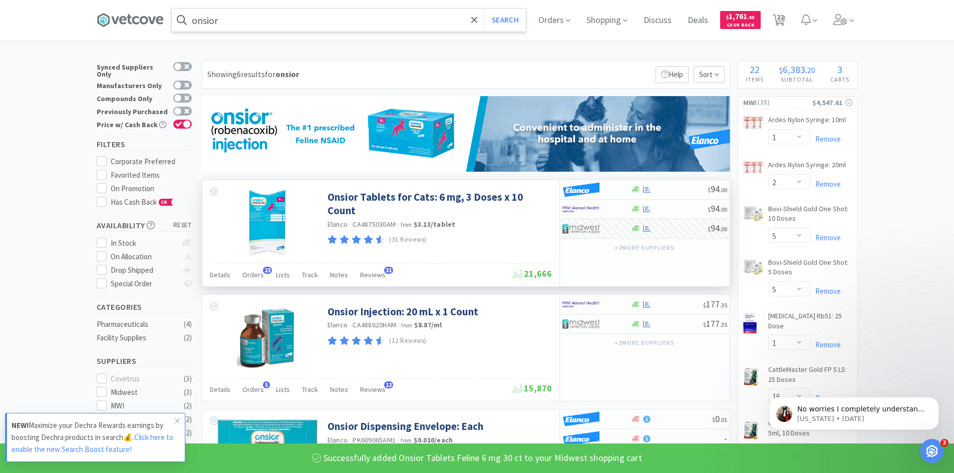
click at [264, 15] on input "onsior" at bounding box center [349, 20] width 354 height 23
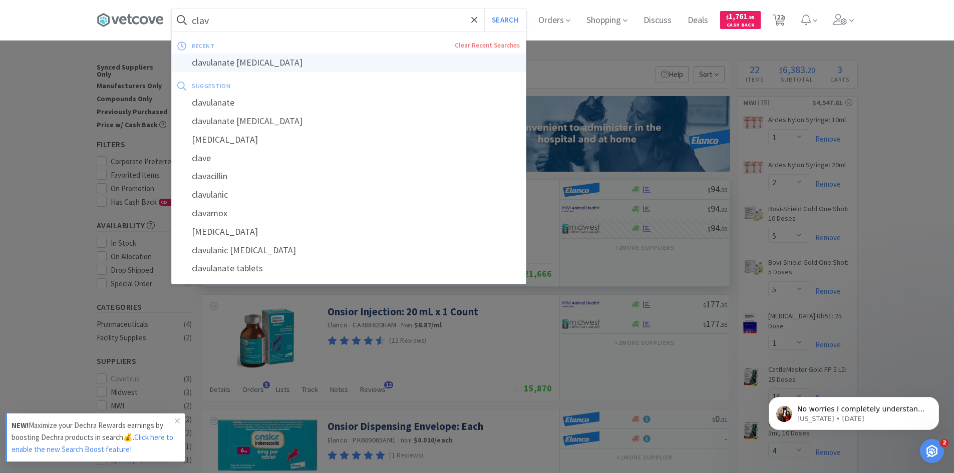
click at [275, 67] on div "clavulanate [MEDICAL_DATA]" at bounding box center [349, 63] width 354 height 19
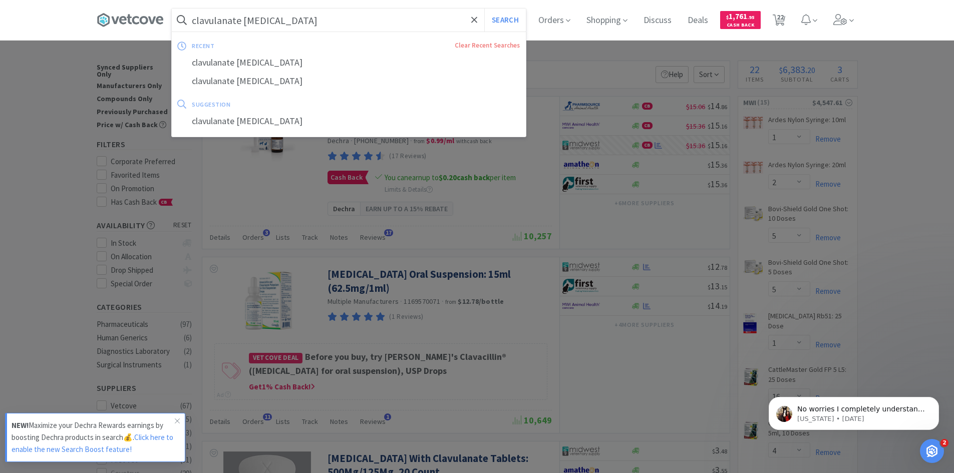
click at [309, 23] on input "clavulanate [MEDICAL_DATA]" at bounding box center [349, 20] width 354 height 23
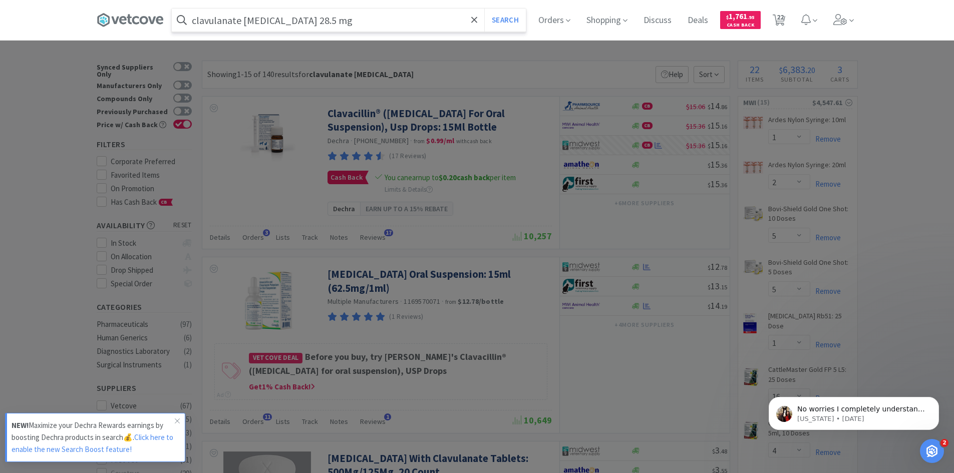
type input "clavulanate [MEDICAL_DATA] 28.5 mg"
click at [484, 9] on button "Search" at bounding box center [505, 20] width 42 height 23
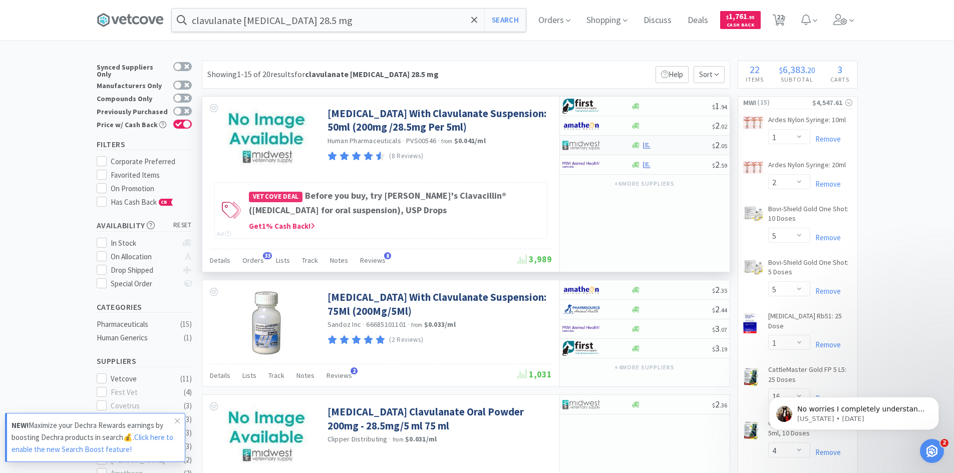
click at [586, 145] on img at bounding box center [581, 145] width 38 height 15
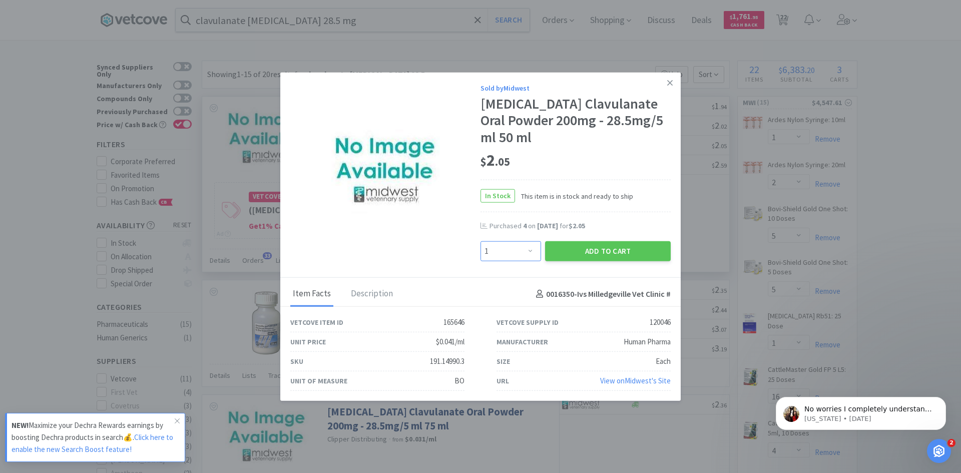
drag, startPoint x: 532, startPoint y: 248, endPoint x: 532, endPoint y: 242, distance: 5.5
click at [532, 248] on select "Enter Quantity 1 2 3 4 5 6 7 8 9 10 11 12 13 14 15 16 17 18 19 20 Enter Quantity" at bounding box center [511, 251] width 61 height 20
select select "4"
click at [481, 241] on select "Enter Quantity 1 2 3 4 5 6 7 8 9 10 11 12 13 14 15 16 17 18 19 20 Enter Quantity" at bounding box center [511, 251] width 61 height 20
click at [592, 247] on button "Add to Cart" at bounding box center [608, 251] width 126 height 20
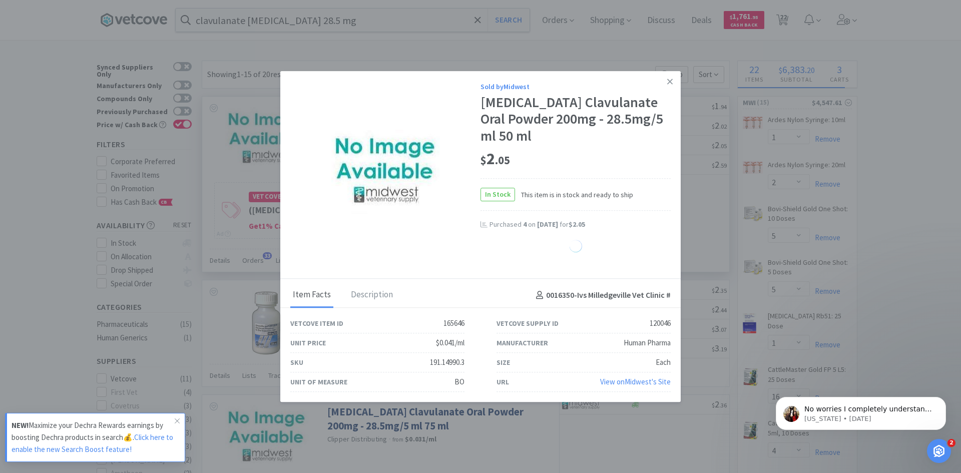
select select "4"
select select "1"
select select "2"
select select "5"
select select "1"
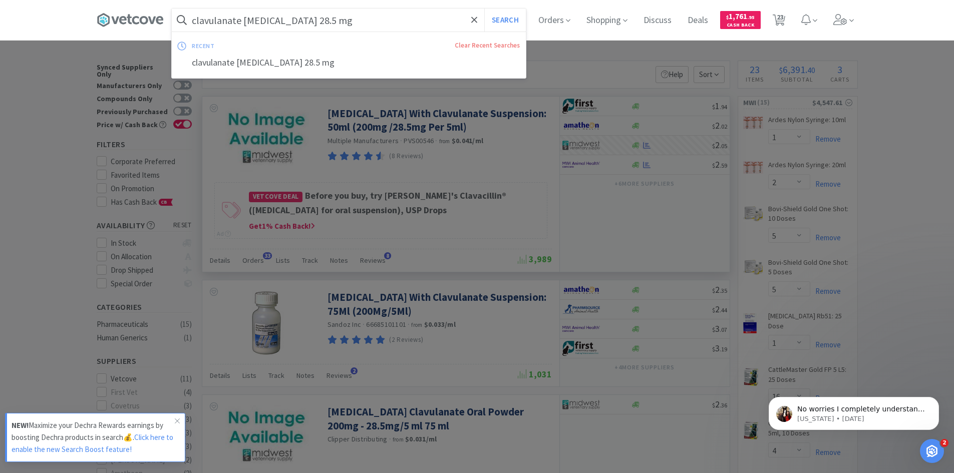
click at [362, 22] on input "clavulanate [MEDICAL_DATA] 28.5 mg" at bounding box center [349, 20] width 354 height 23
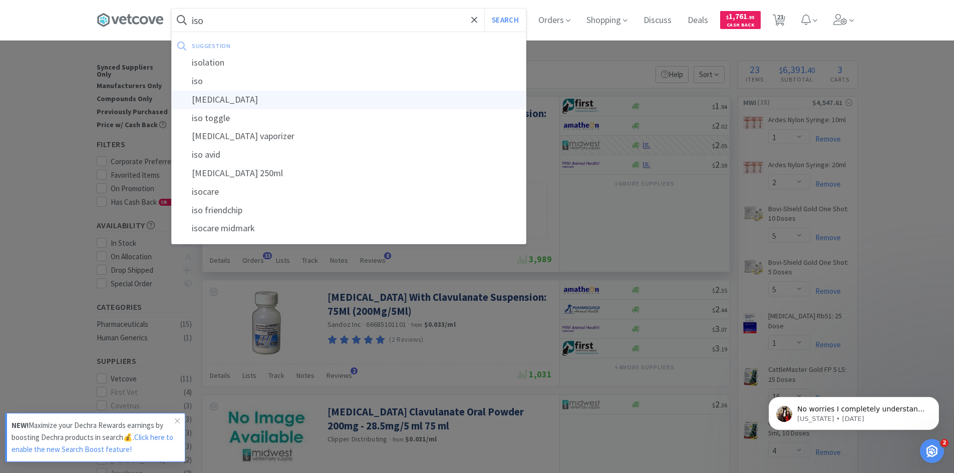
click at [250, 97] on div "[MEDICAL_DATA]" at bounding box center [349, 100] width 354 height 19
type input "[MEDICAL_DATA]"
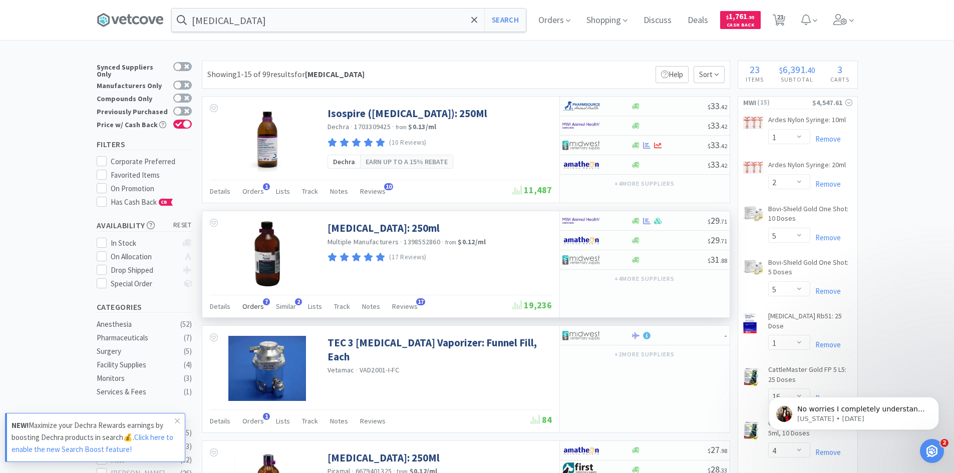
click at [249, 305] on span "Orders" at bounding box center [253, 306] width 22 height 9
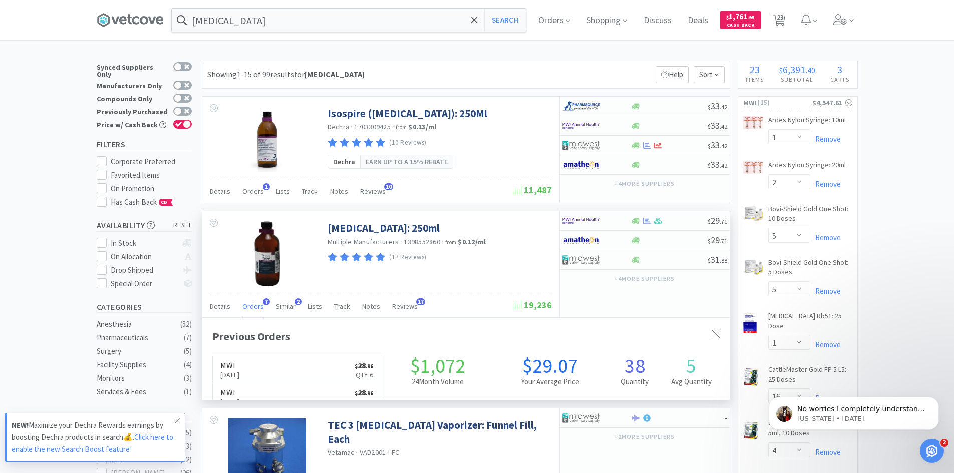
scroll to position [267, 527]
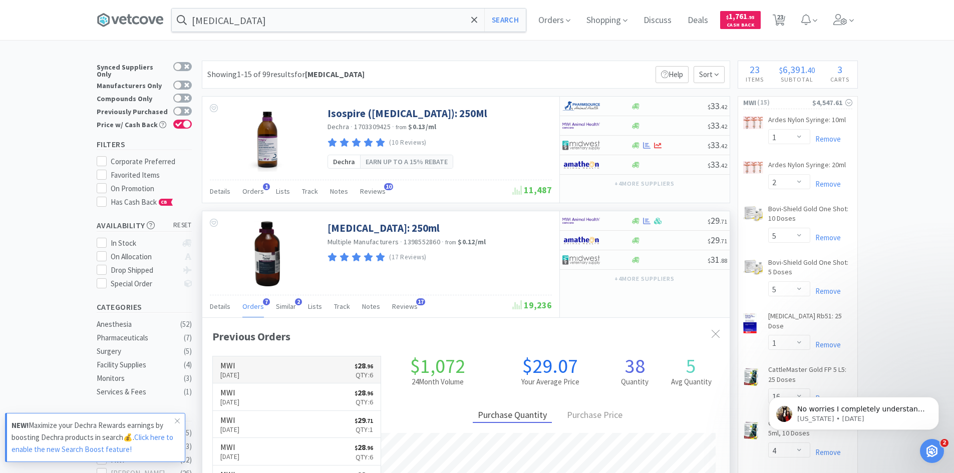
click at [240, 375] on p "[DATE]" at bounding box center [230, 375] width 20 height 11
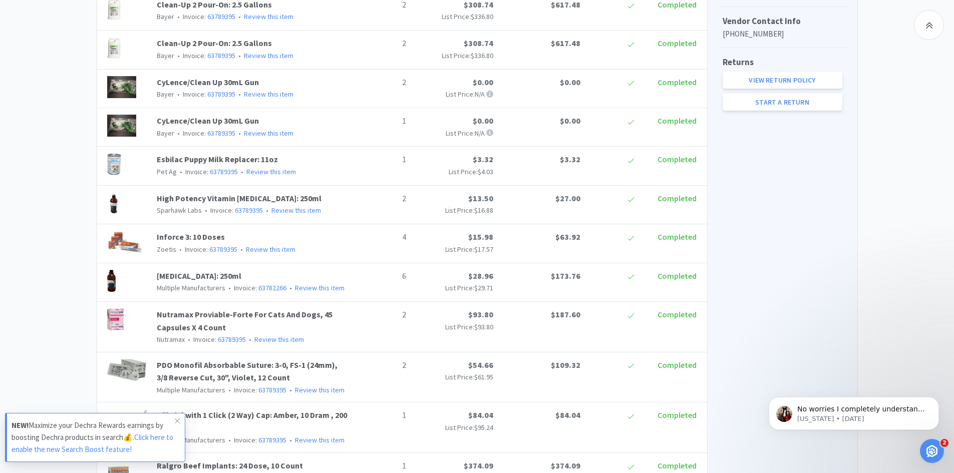
scroll to position [601, 0]
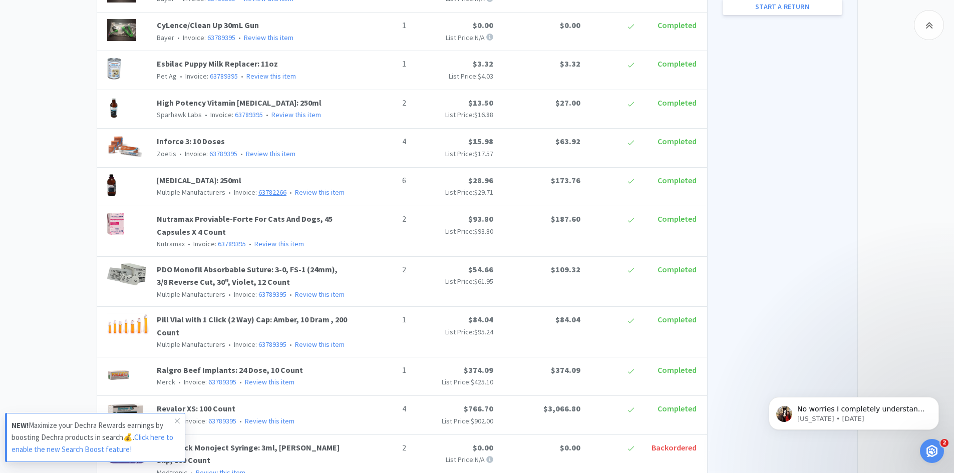
click at [263, 191] on link "63782266" at bounding box center [272, 192] width 28 height 9
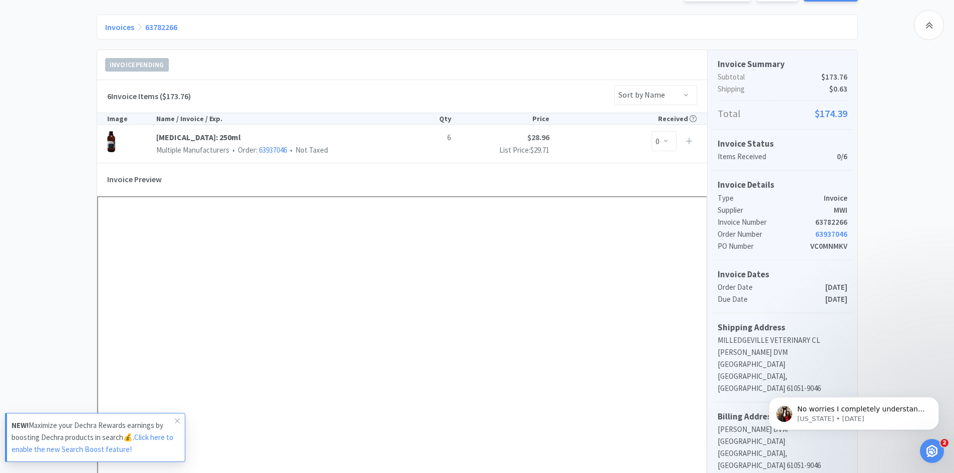
scroll to position [300, 0]
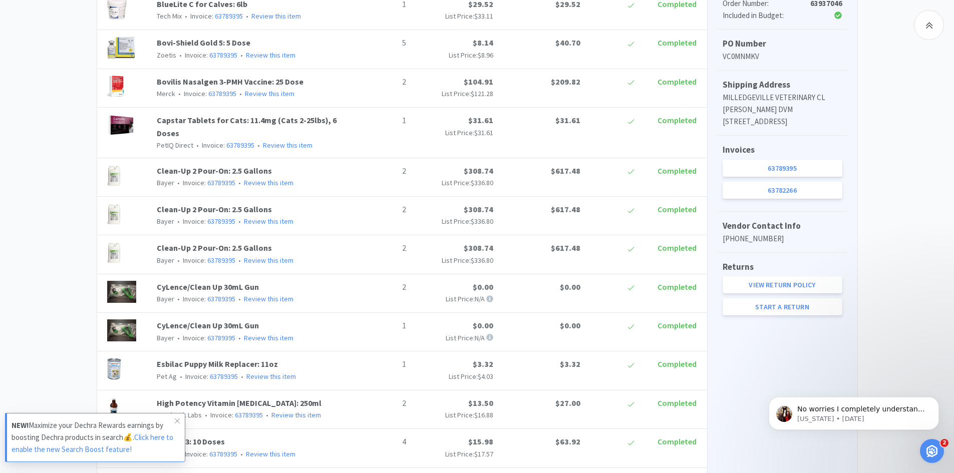
scroll to position [601, 0]
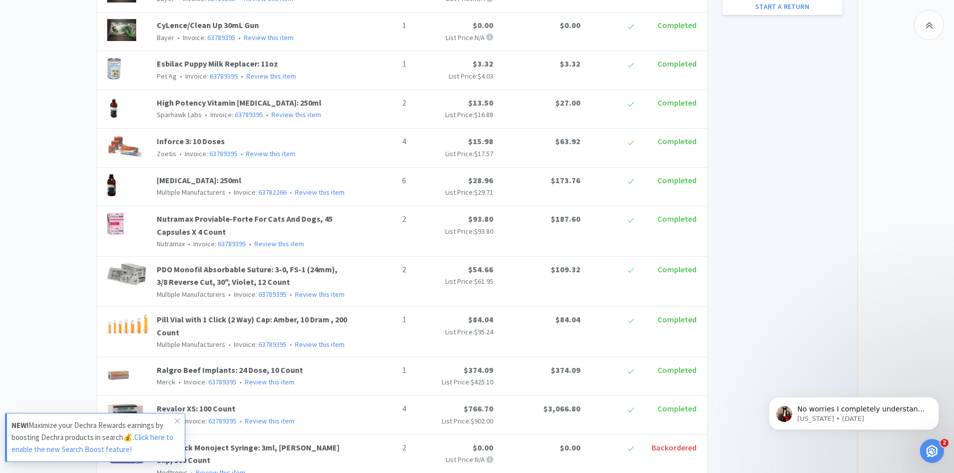
select select "1"
select select "2"
select select "5"
select select "1"
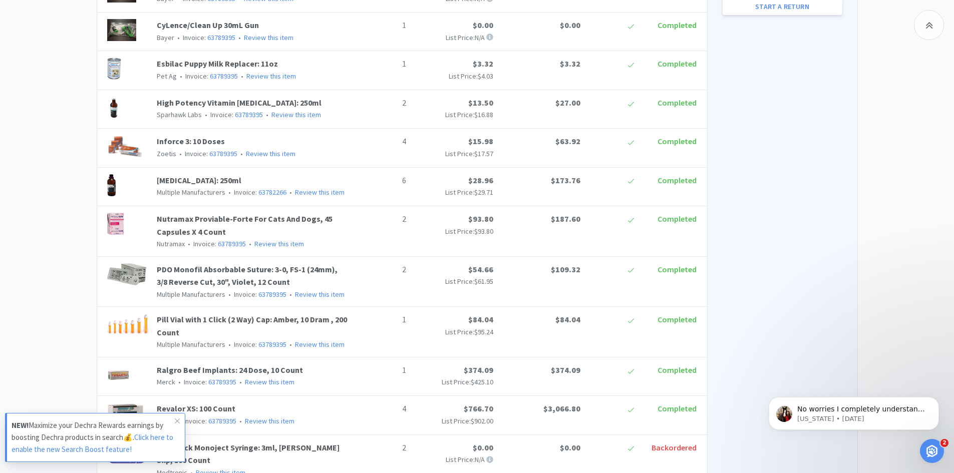
select select "16"
select select "4"
select select "2"
select select "5"
select select "3"
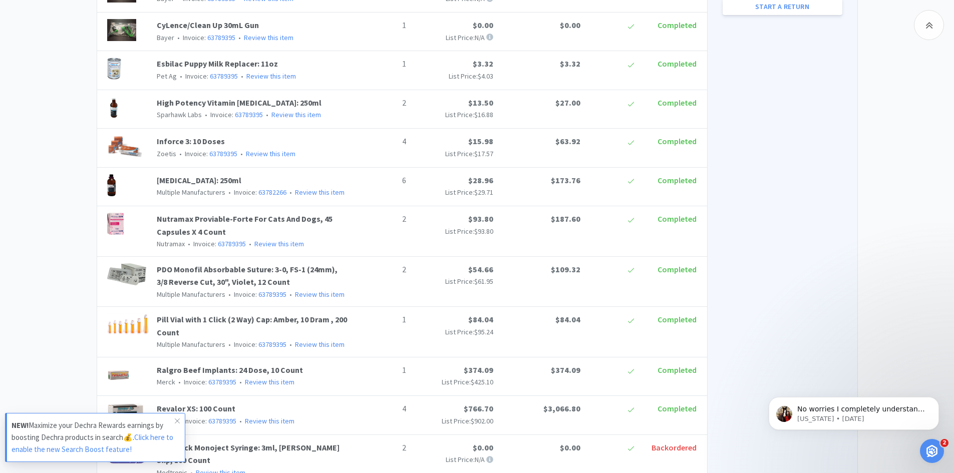
select select "1"
select select "5"
select select "6"
select select "10"
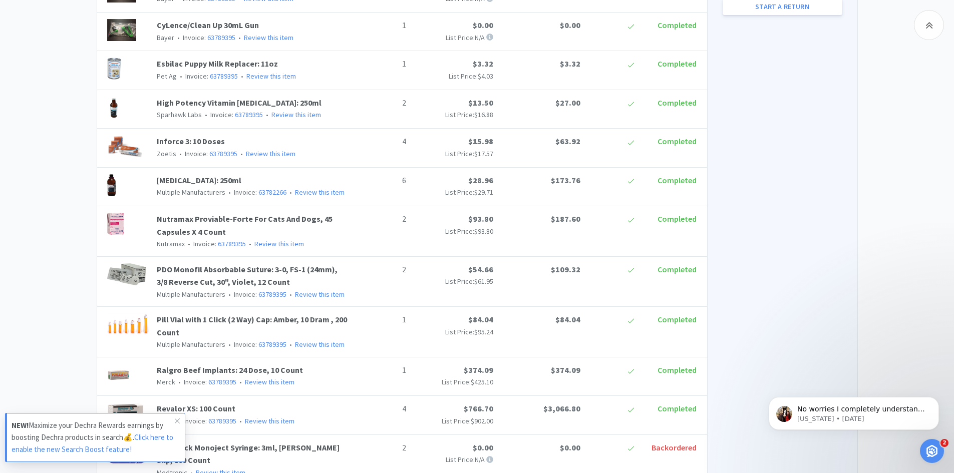
select select "4"
select select "1"
select select "2"
select select "5"
select select "1"
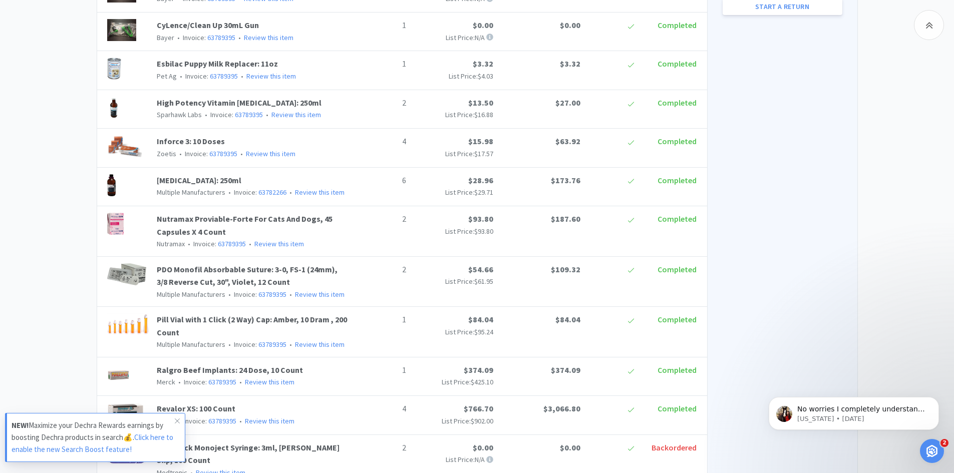
select select "1"
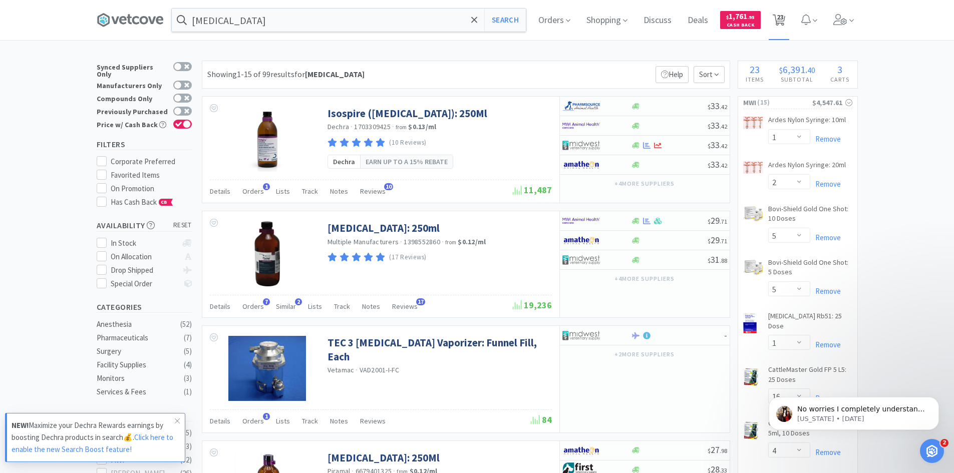
click at [784, 18] on span "23" at bounding box center [780, 17] width 7 height 40
select select "1"
select select "2"
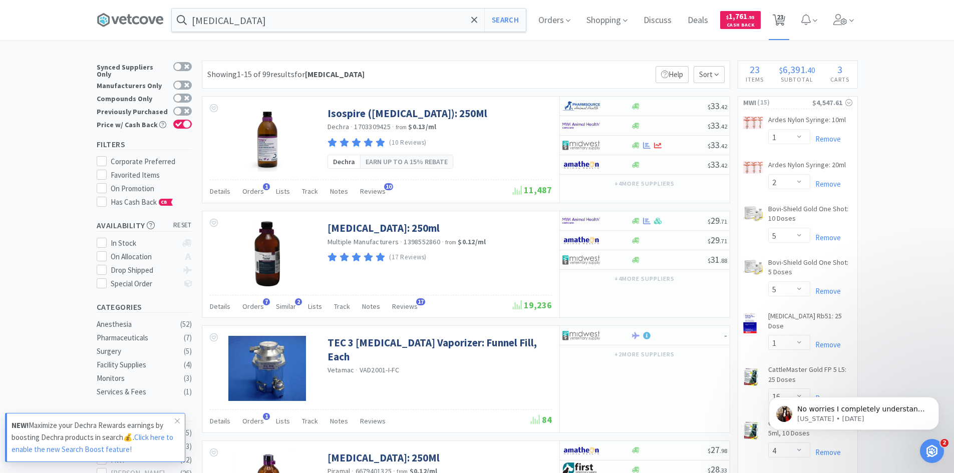
select select "5"
select select "1"
select select "16"
select select "4"
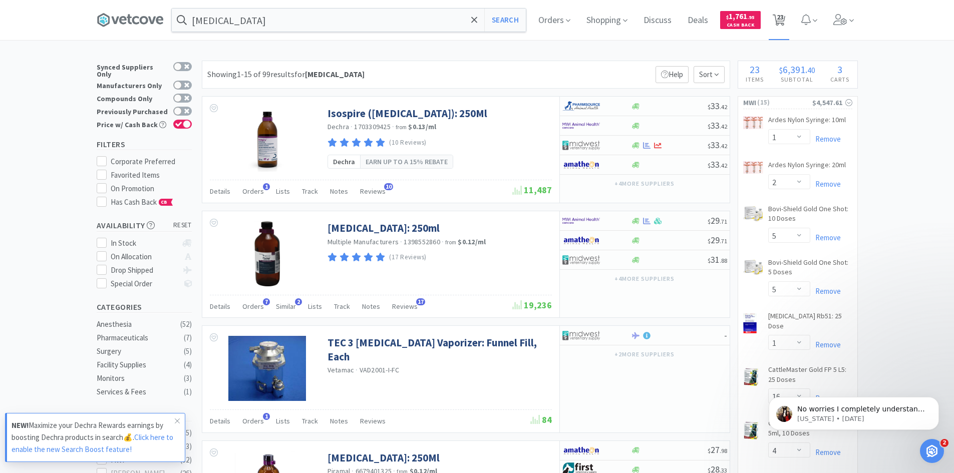
select select "2"
select select "5"
select select "3"
select select "1"
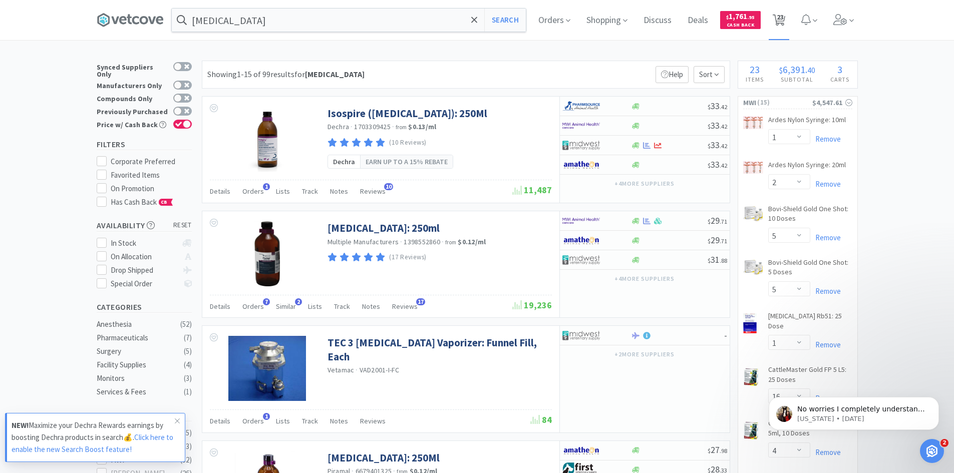
select select "5"
select select "6"
select select "10"
select select "4"
select select "1"
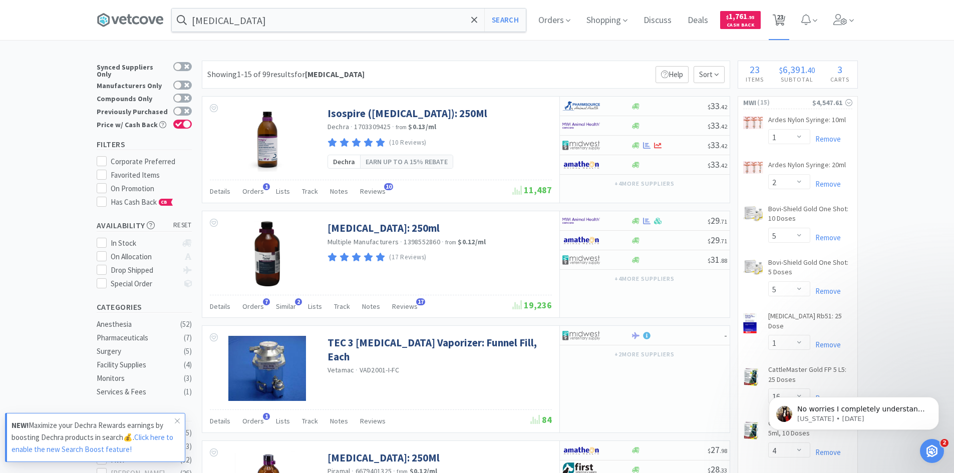
select select "2"
select select "5"
select select "1"
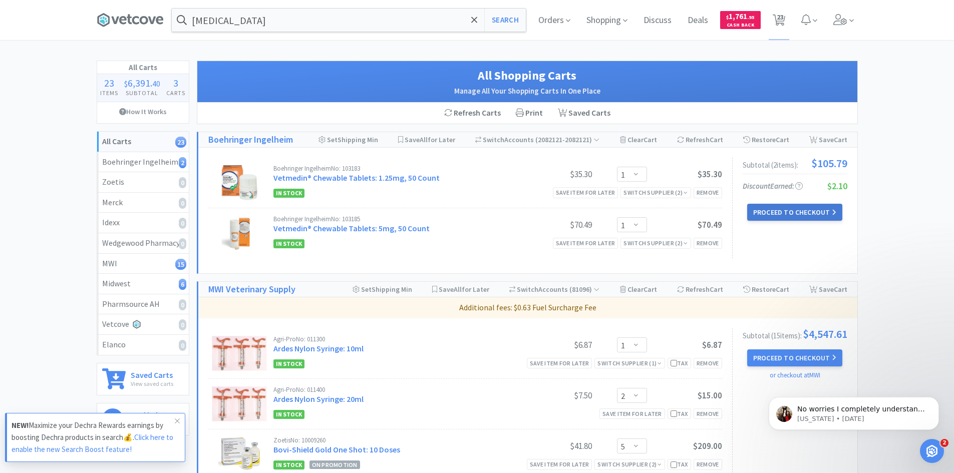
click at [804, 214] on button "Proceed to Checkout" at bounding box center [794, 212] width 95 height 17
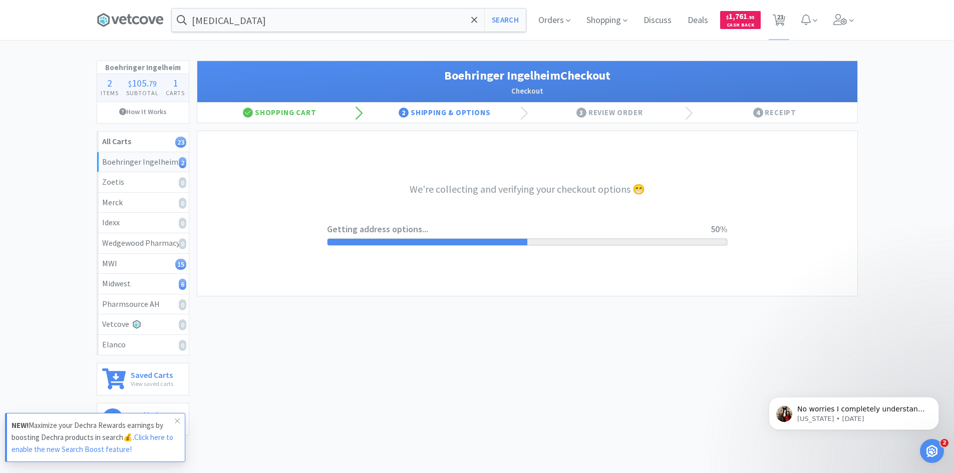
select select "invoice"
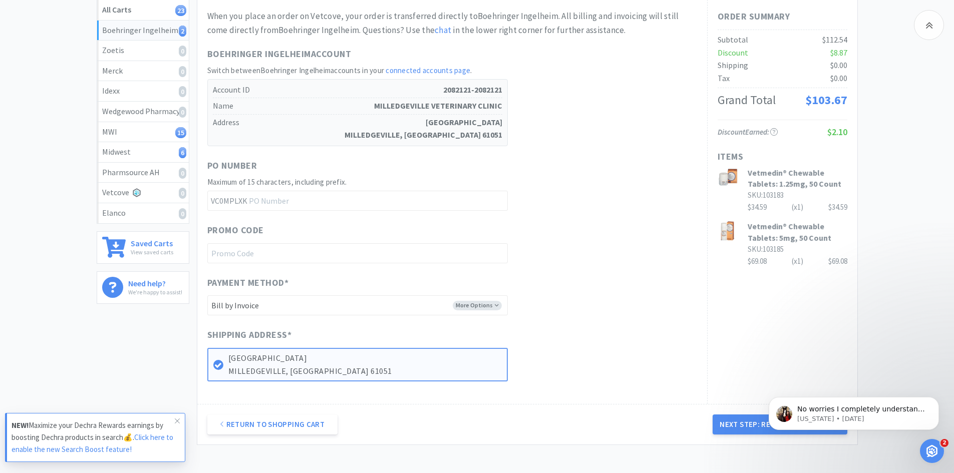
scroll to position [150, 0]
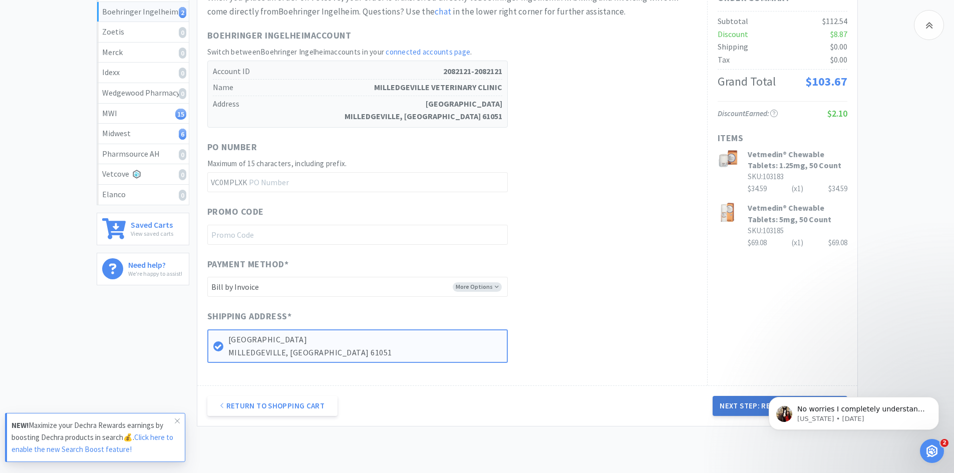
click at [734, 409] on button "Next Step: Review Your Order" at bounding box center [780, 406] width 134 height 20
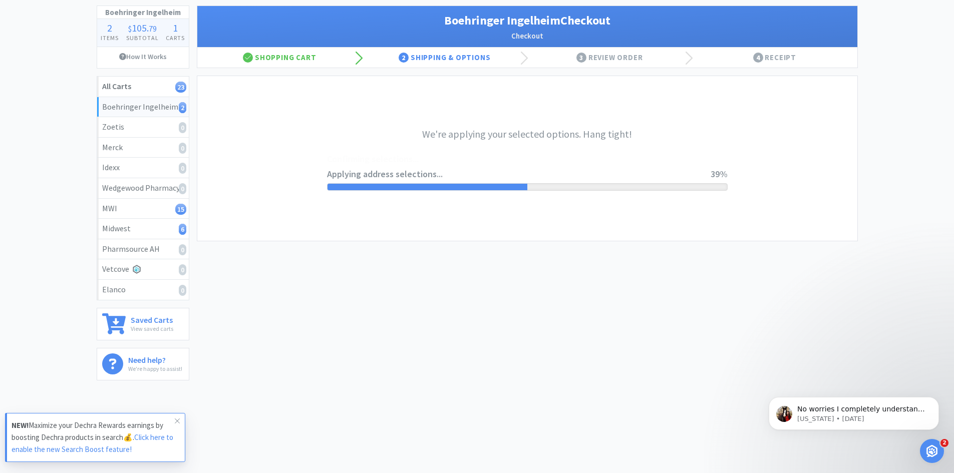
scroll to position [0, 0]
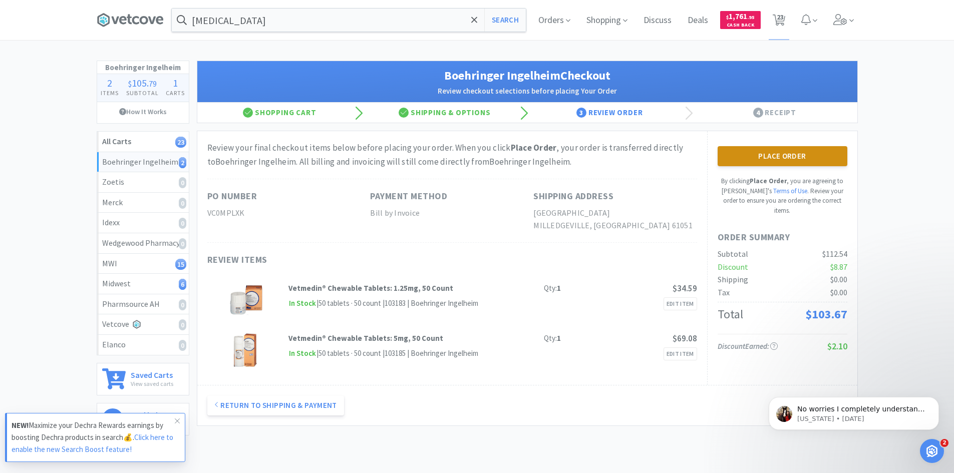
click at [771, 155] on button "Place Order" at bounding box center [783, 156] width 130 height 20
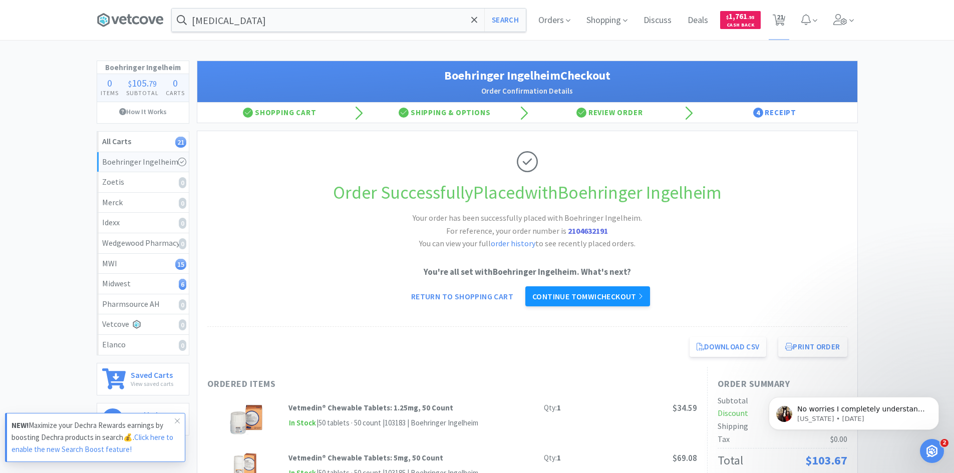
click at [577, 297] on link "Continue to MWI checkout" at bounding box center [587, 296] width 125 height 20
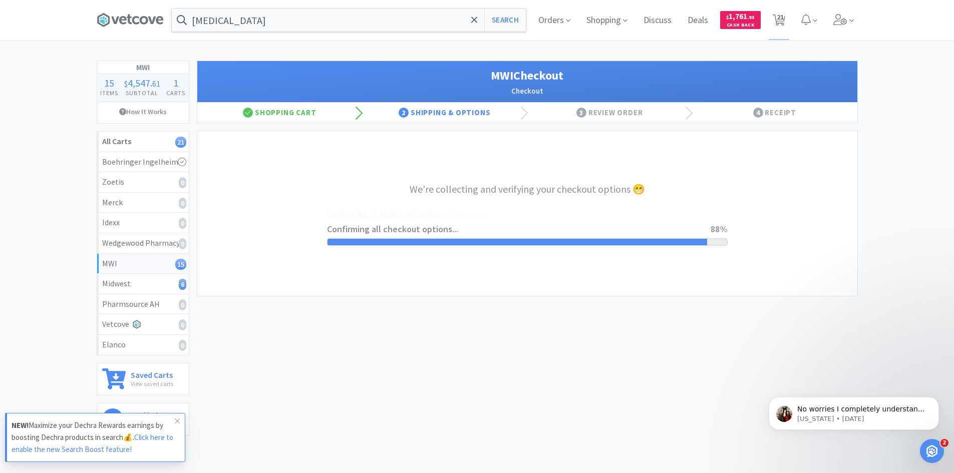
select select "STD_"
select select "FDX"
select select "1"
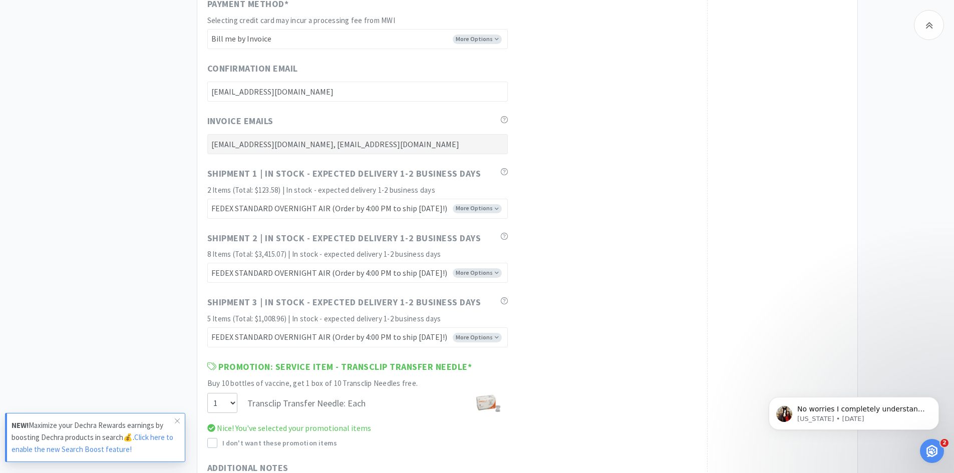
scroll to position [5008, 0]
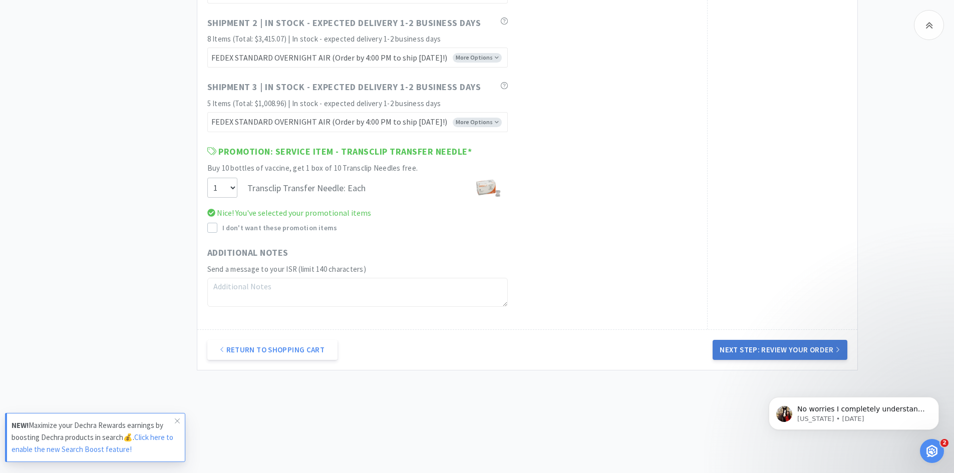
click at [767, 347] on button "Next Step: Review Your Order" at bounding box center [780, 350] width 134 height 20
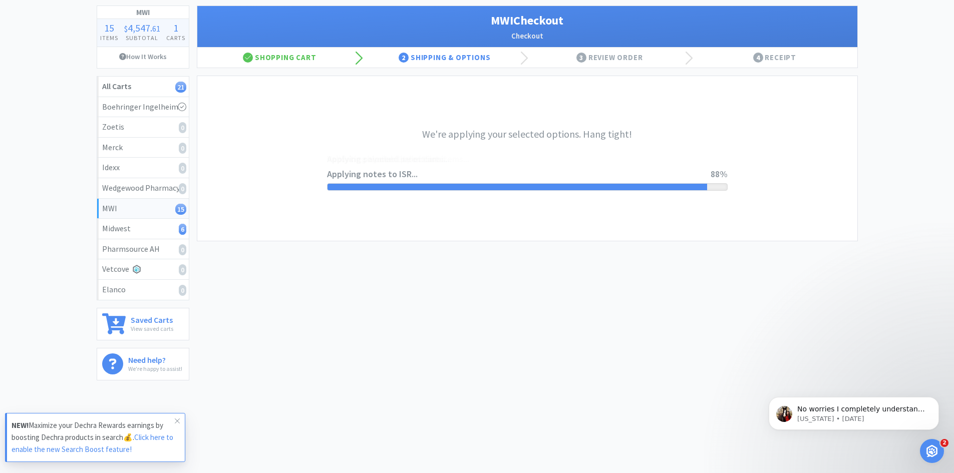
scroll to position [0, 0]
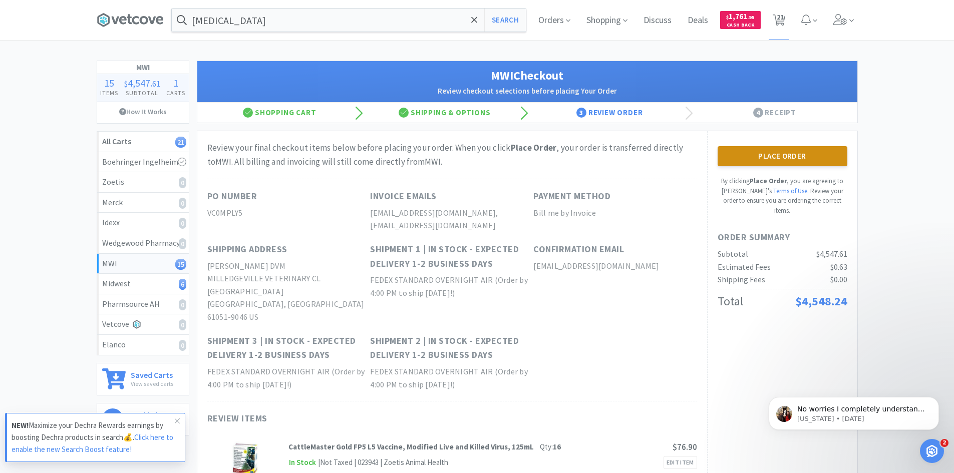
click at [762, 155] on button "Place Order" at bounding box center [783, 156] width 130 height 20
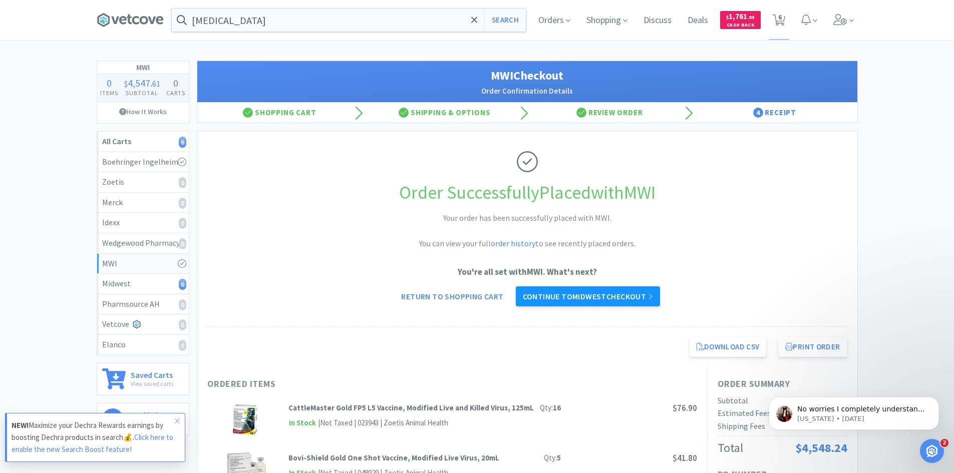
click at [571, 295] on link "Continue to Midwest checkout" at bounding box center [588, 296] width 144 height 20
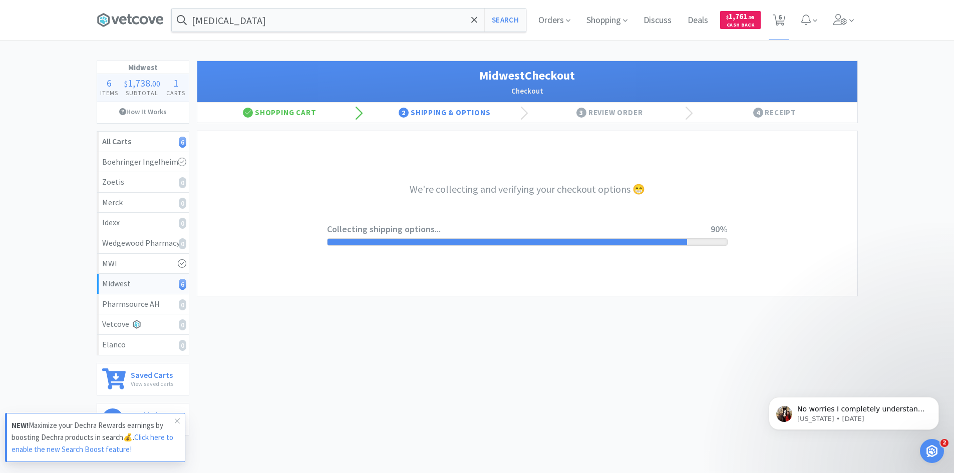
select select "3"
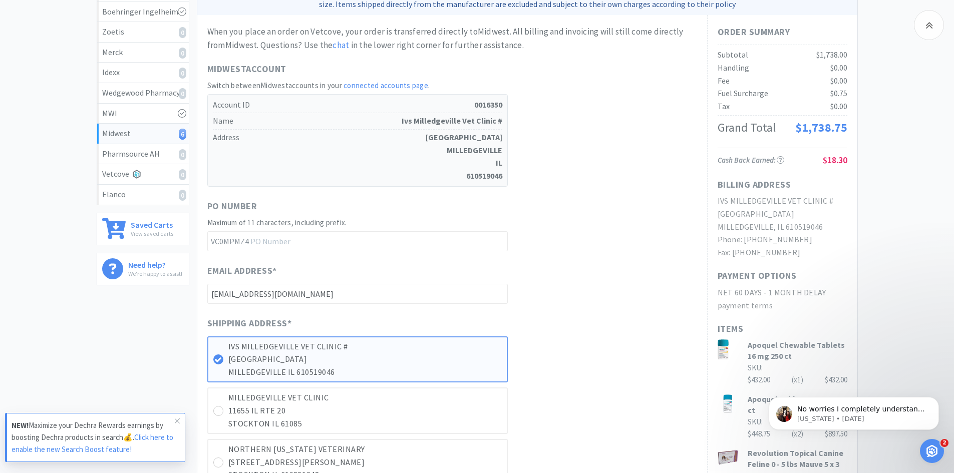
scroll to position [451, 0]
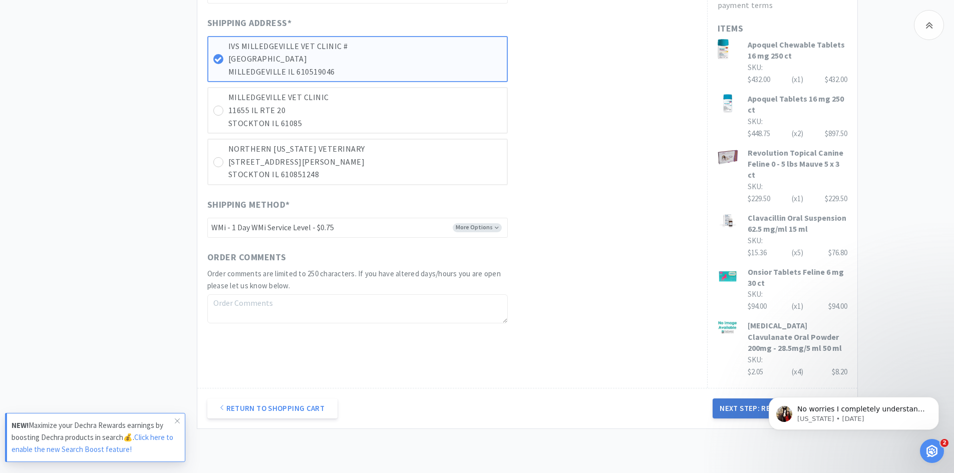
click at [742, 409] on button "Next Step: Review Your Order" at bounding box center [780, 409] width 134 height 20
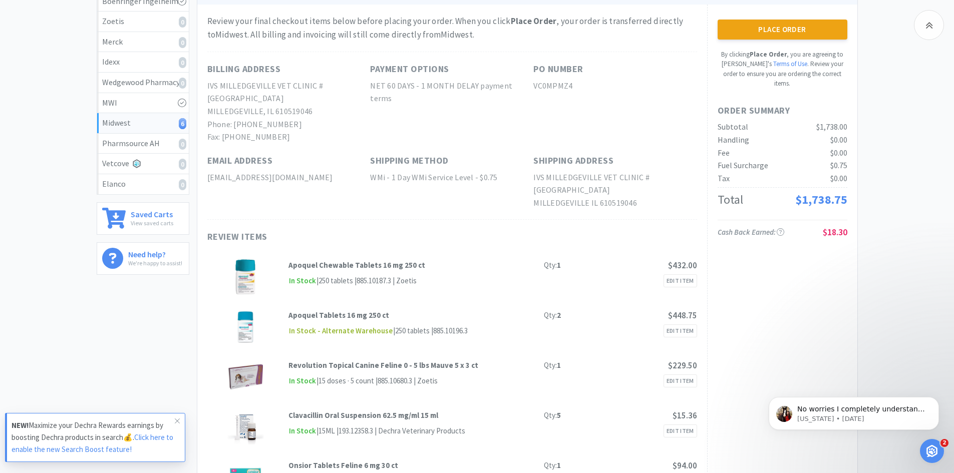
scroll to position [143, 0]
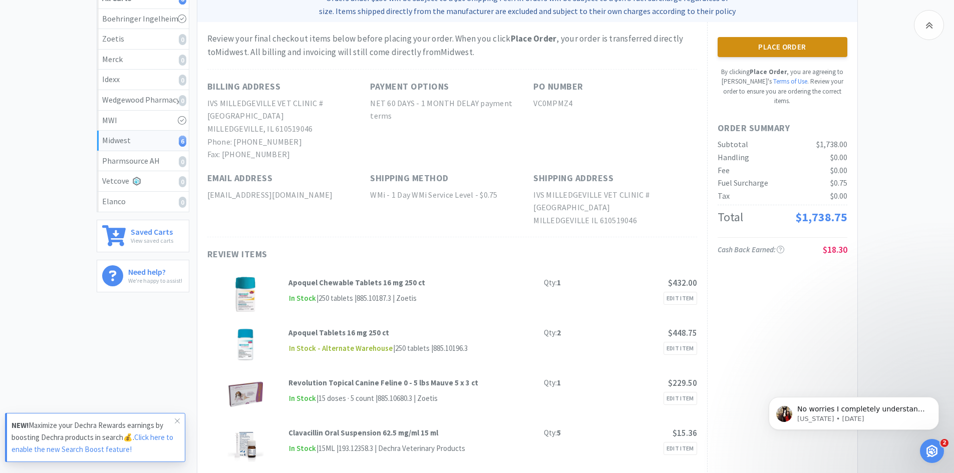
click at [769, 48] on button "Place Order" at bounding box center [783, 47] width 130 height 20
